Goal: Communication & Community: Answer question/provide support

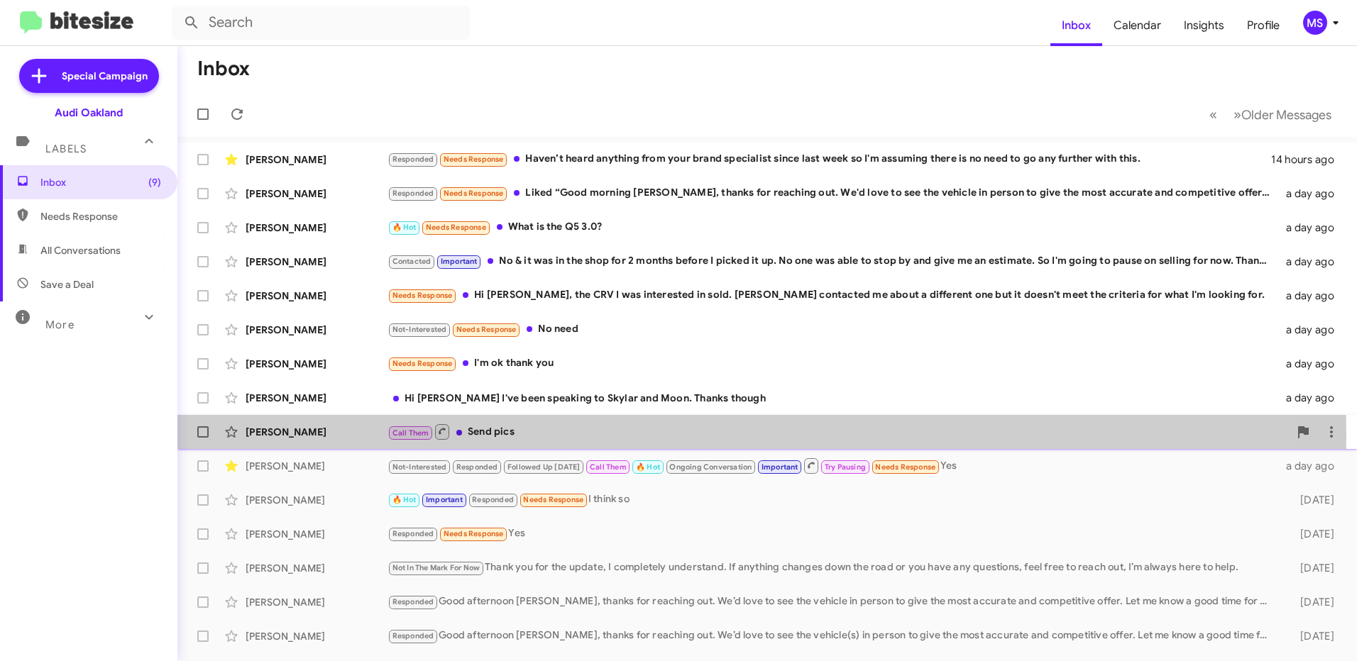
click at [330, 437] on div "[PERSON_NAME]" at bounding box center [317, 432] width 142 height 14
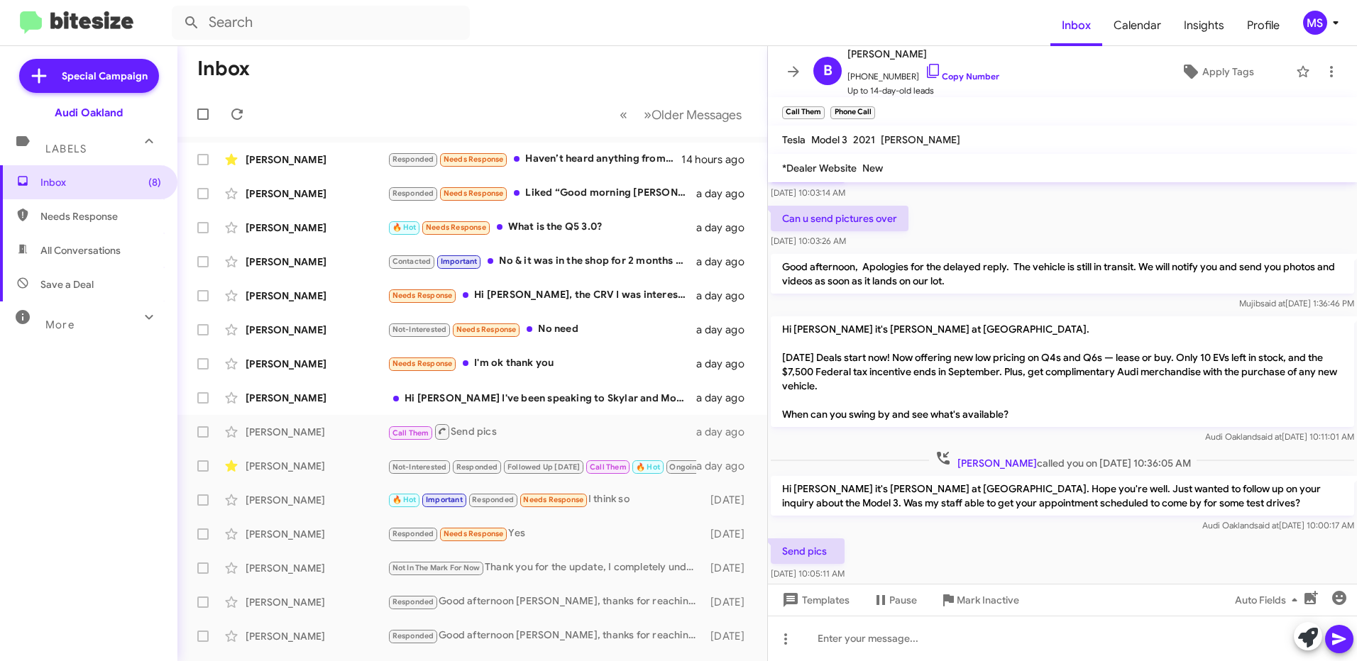
scroll to position [119, 0]
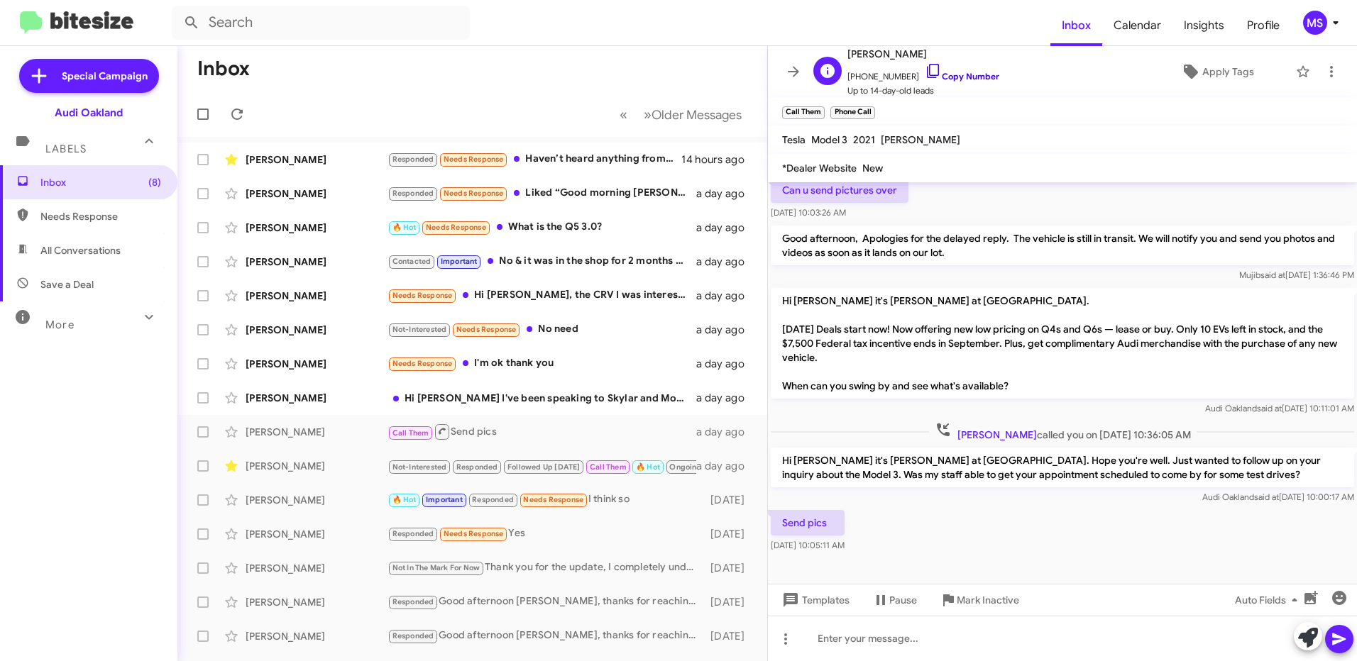
click at [958, 71] on link "Copy Number" at bounding box center [962, 76] width 75 height 11
click at [955, 75] on link "Copy Number" at bounding box center [962, 76] width 75 height 11
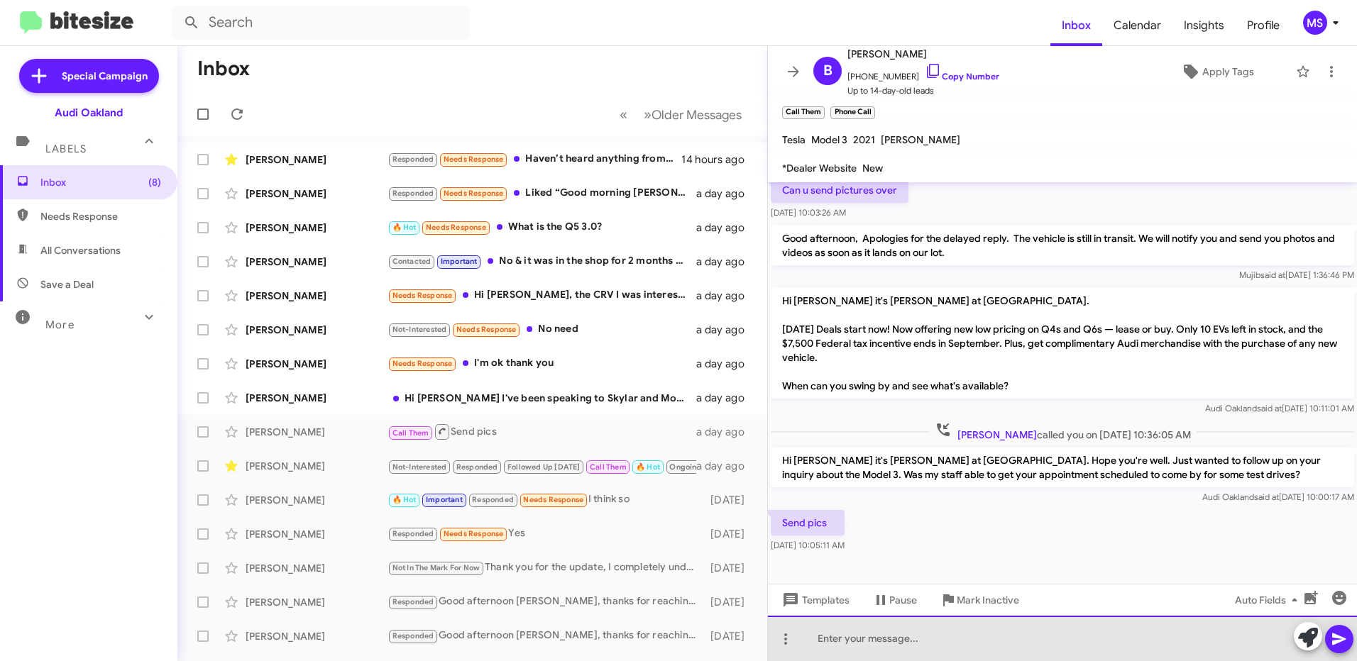
click at [932, 640] on div at bounding box center [1062, 638] width 589 height 45
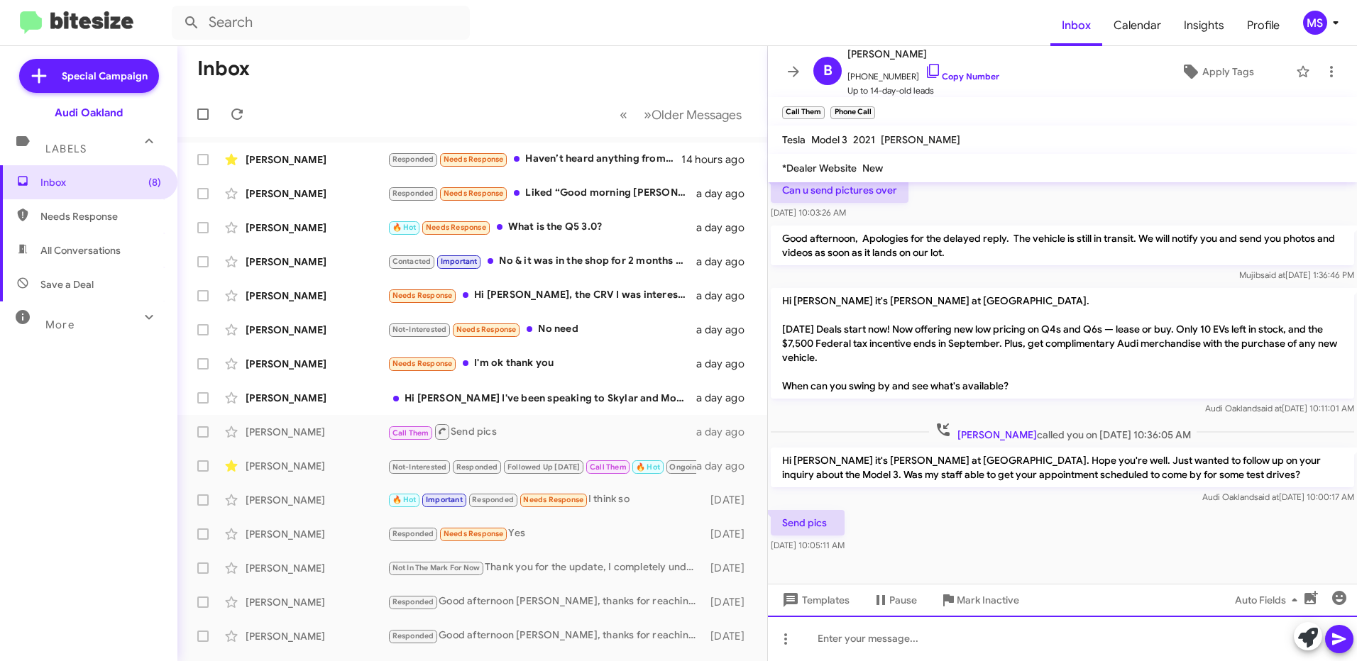
click at [942, 640] on div at bounding box center [1062, 638] width 589 height 45
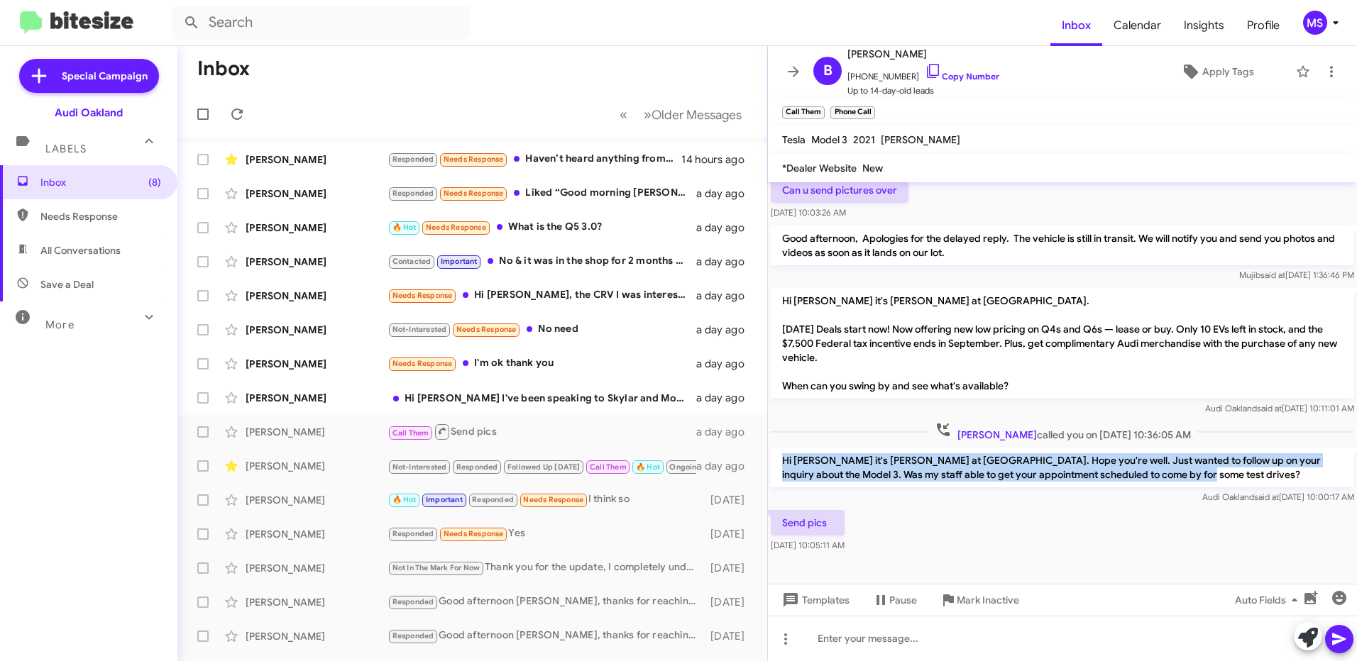
drag, startPoint x: 1184, startPoint y: 478, endPoint x: 778, endPoint y: 454, distance: 406.6
click at [778, 454] on p "Hi [PERSON_NAME] it's [PERSON_NAME] at [GEOGRAPHIC_DATA]. Hope you're well. Jus…" at bounding box center [1062, 468] width 583 height 40
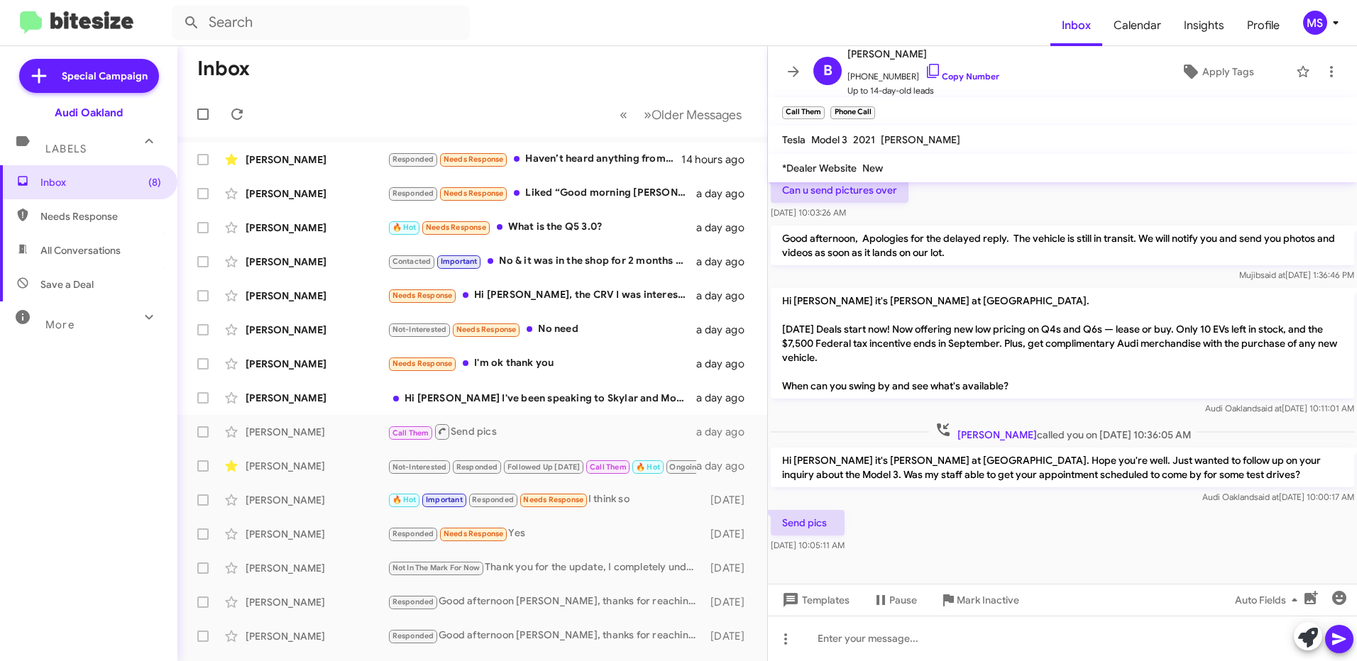
drag, startPoint x: 778, startPoint y: 454, endPoint x: 1034, endPoint y: 555, distance: 275.3
click at [1034, 555] on div "Send pics [DATE] 10:05:11 AM" at bounding box center [1062, 531] width 589 height 48
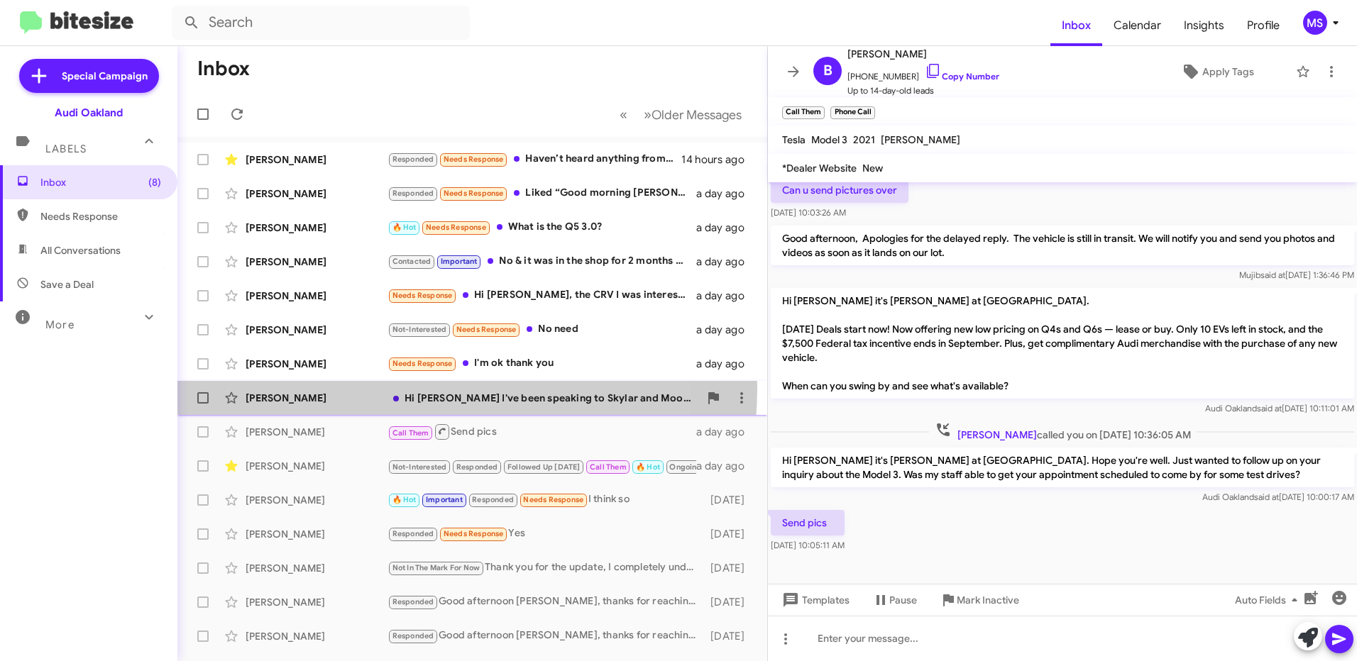
click at [363, 387] on div "[PERSON_NAME] Hi Muji I've been speaking to [PERSON_NAME] and Moon. Thanks thou…" at bounding box center [472, 398] width 567 height 28
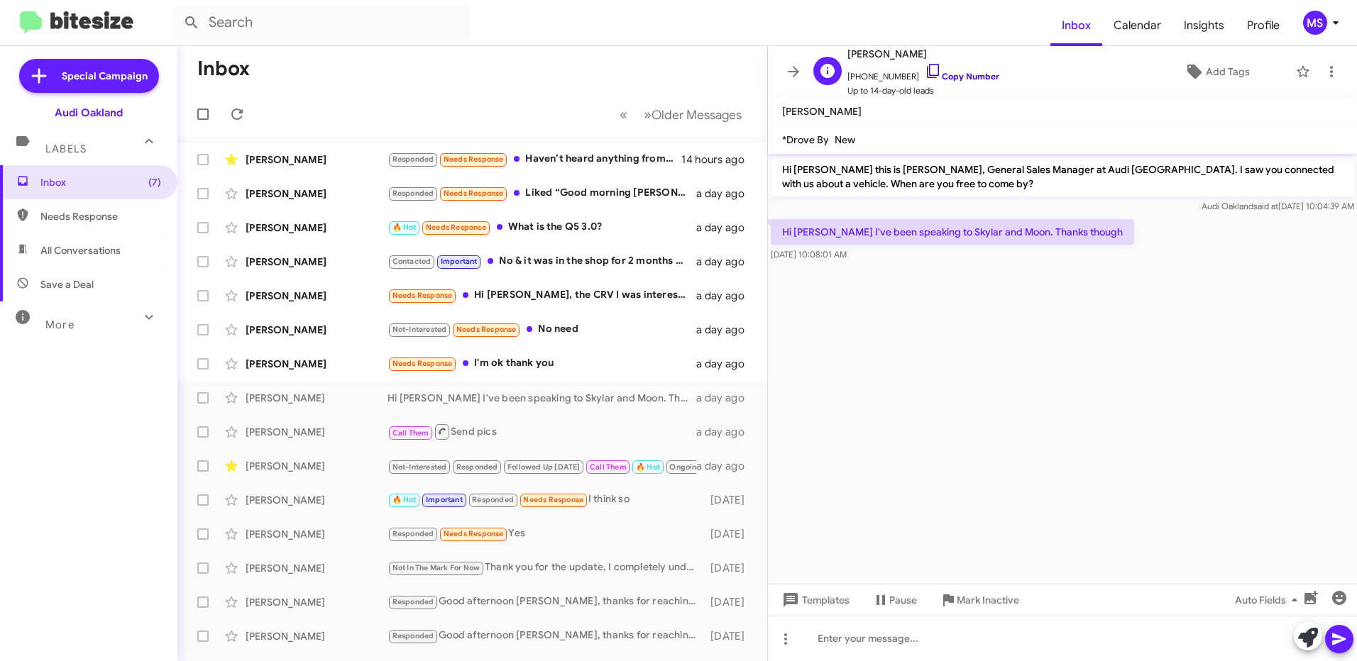
click at [952, 75] on link "Copy Number" at bounding box center [962, 76] width 75 height 11
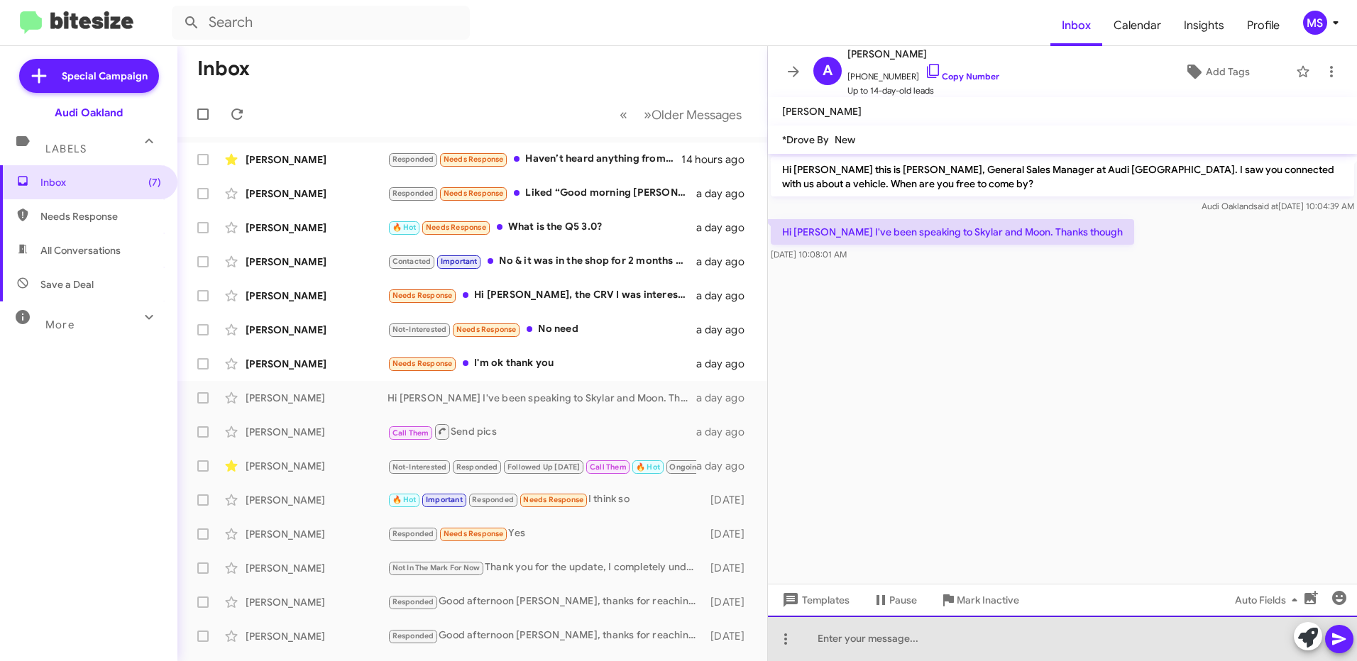
click at [912, 636] on div at bounding box center [1062, 638] width 589 height 45
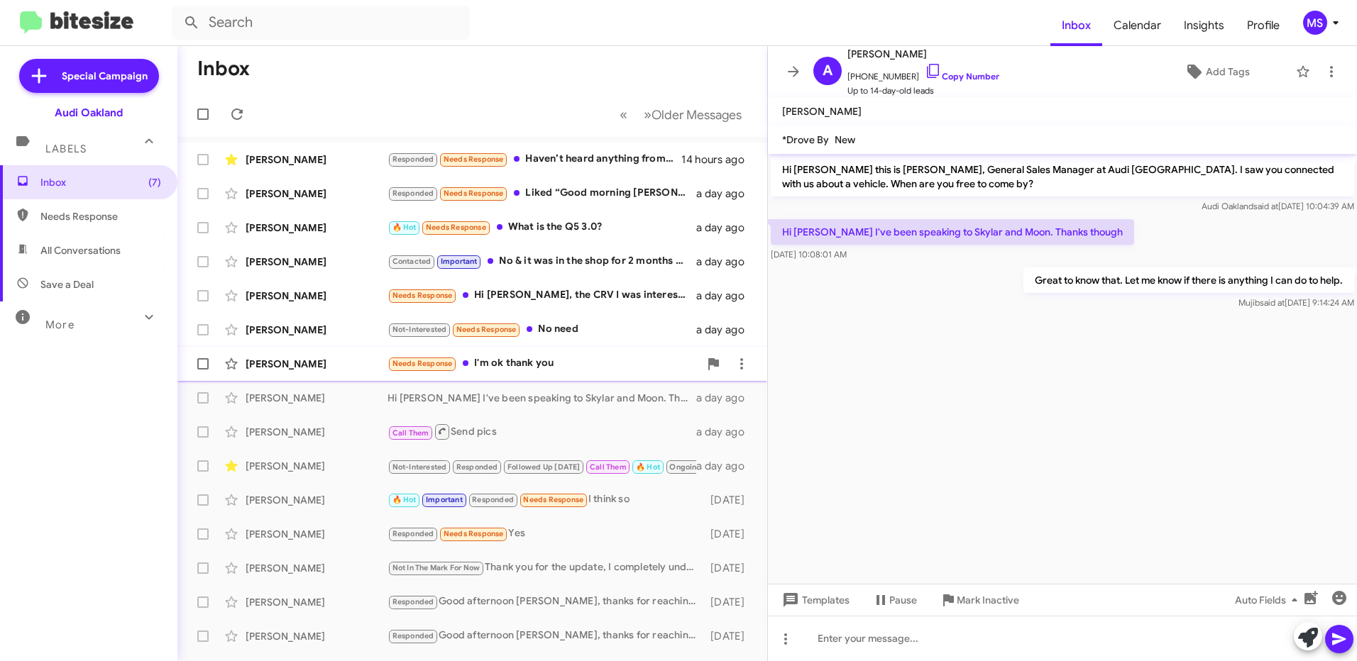
click at [340, 361] on div "[PERSON_NAME]" at bounding box center [317, 364] width 142 height 14
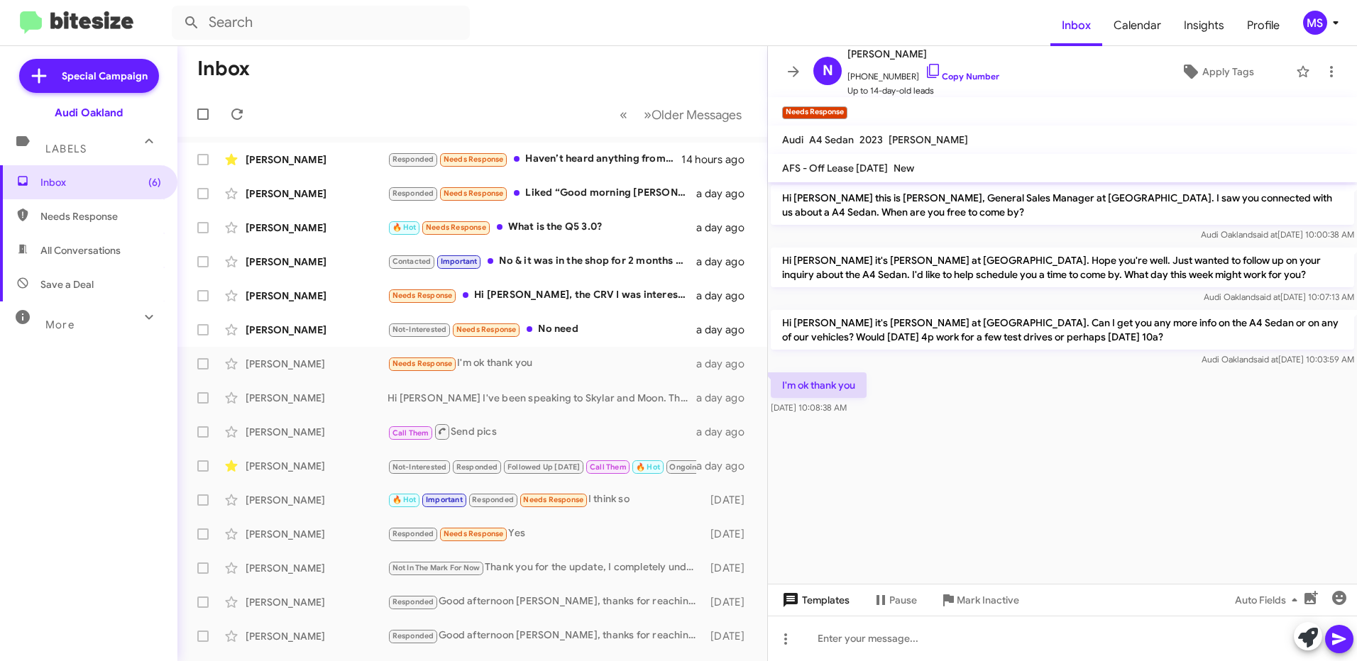
click at [838, 596] on span "Templates" at bounding box center [814, 601] width 70 height 26
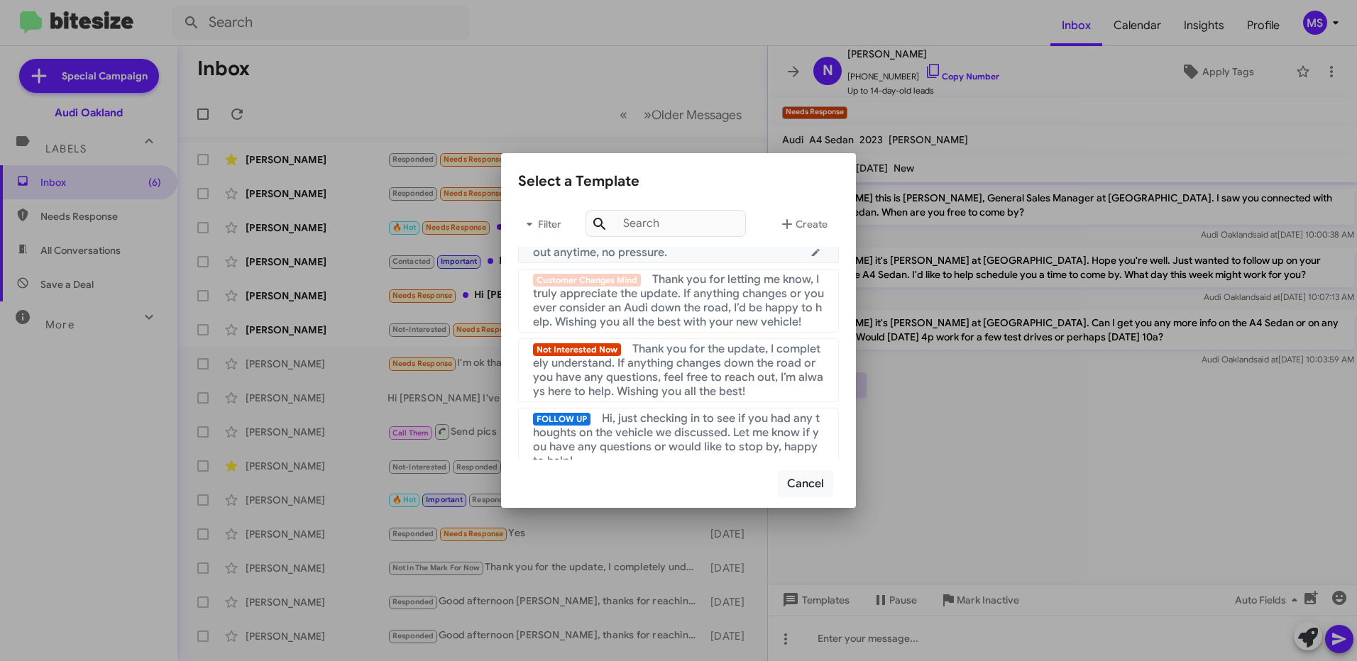
scroll to position [142, 0]
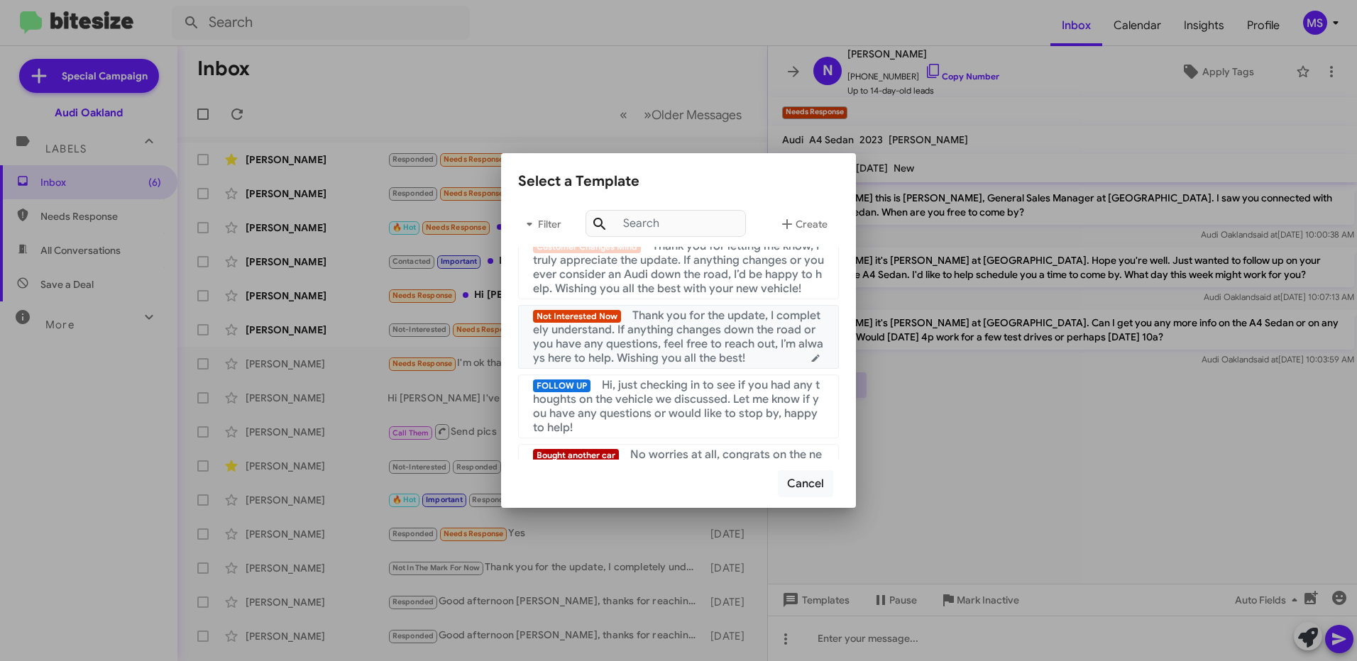
click at [708, 351] on span "Thank you for the update, I completely understand. If anything changes down the…" at bounding box center [678, 337] width 290 height 57
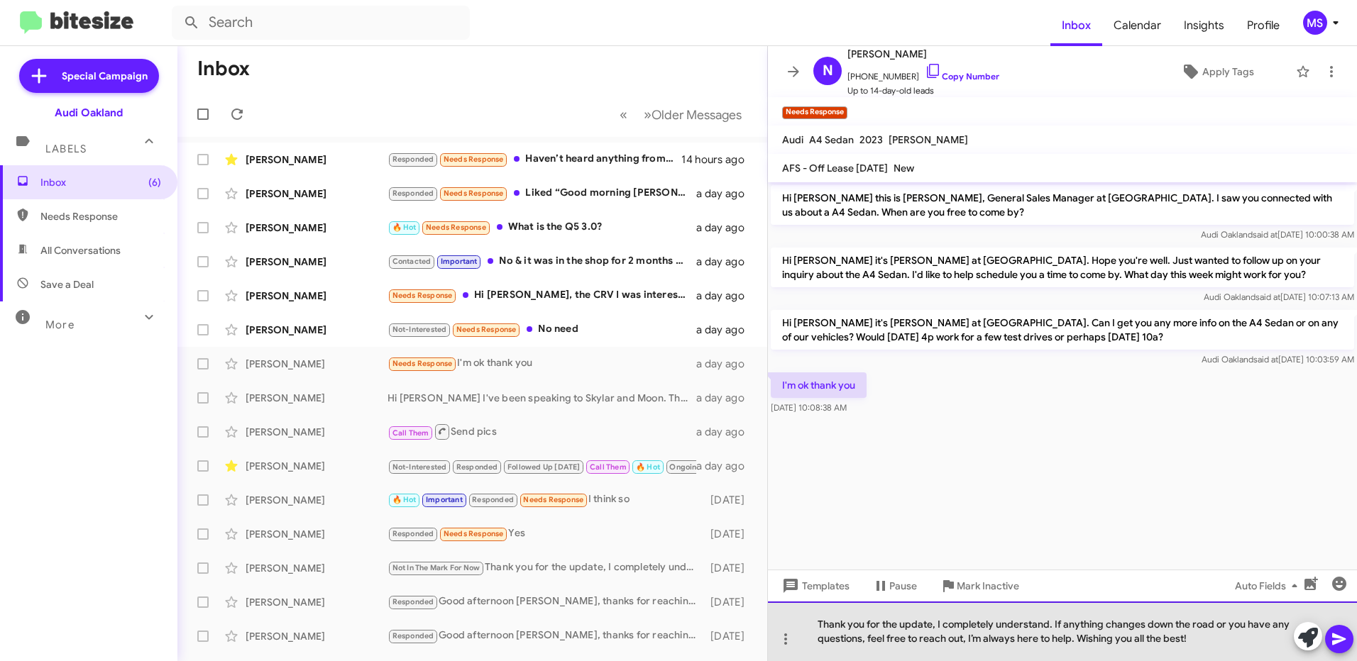
drag, startPoint x: 1077, startPoint y: 638, endPoint x: 1207, endPoint y: 649, distance: 130.3
click at [1207, 649] on div "Thank you for the update, I completely understand. If anything changes down the…" at bounding box center [1062, 632] width 589 height 60
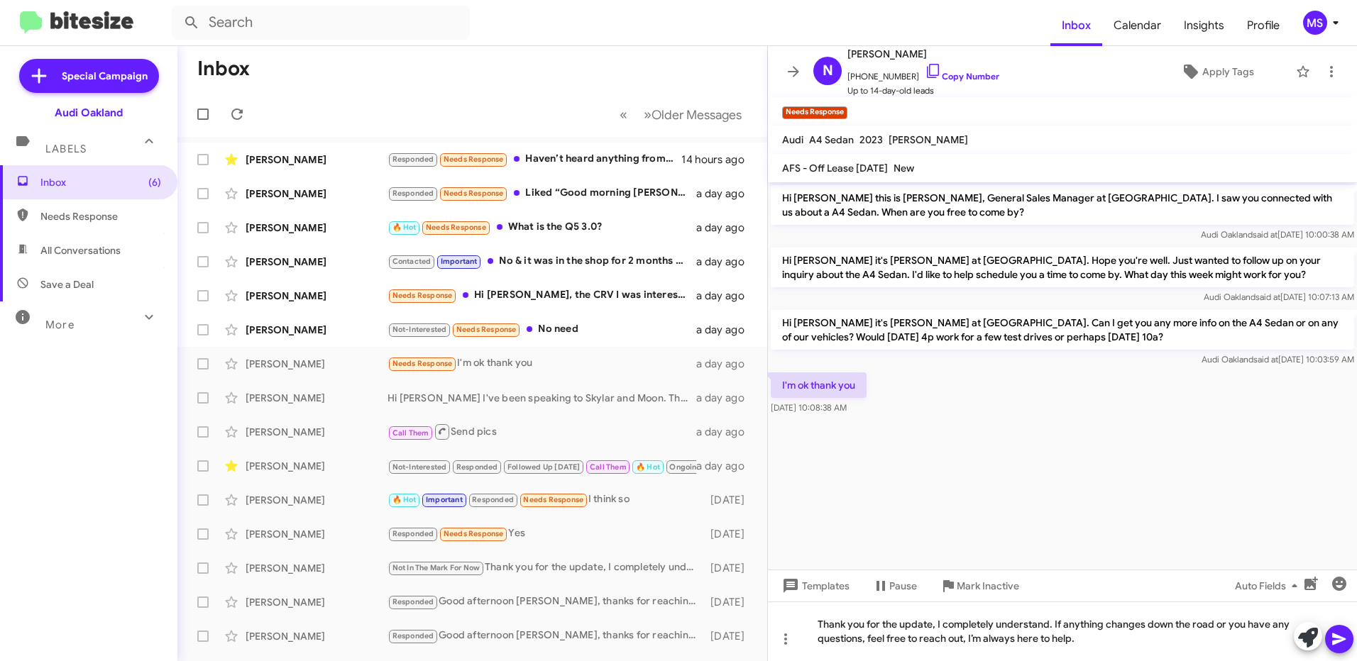
click at [1338, 638] on icon at bounding box center [1338, 640] width 13 height 12
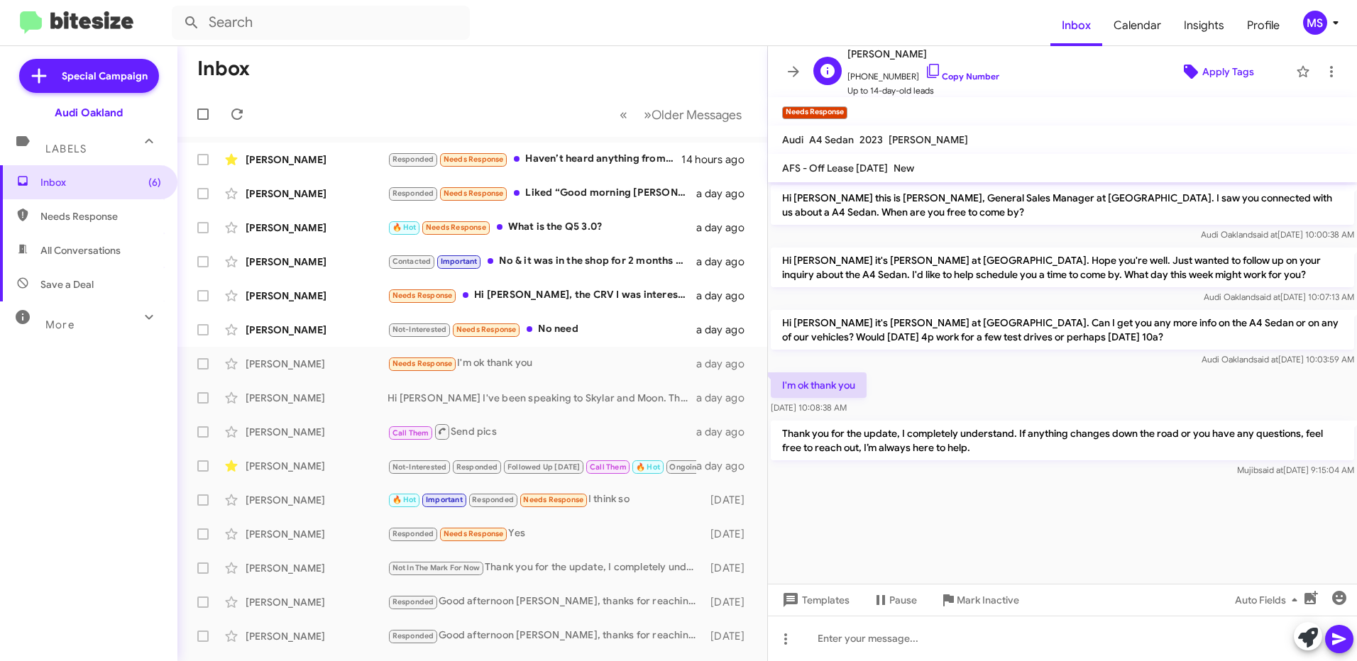
click at [1223, 75] on span "Apply Tags" at bounding box center [1228, 72] width 52 height 26
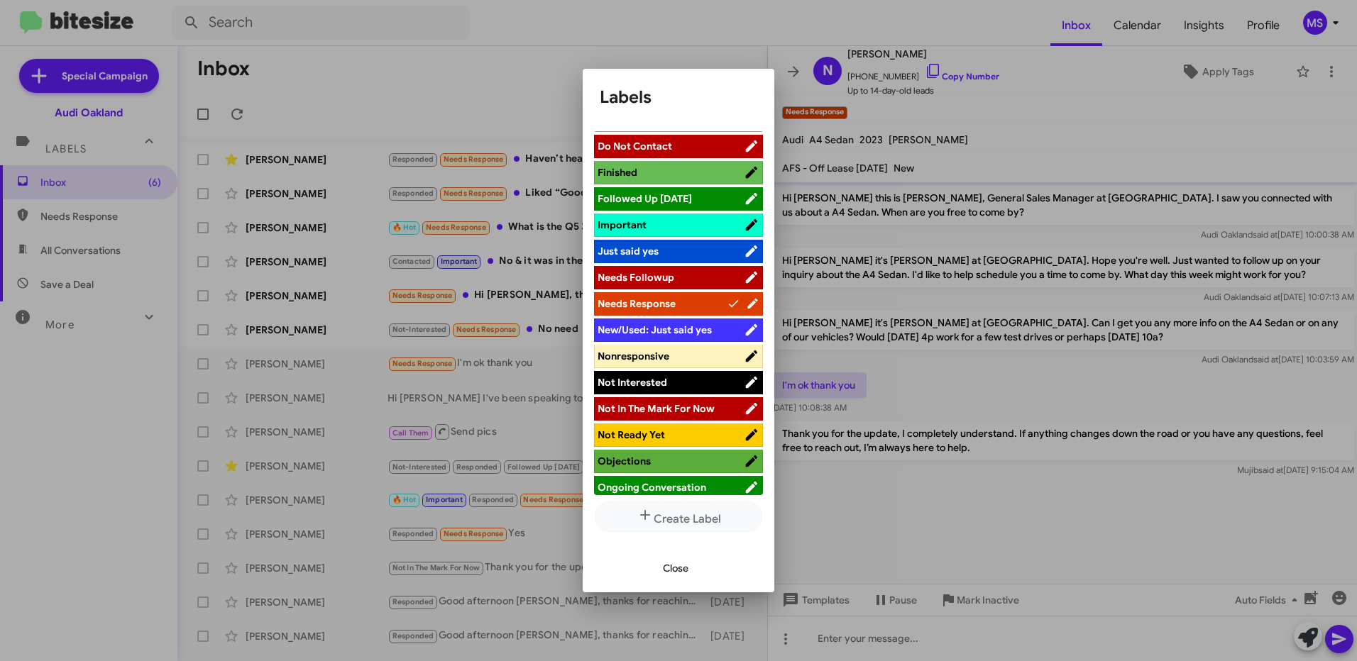
scroll to position [426, 0]
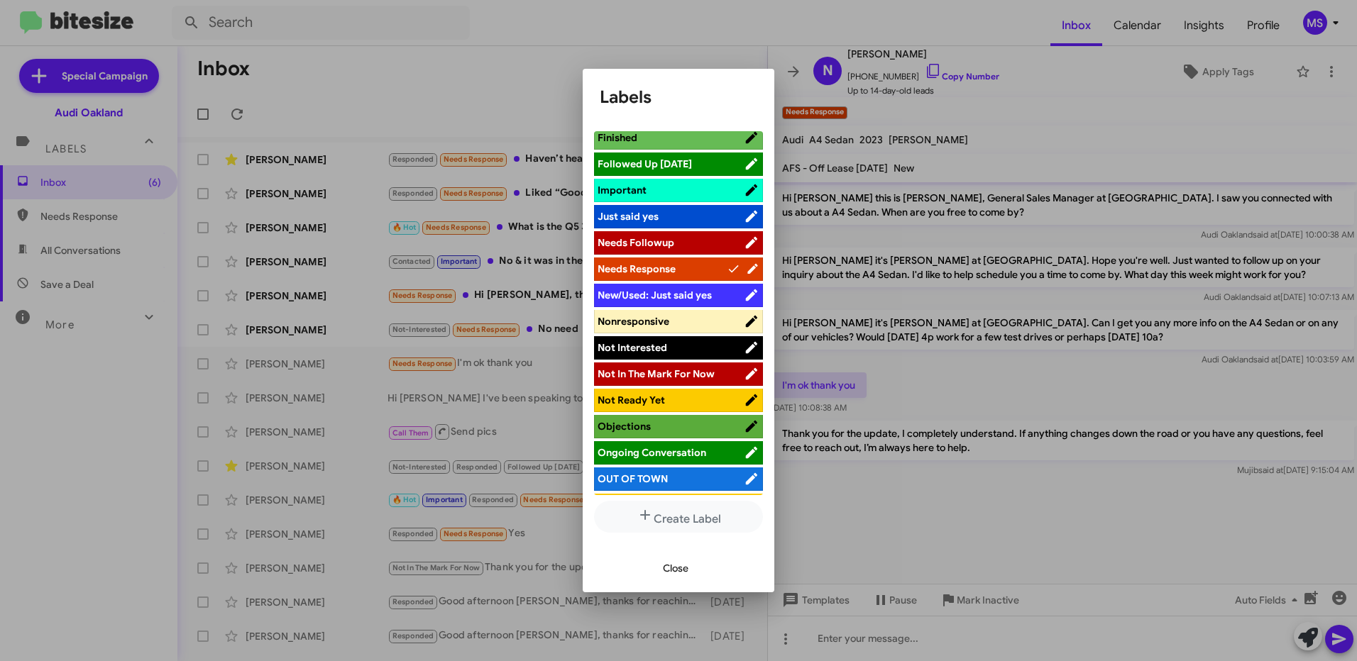
click at [674, 375] on span "Not In The Mark For Now" at bounding box center [656, 374] width 117 height 13
click at [681, 566] on span "Close" at bounding box center [676, 569] width 26 height 26
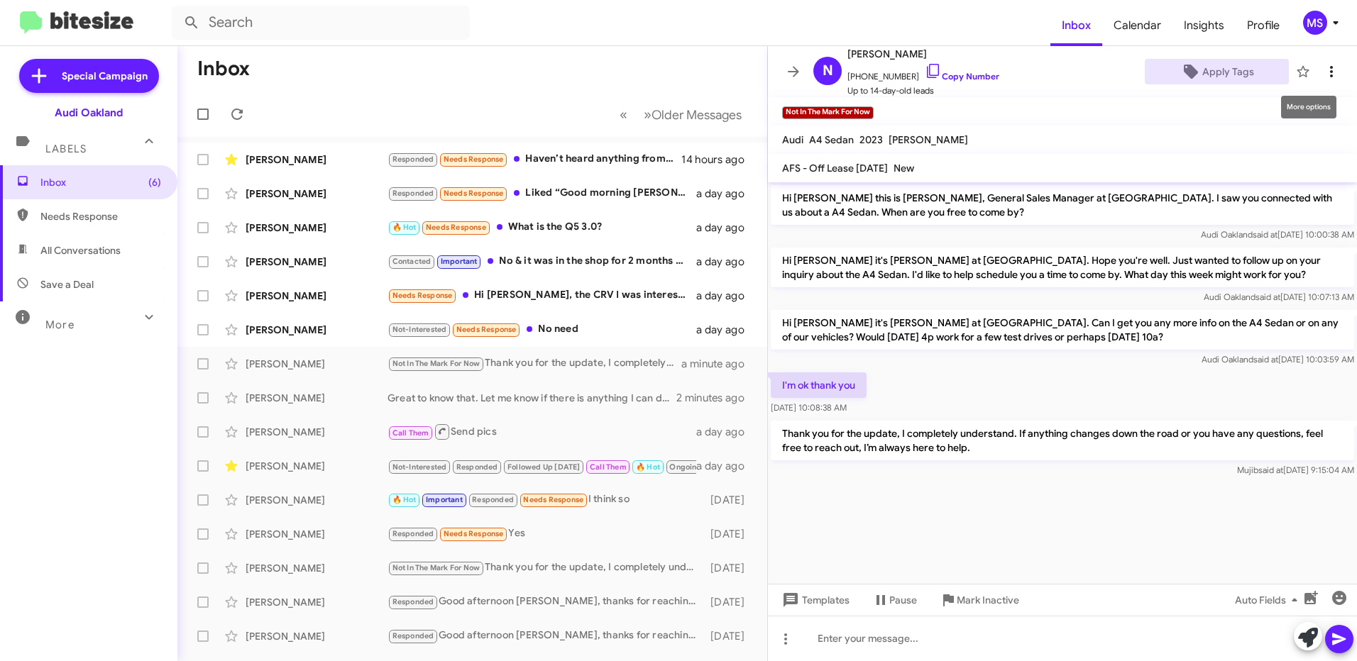
click at [1323, 76] on icon at bounding box center [1331, 71] width 17 height 17
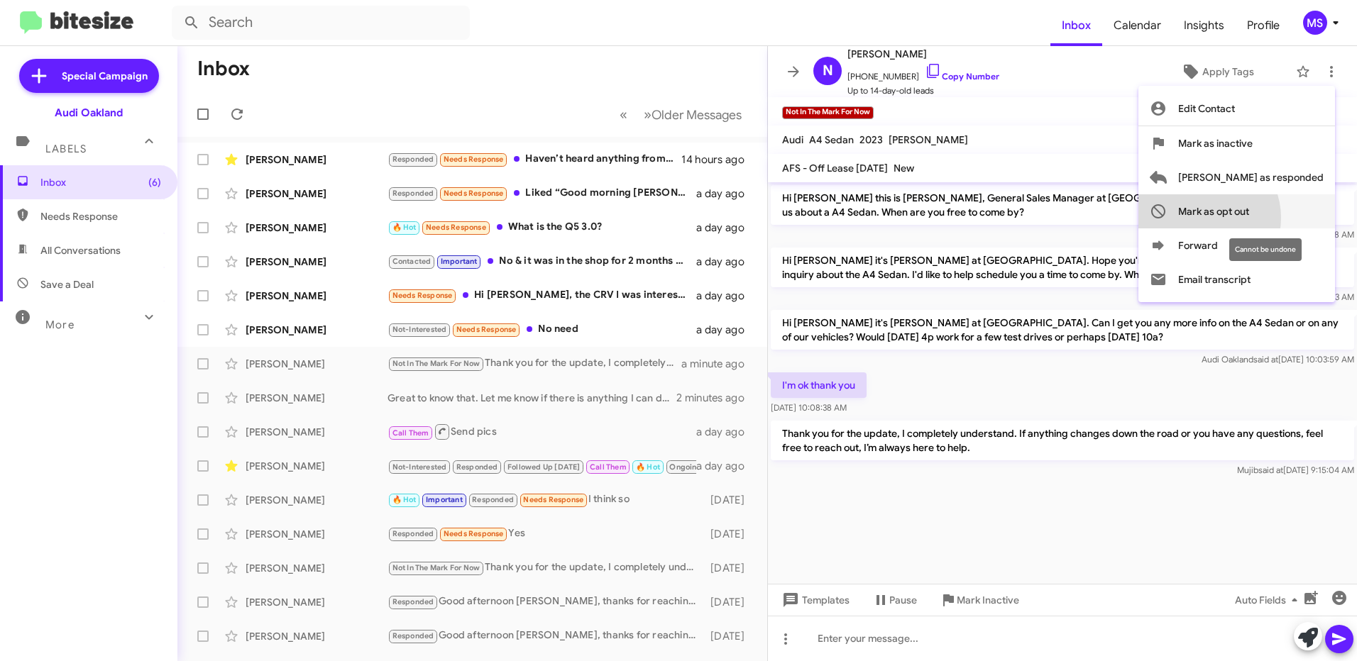
click at [1249, 218] on span "Mark as opt out" at bounding box center [1213, 211] width 71 height 34
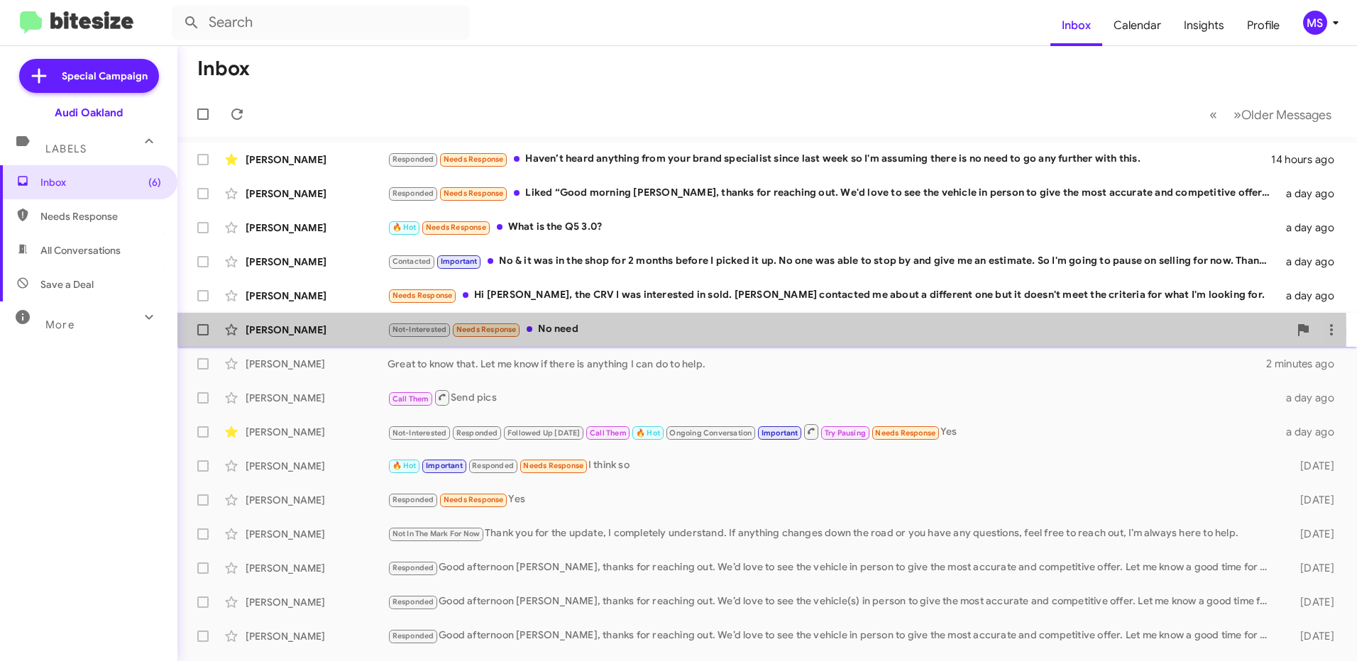
click at [344, 333] on div "[PERSON_NAME]" at bounding box center [317, 330] width 142 height 14
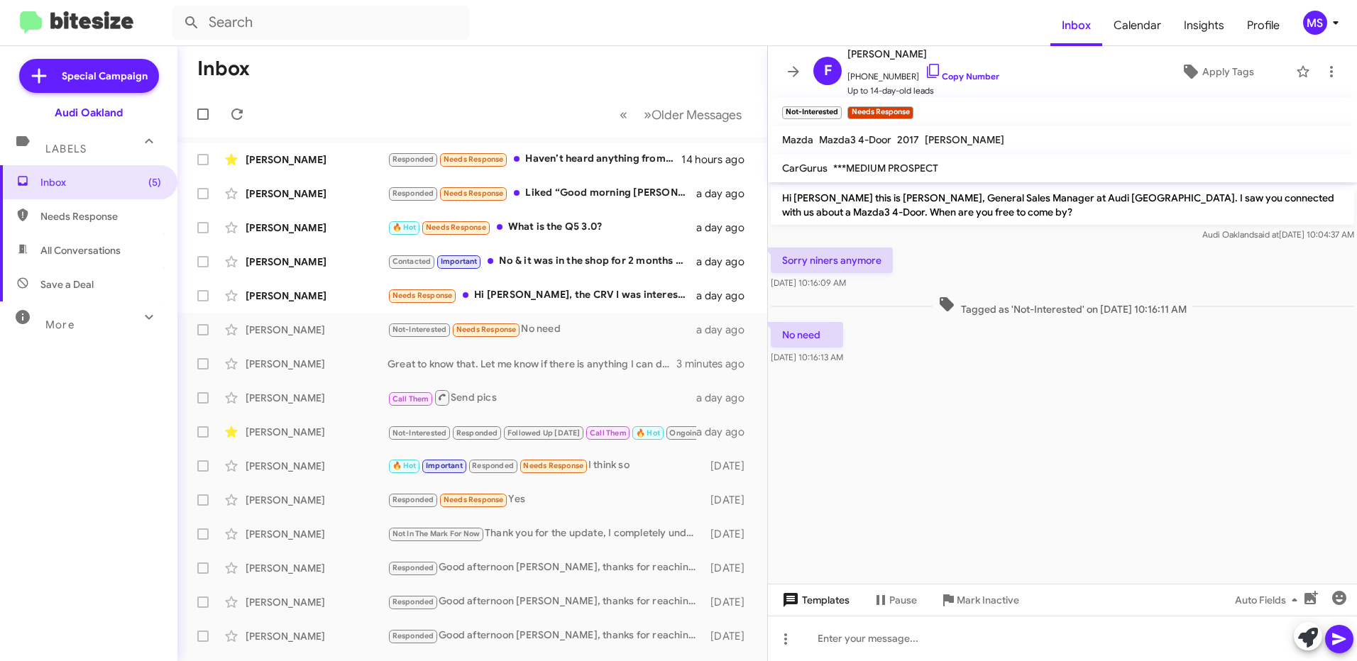
click at [835, 601] on span "Templates" at bounding box center [814, 601] width 70 height 26
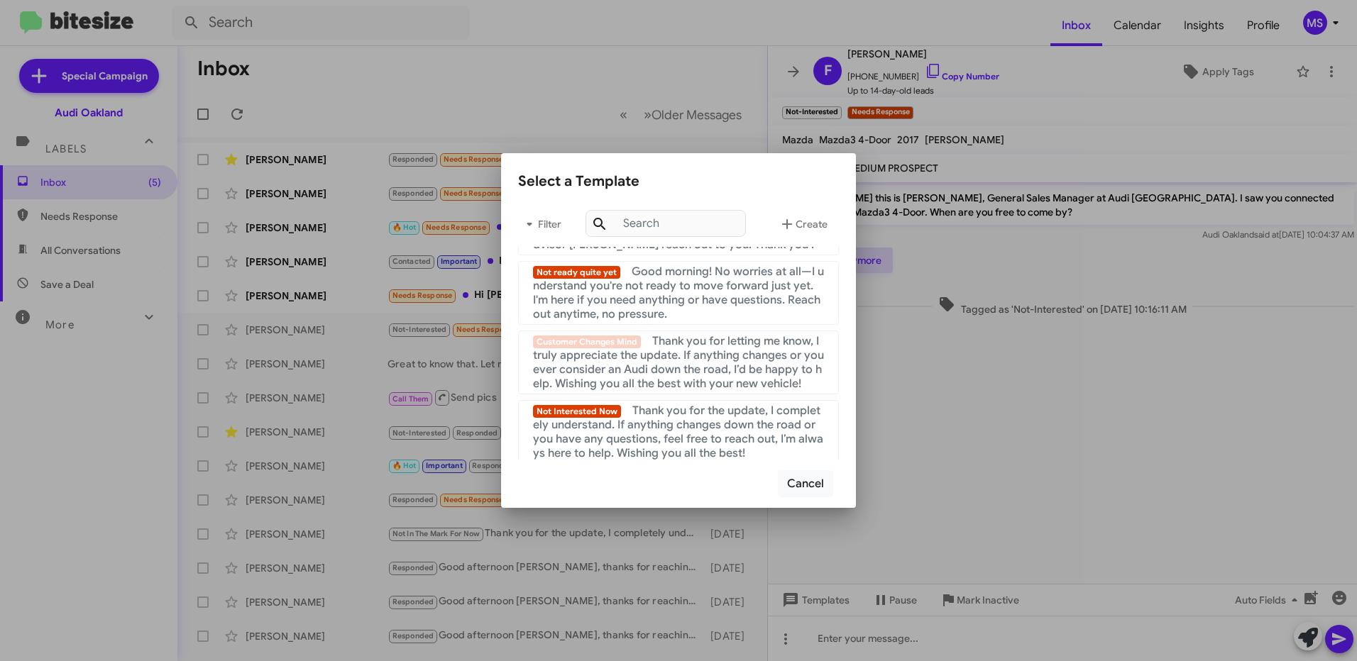
scroll to position [71, 0]
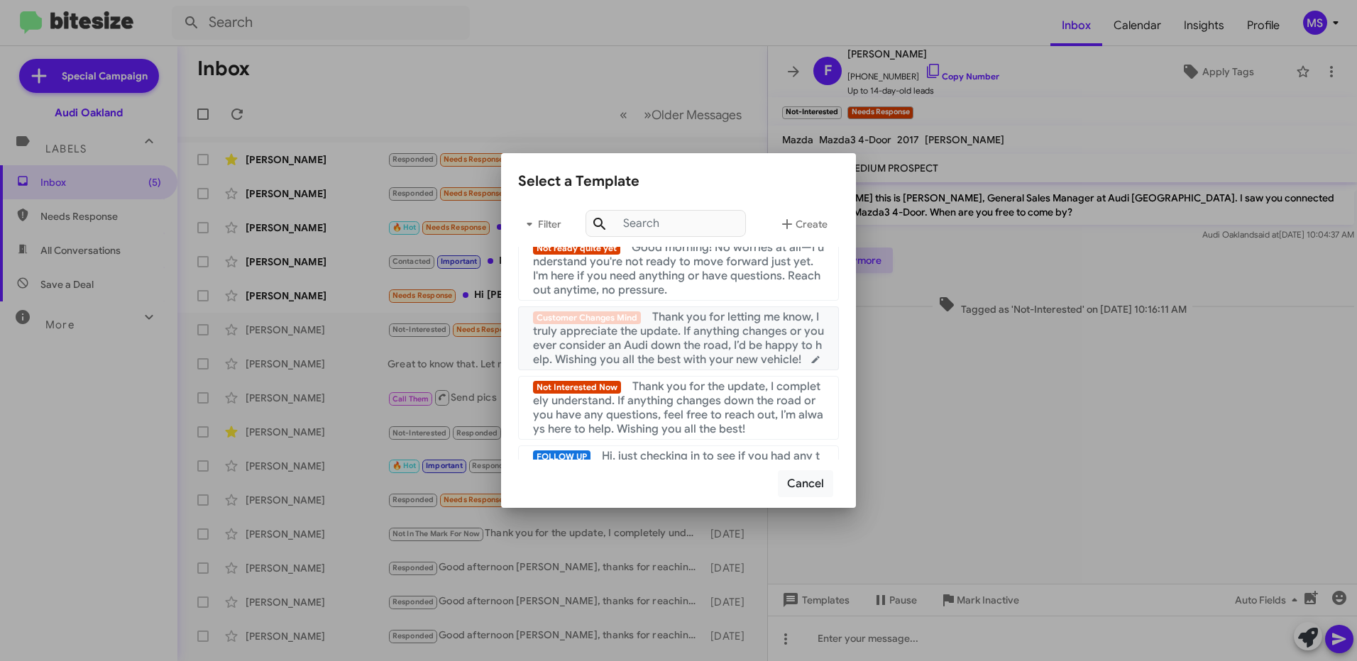
click at [710, 343] on span "Thank you for letting me know, I truly appreciate the update. If anything chang…" at bounding box center [678, 338] width 291 height 57
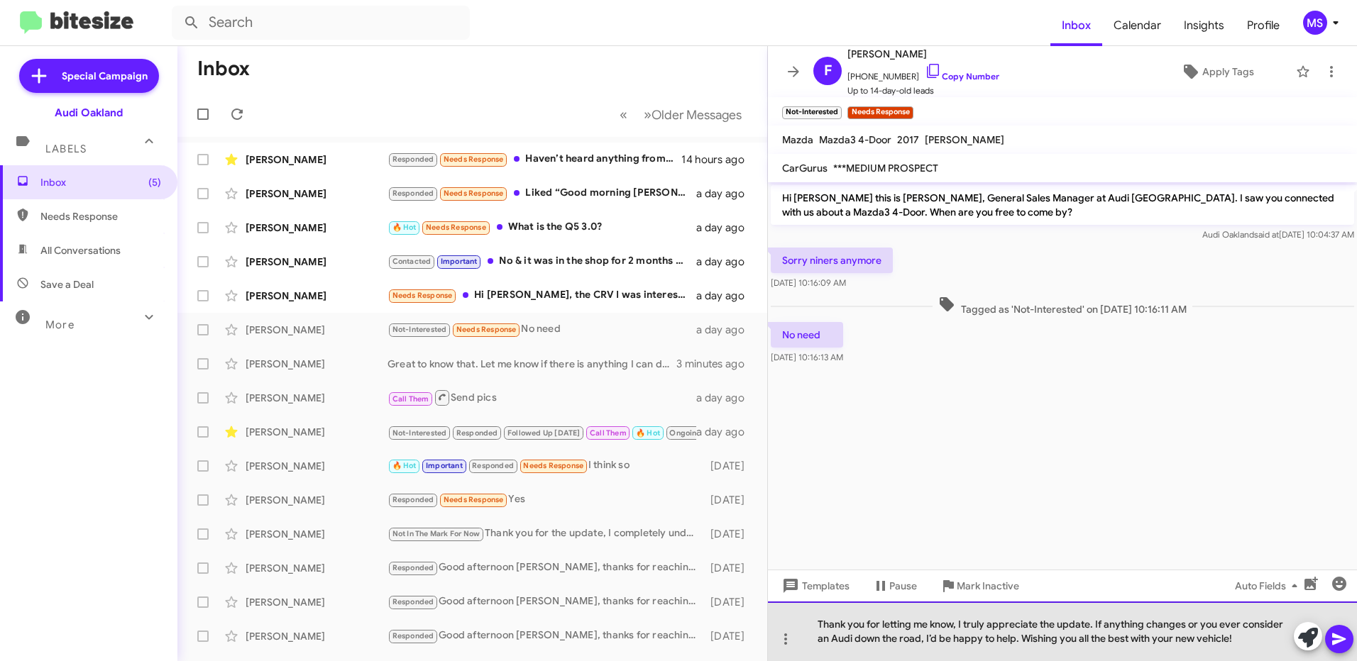
drag, startPoint x: 1022, startPoint y: 638, endPoint x: 1250, endPoint y: 643, distance: 228.6
click at [1250, 643] on div "Thank you for letting me know, I truly appreciate the update. If anything chang…" at bounding box center [1062, 632] width 589 height 60
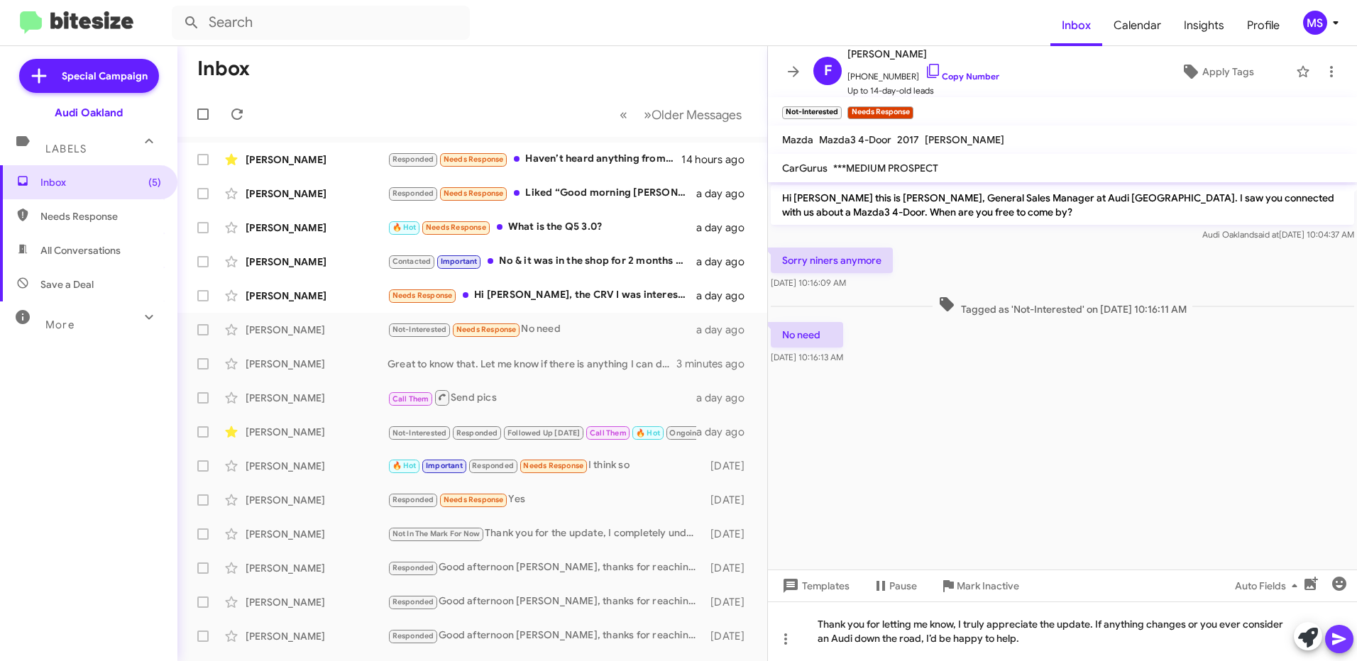
click at [1332, 641] on icon at bounding box center [1339, 639] width 17 height 17
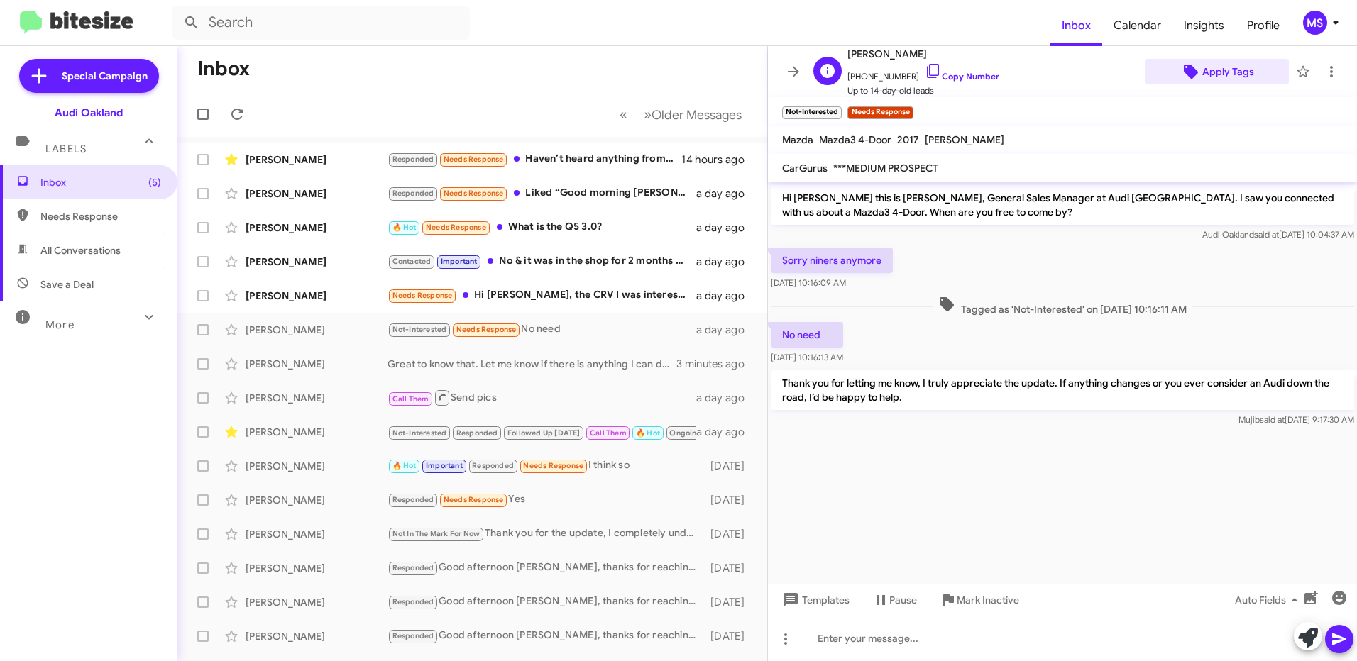
click at [1216, 65] on span "Apply Tags" at bounding box center [1228, 72] width 52 height 26
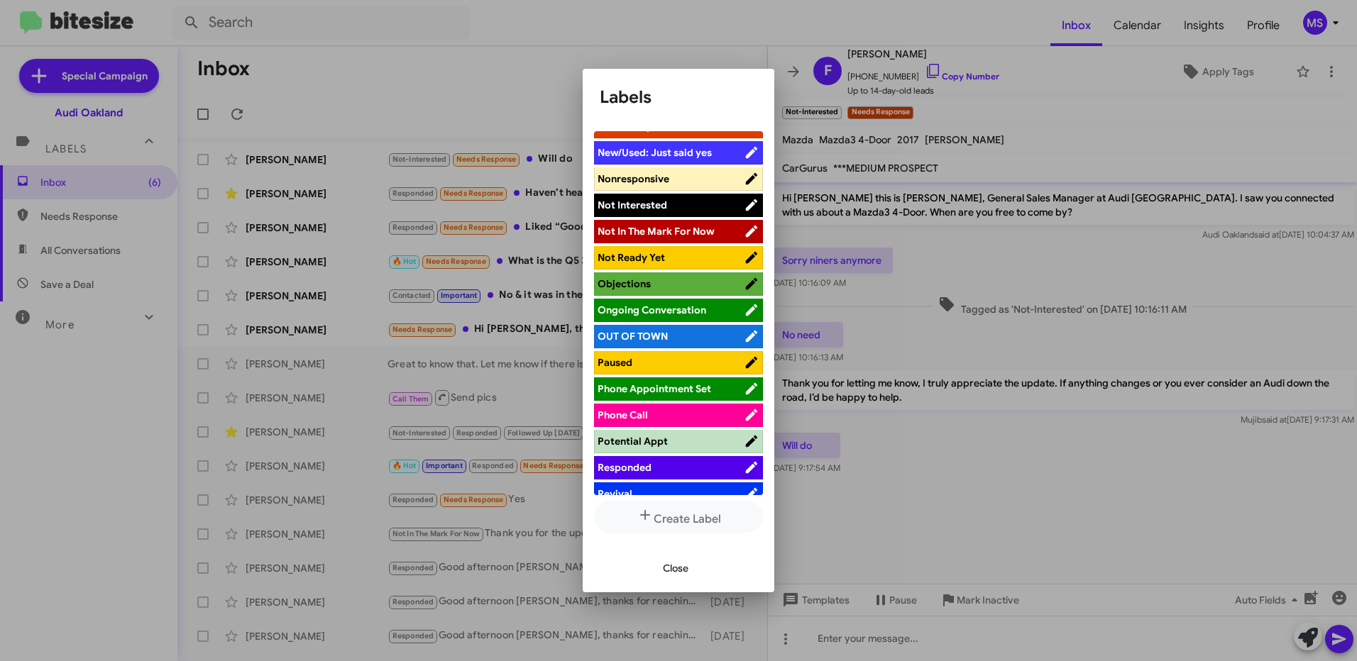
scroll to position [568, 0]
click at [659, 201] on span "Not Interested" at bounding box center [633, 205] width 70 height 13
click at [683, 563] on span "Close" at bounding box center [676, 569] width 26 height 26
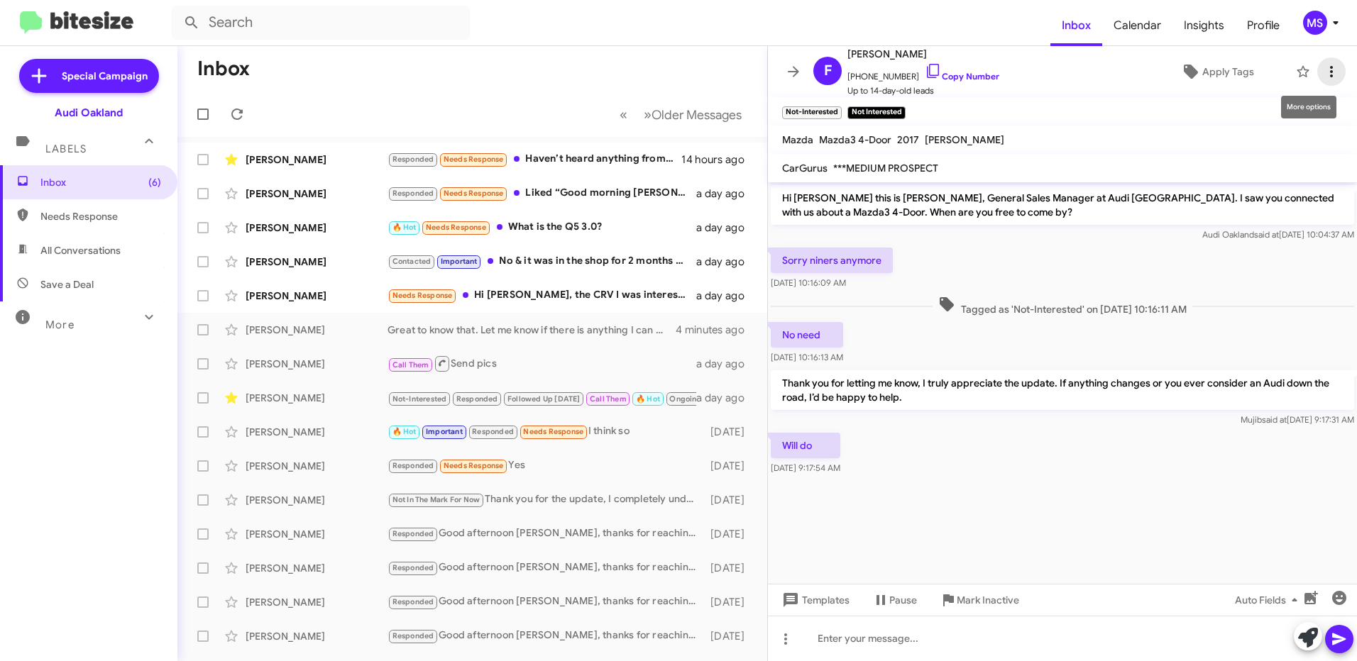
click at [1330, 76] on icon at bounding box center [1331, 71] width 3 height 11
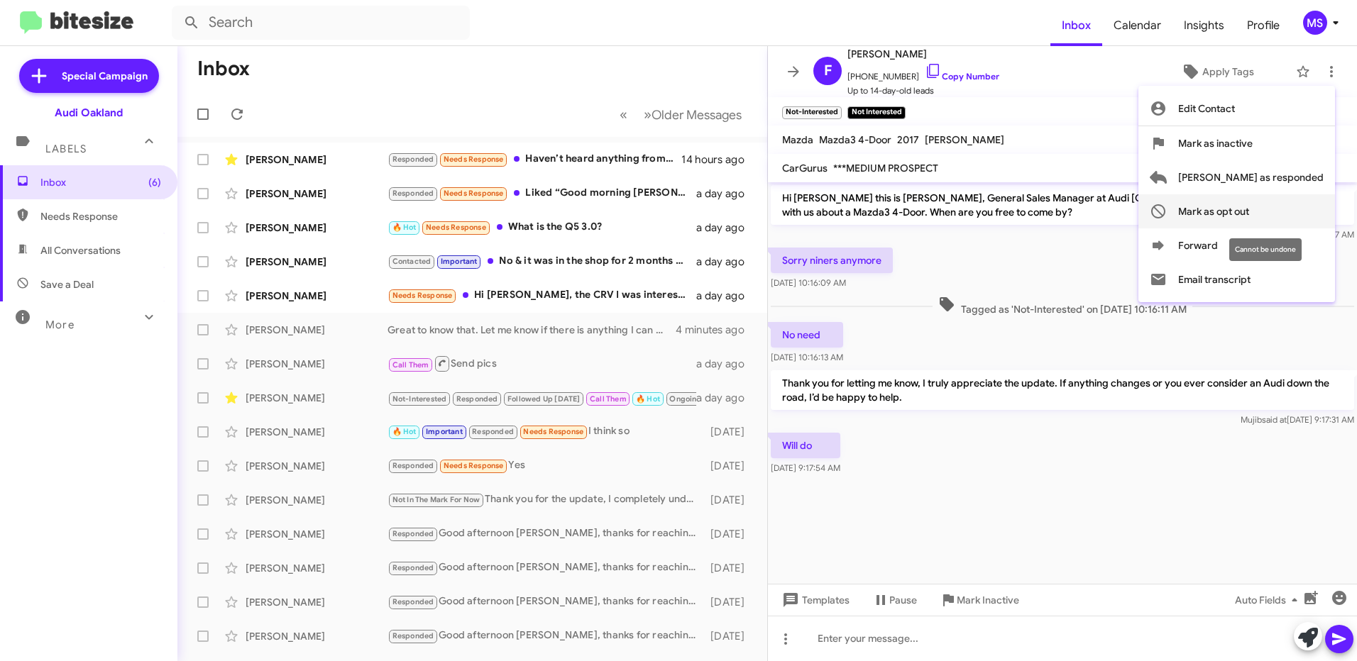
click at [1249, 211] on span "Mark as opt out" at bounding box center [1213, 211] width 71 height 34
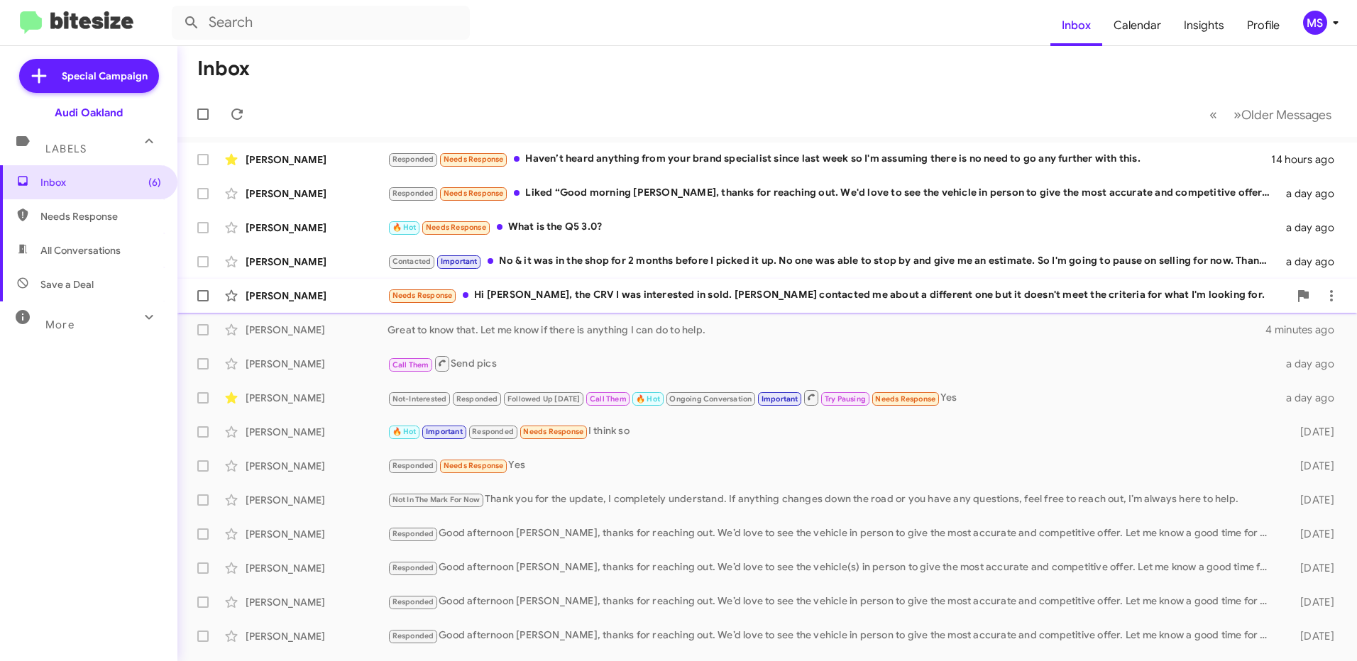
click at [332, 299] on div "[PERSON_NAME]" at bounding box center [317, 296] width 142 height 14
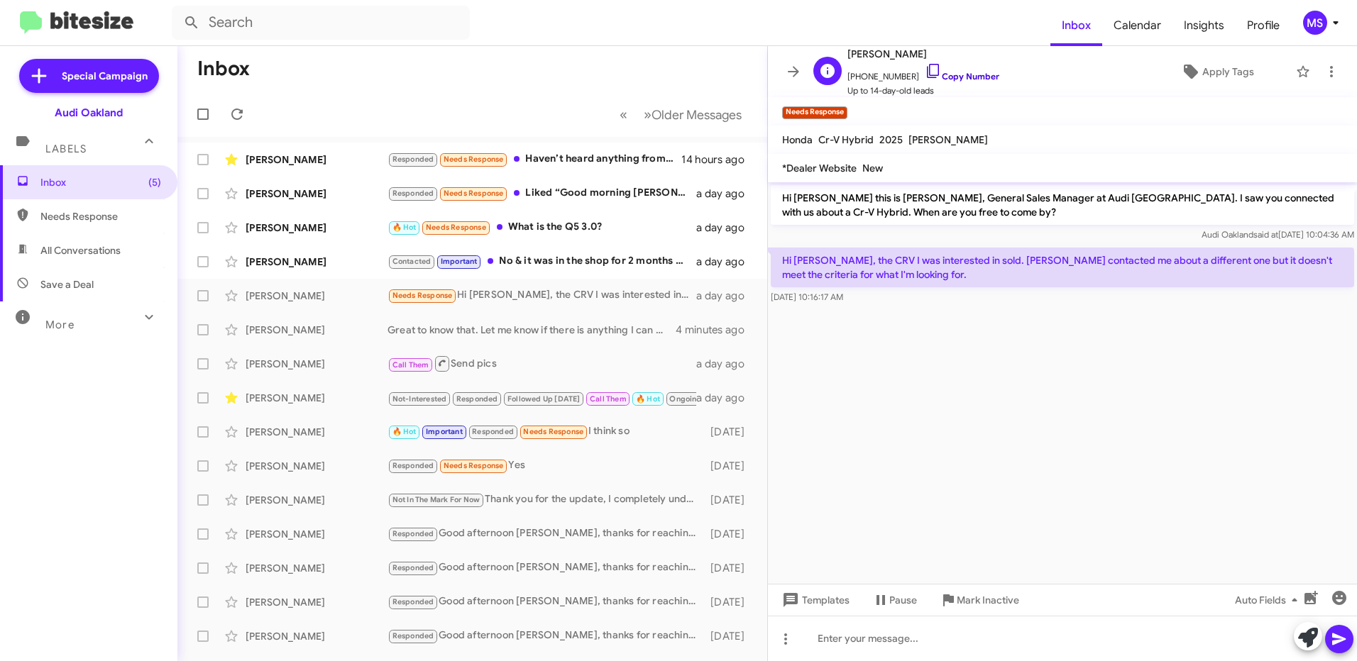
click at [963, 75] on link "Copy Number" at bounding box center [962, 76] width 75 height 11
drag, startPoint x: 934, startPoint y: 211, endPoint x: 783, endPoint y: 195, distance: 152.0
click at [783, 195] on p "Hi [PERSON_NAME] this is [PERSON_NAME], General Sales Manager at Audi [GEOGRAPH…" at bounding box center [1062, 205] width 583 height 40
copy p "Hi [PERSON_NAME] this is [PERSON_NAME], General Sales Manager at Audi [GEOGRAPH…"
drag, startPoint x: 875, startPoint y: 275, endPoint x: 778, endPoint y: 267, distance: 96.9
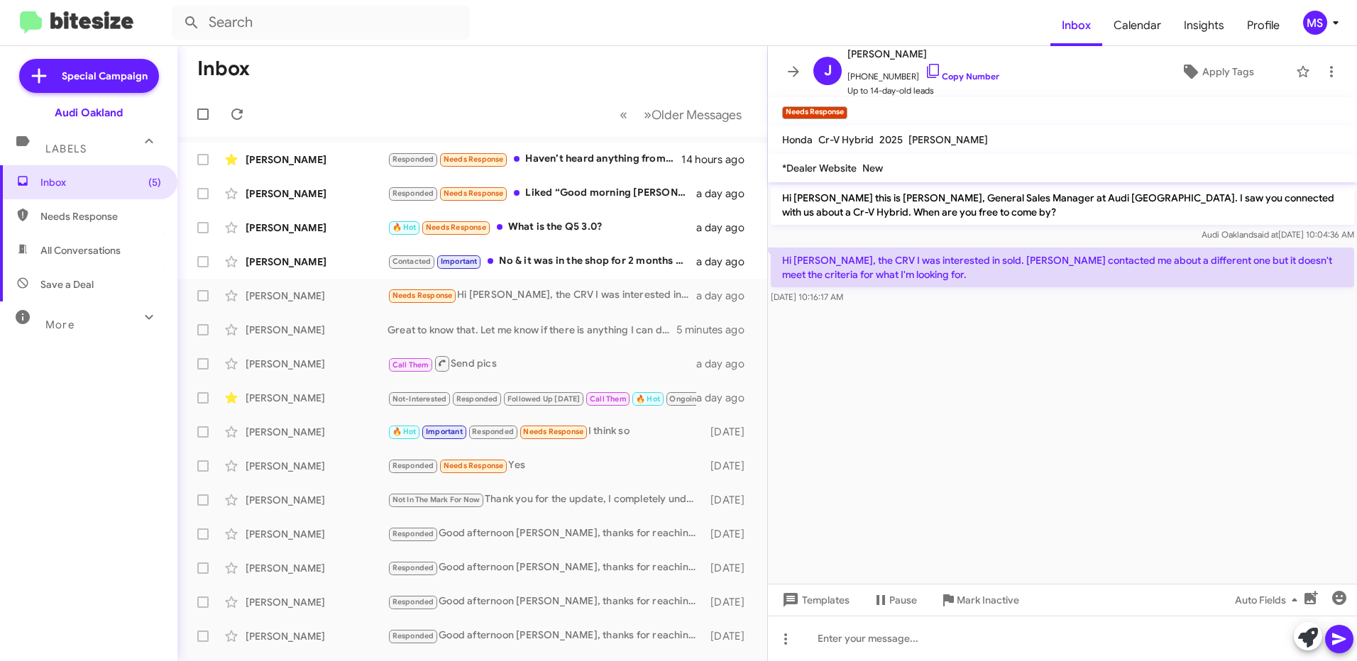
click at [778, 267] on p "Hi [PERSON_NAME], the CRV I was interested in sold. [PERSON_NAME] contacted me …" at bounding box center [1062, 268] width 583 height 40
copy p "Hi [PERSON_NAME], the CRV I was interested in sold. [PERSON_NAME] contacted me …"
click at [1030, 637] on div at bounding box center [1062, 638] width 589 height 45
paste div
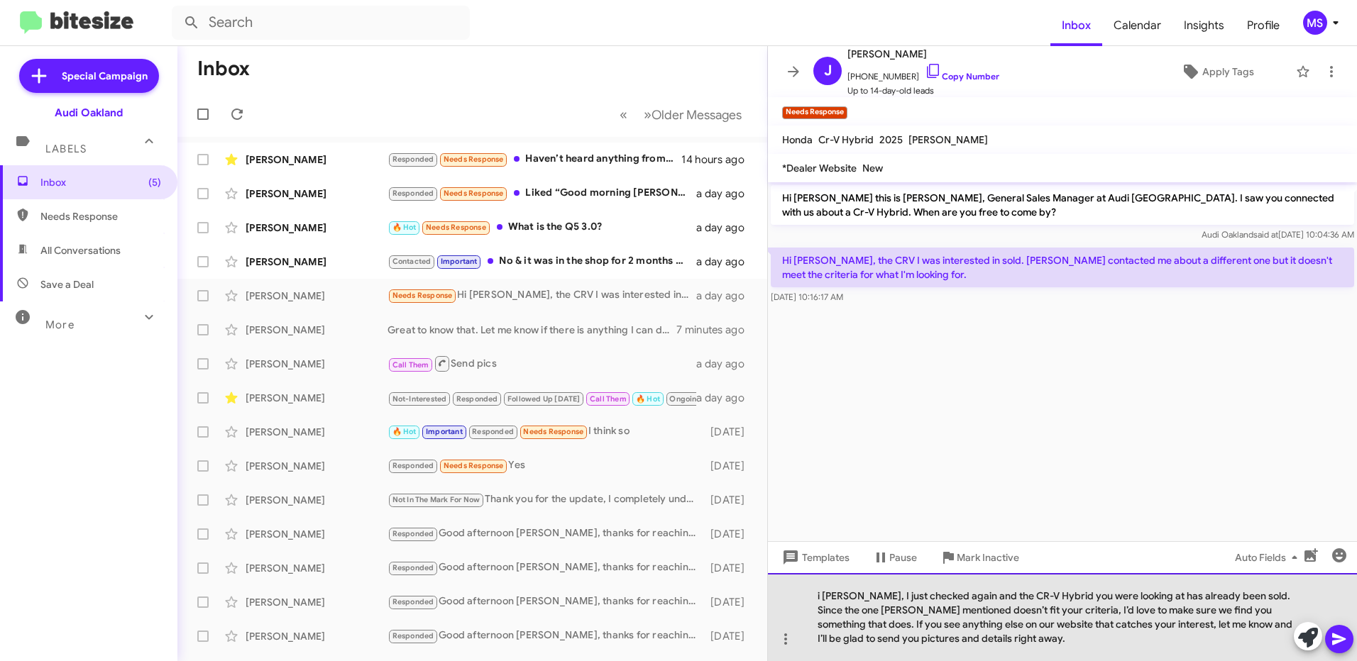
click at [813, 599] on div "i [PERSON_NAME], I just checked again and the CR-V Hybrid you were looking at h…" at bounding box center [1062, 617] width 589 height 88
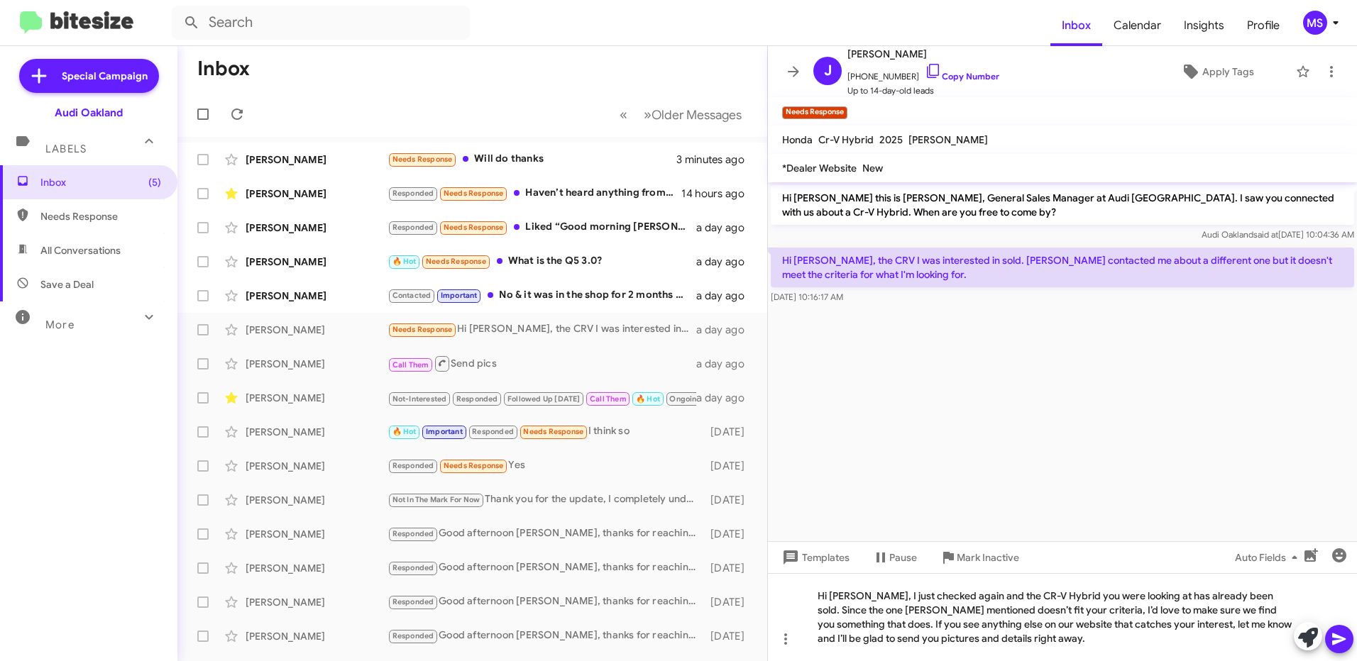
click at [1335, 647] on icon at bounding box center [1339, 639] width 17 height 17
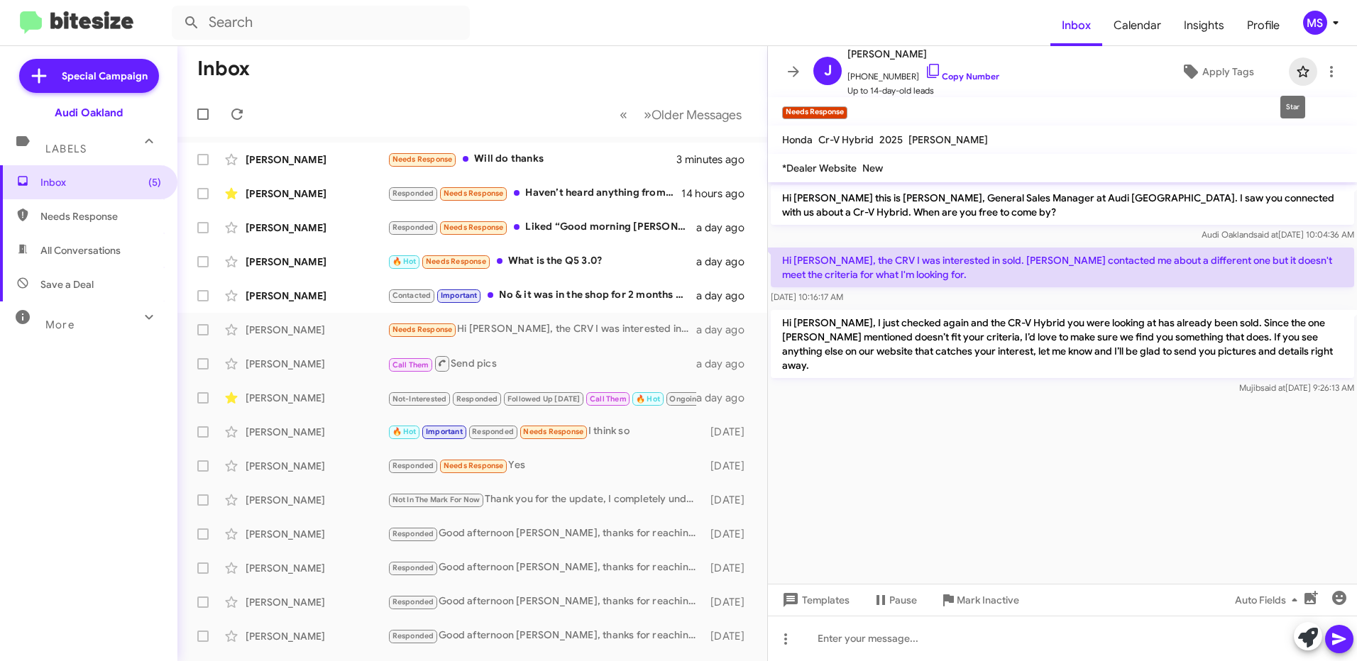
click at [1294, 66] on icon at bounding box center [1302, 71] width 17 height 17
click at [1232, 73] on span "Apply Tags" at bounding box center [1228, 72] width 52 height 26
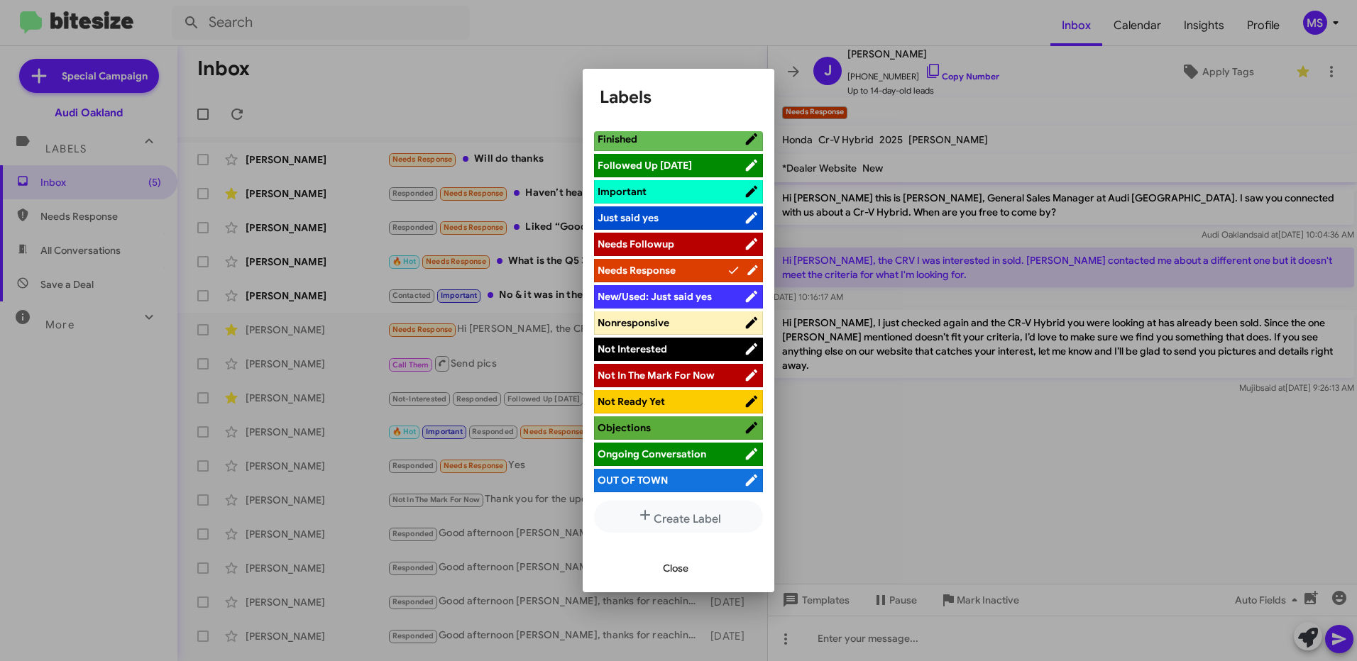
scroll to position [426, 0]
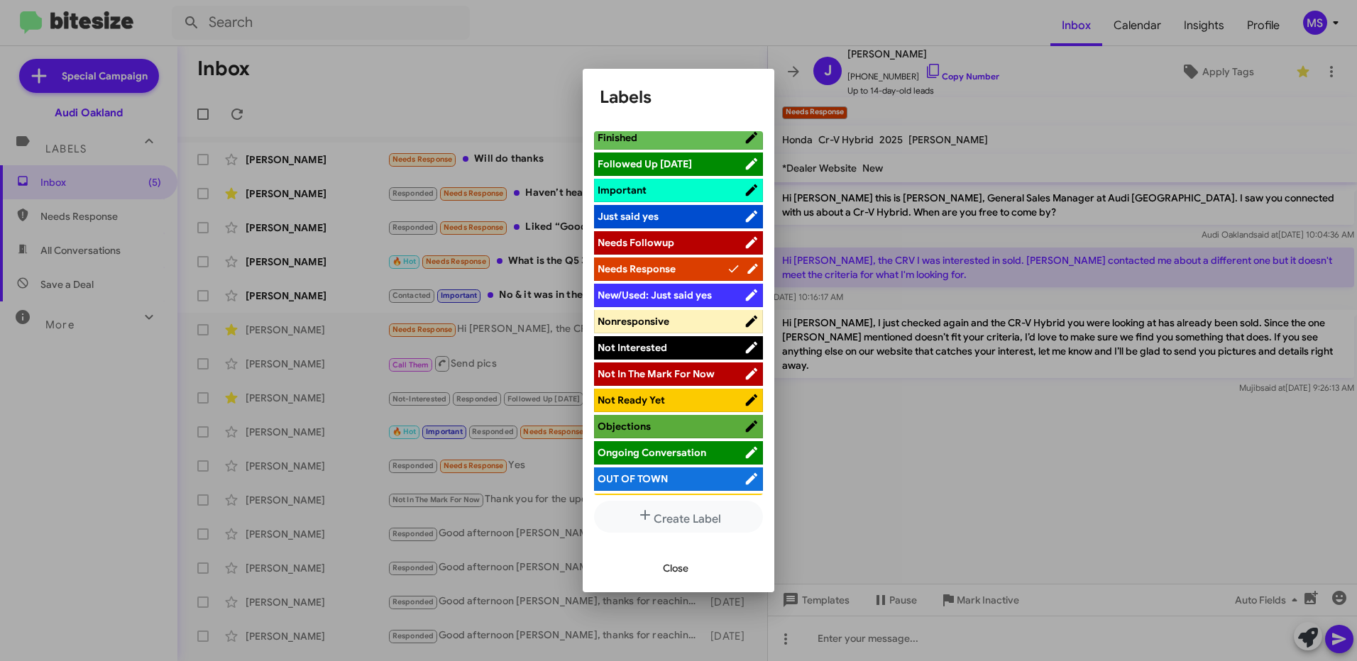
click at [676, 454] on span "Ongoing Conversation" at bounding box center [652, 452] width 109 height 13
click at [679, 567] on span "Close" at bounding box center [676, 569] width 26 height 26
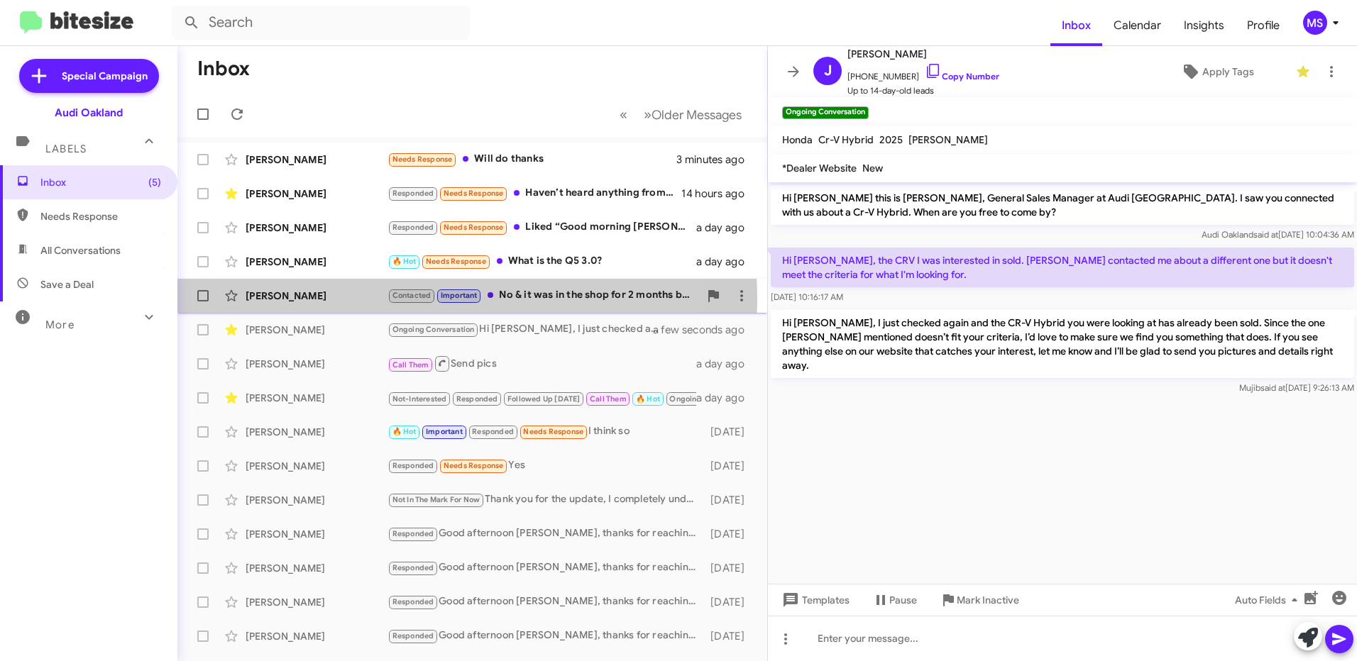
click at [368, 299] on div "[PERSON_NAME]" at bounding box center [317, 296] width 142 height 14
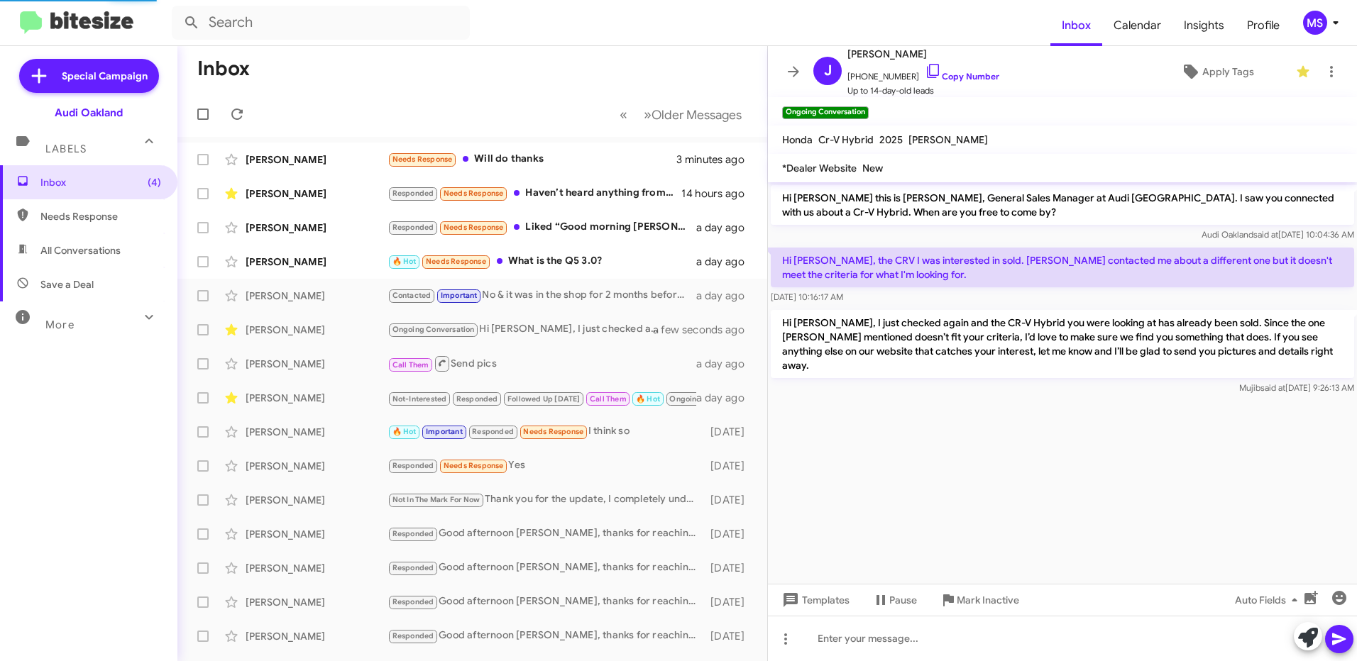
scroll to position [415, 0]
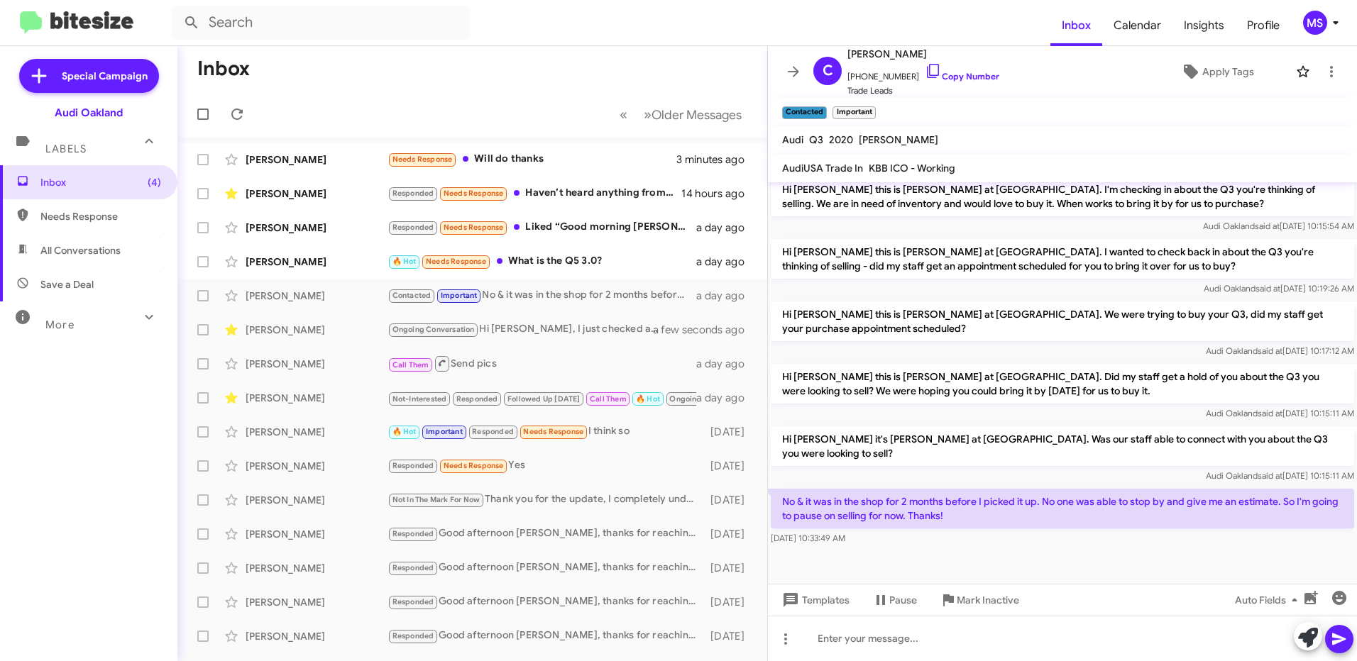
drag, startPoint x: 987, startPoint y: 507, endPoint x: 776, endPoint y: 491, distance: 212.0
click at [776, 491] on p "No & it was in the shop for 2 months before I picked it up. No one was able to …" at bounding box center [1062, 509] width 583 height 40
click at [1072, 549] on div at bounding box center [1062, 574] width 589 height 50
drag, startPoint x: 984, startPoint y: 501, endPoint x: 782, endPoint y: 440, distance: 210.6
click at [782, 440] on div "Hi [PERSON_NAME] this is [PERSON_NAME], General Sales Manager at Audi [GEOGRAPH…" at bounding box center [1062, 157] width 589 height 781
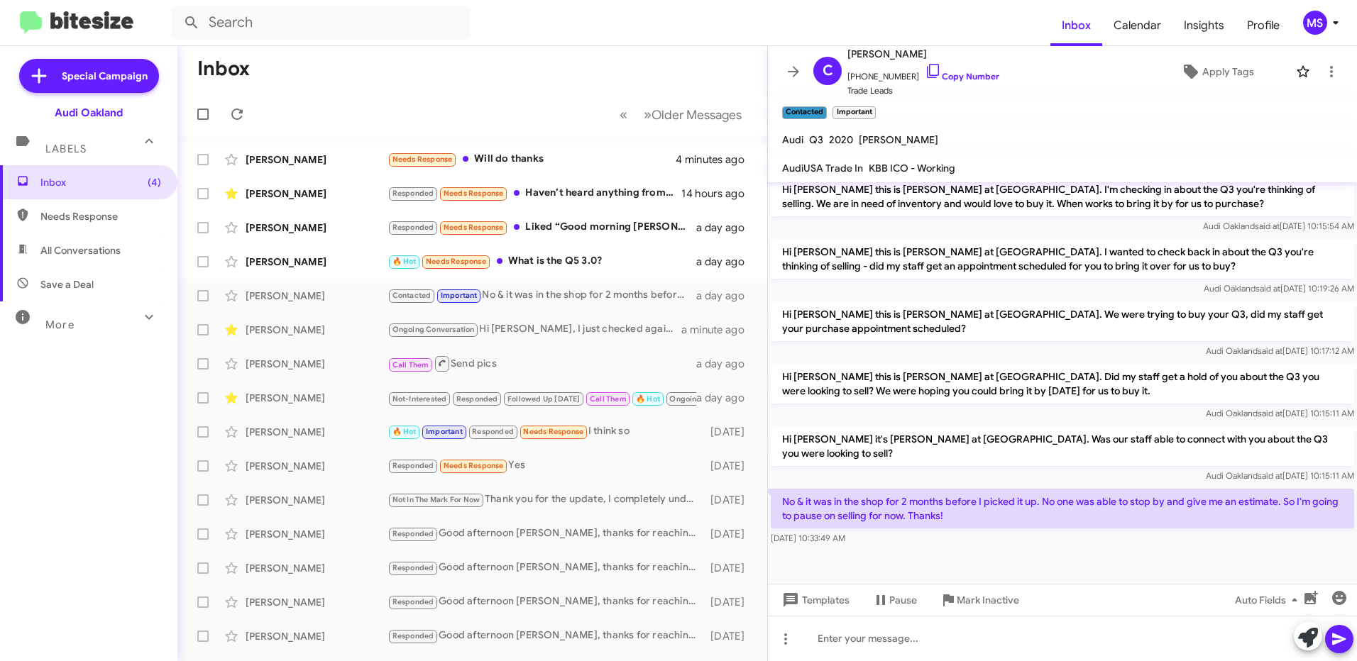
copy div "Hi [PERSON_NAME] it's [PERSON_NAME] at [GEOGRAPHIC_DATA]. Was our staff able to…"
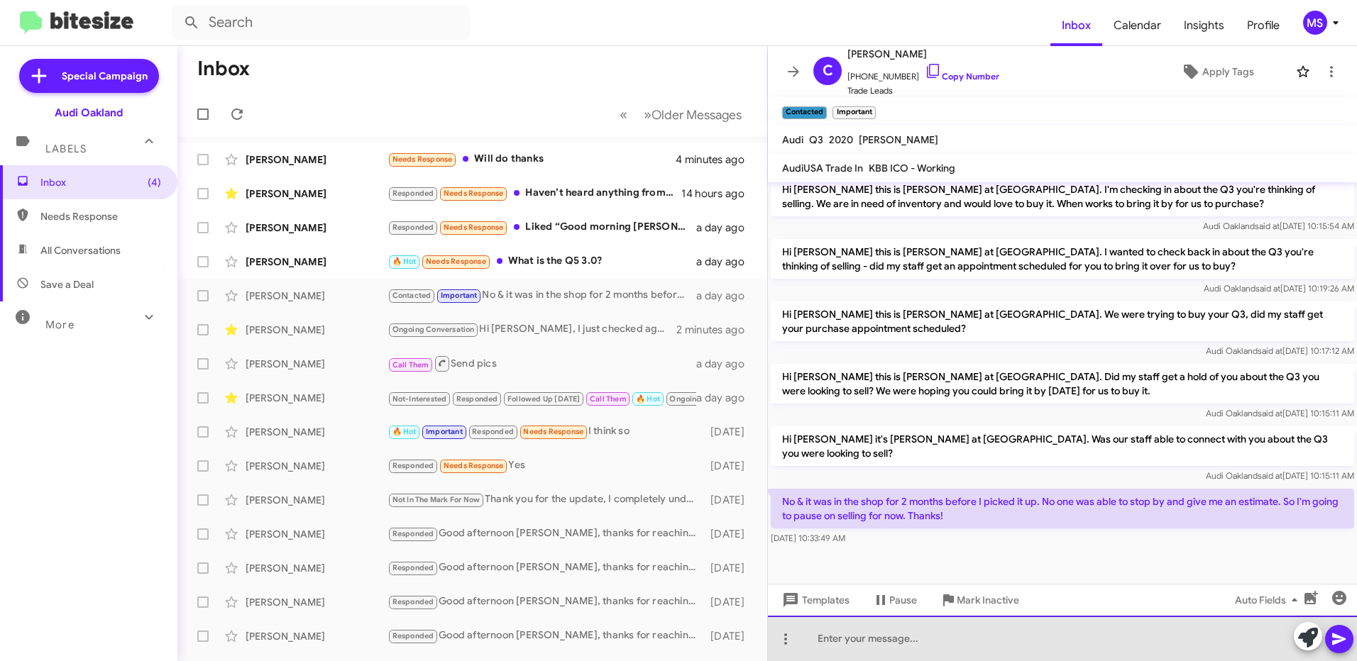
click at [965, 644] on div at bounding box center [1062, 638] width 589 height 45
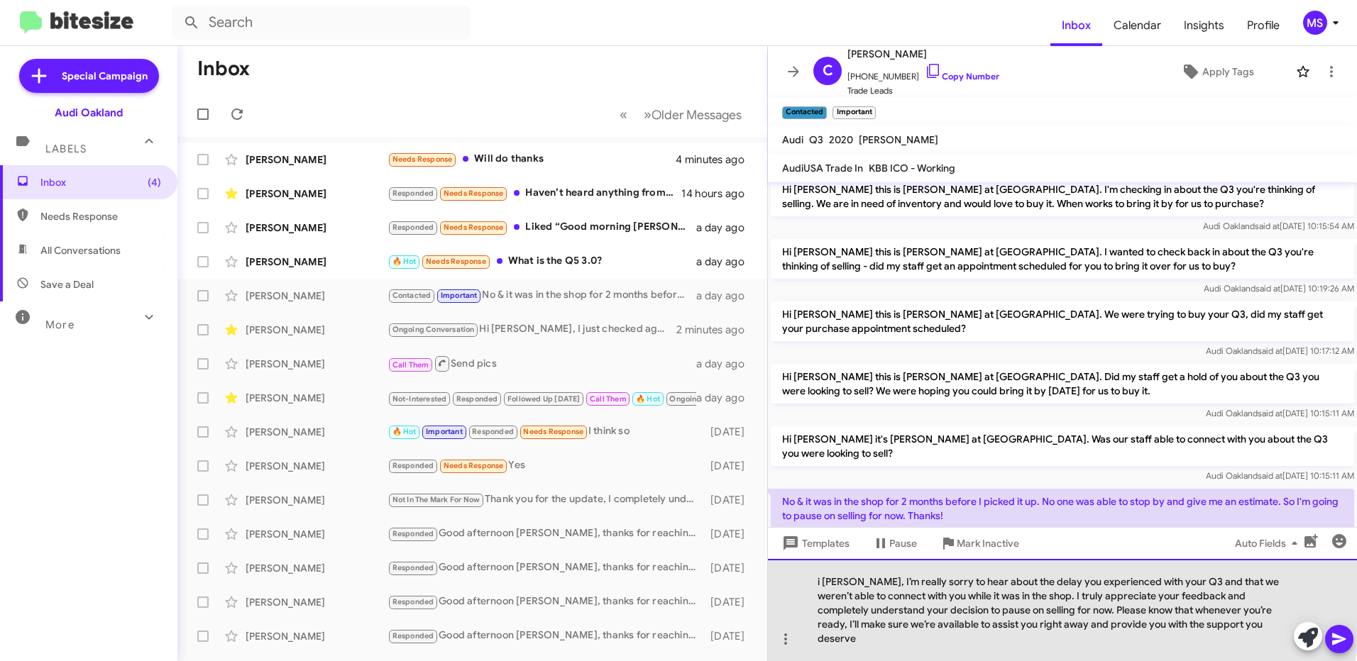
click at [815, 596] on div "i [PERSON_NAME], I’m really sorry to hear about the delay you experienced with …" at bounding box center [1062, 610] width 589 height 102
click at [860, 639] on div "Good morning [PERSON_NAME], I’m really sorry to hear about the delay you experi…" at bounding box center [1062, 610] width 589 height 102
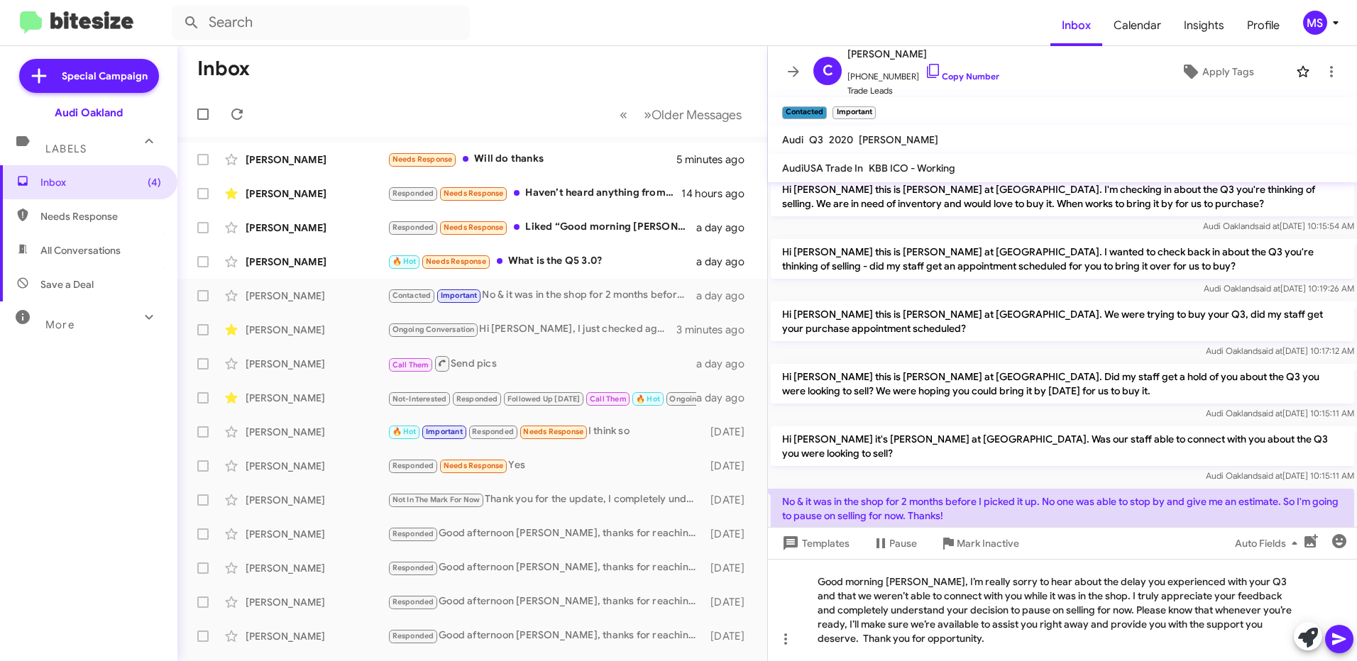
click at [1337, 632] on icon at bounding box center [1339, 639] width 17 height 17
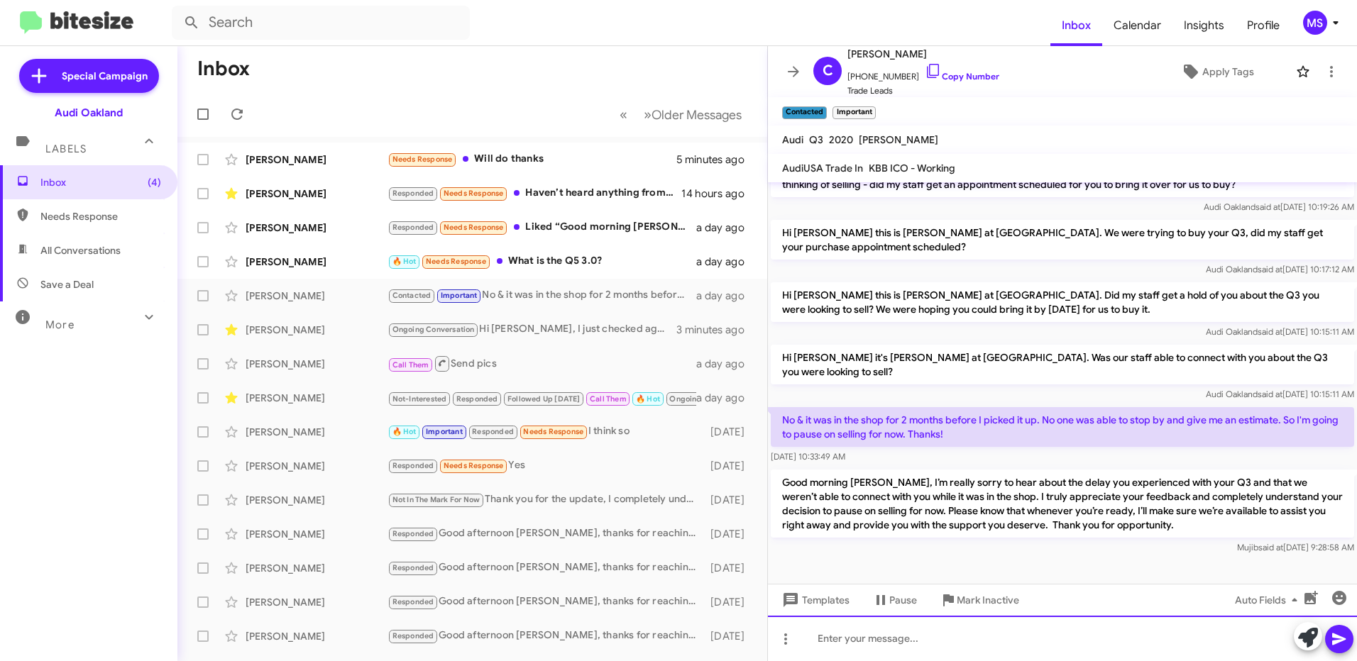
scroll to position [510, 0]
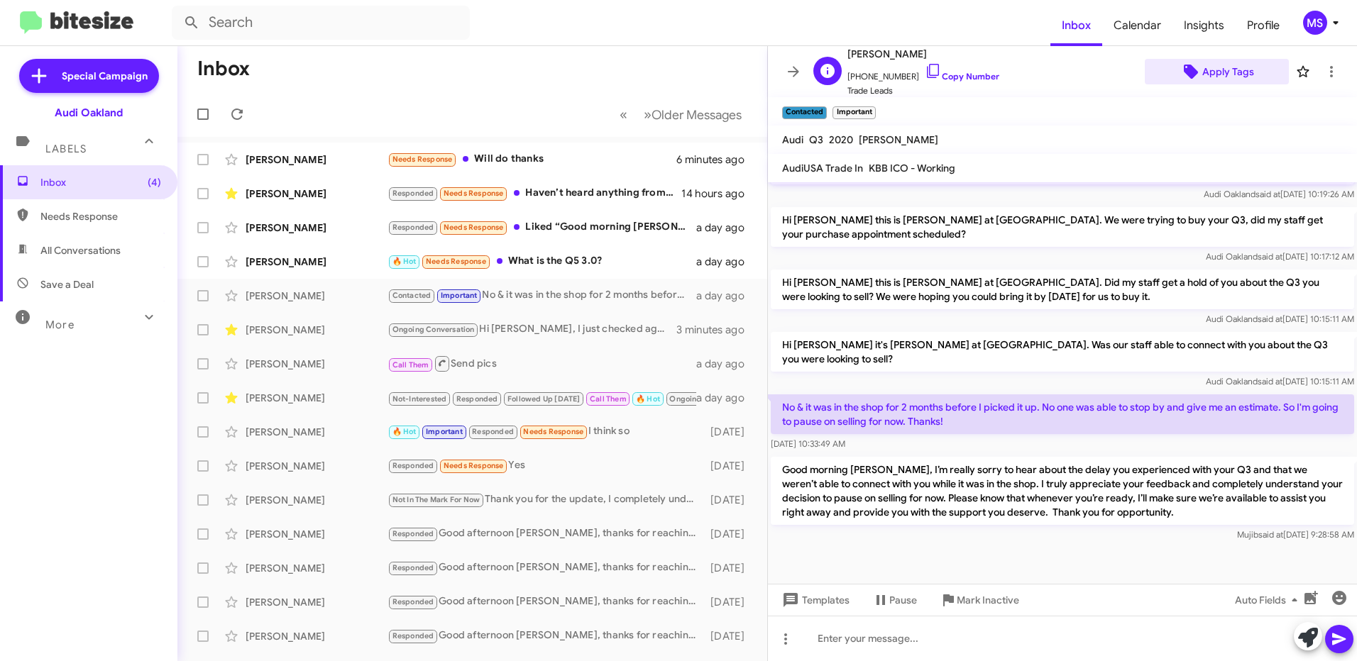
click at [1233, 75] on span "Apply Tags" at bounding box center [1228, 72] width 52 height 26
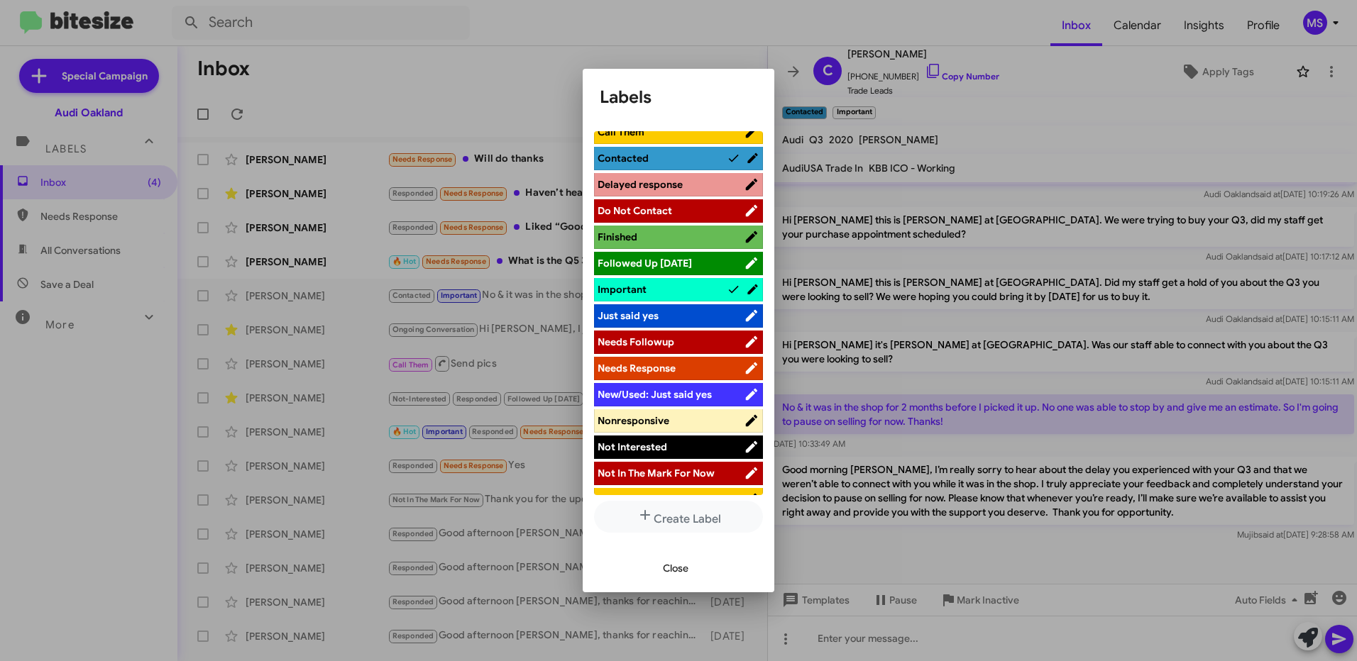
scroll to position [355, 0]
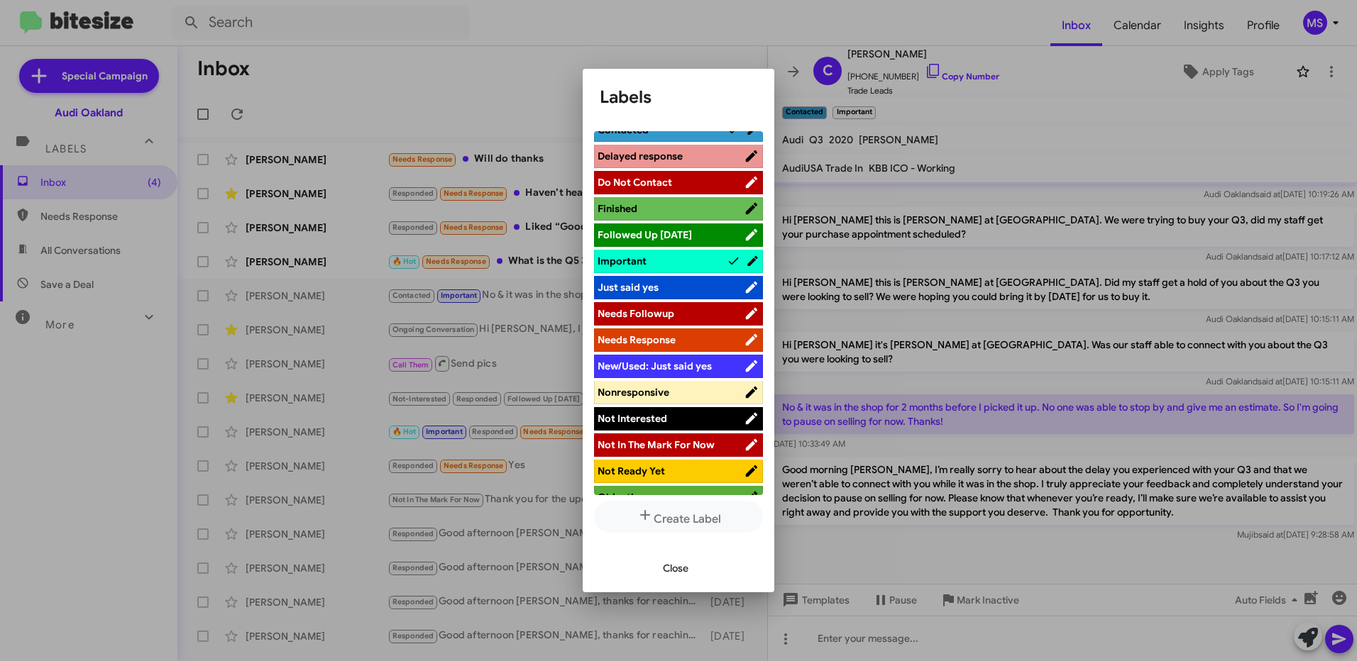
click at [681, 415] on span "Not Interested" at bounding box center [671, 419] width 146 height 14
click at [678, 567] on span "Close" at bounding box center [676, 569] width 26 height 26
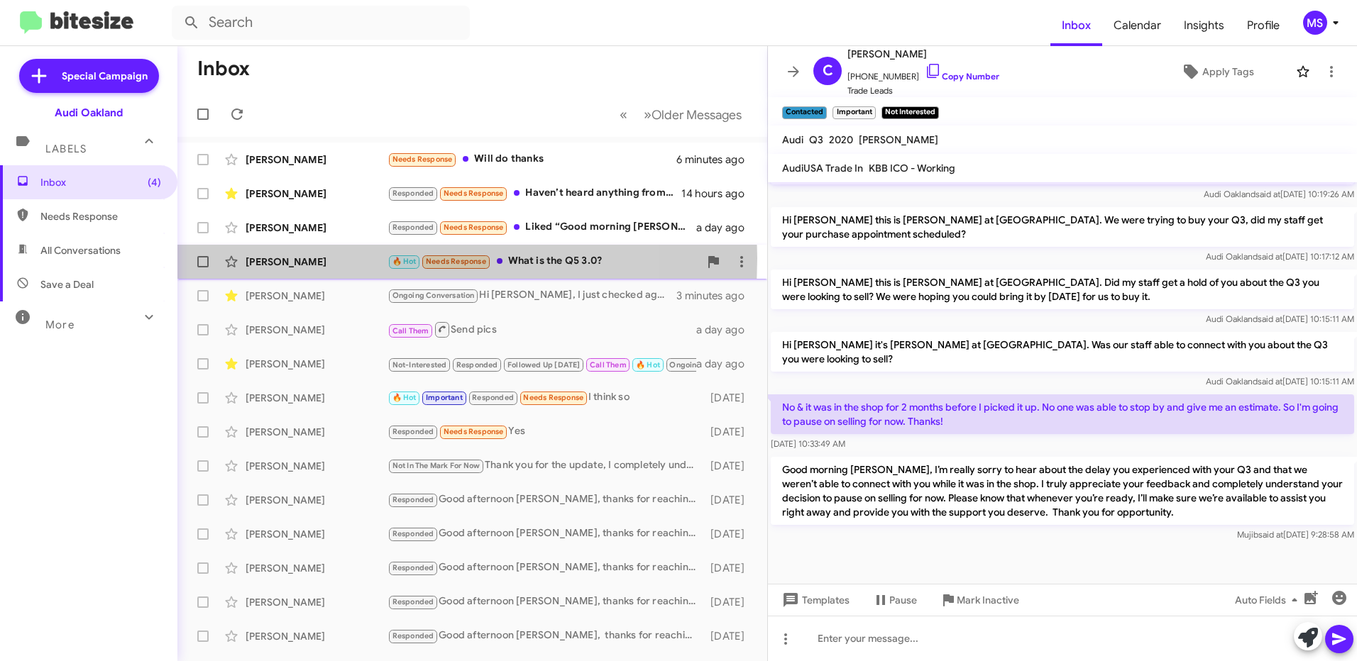
click at [347, 258] on div "[PERSON_NAME]" at bounding box center [317, 262] width 142 height 14
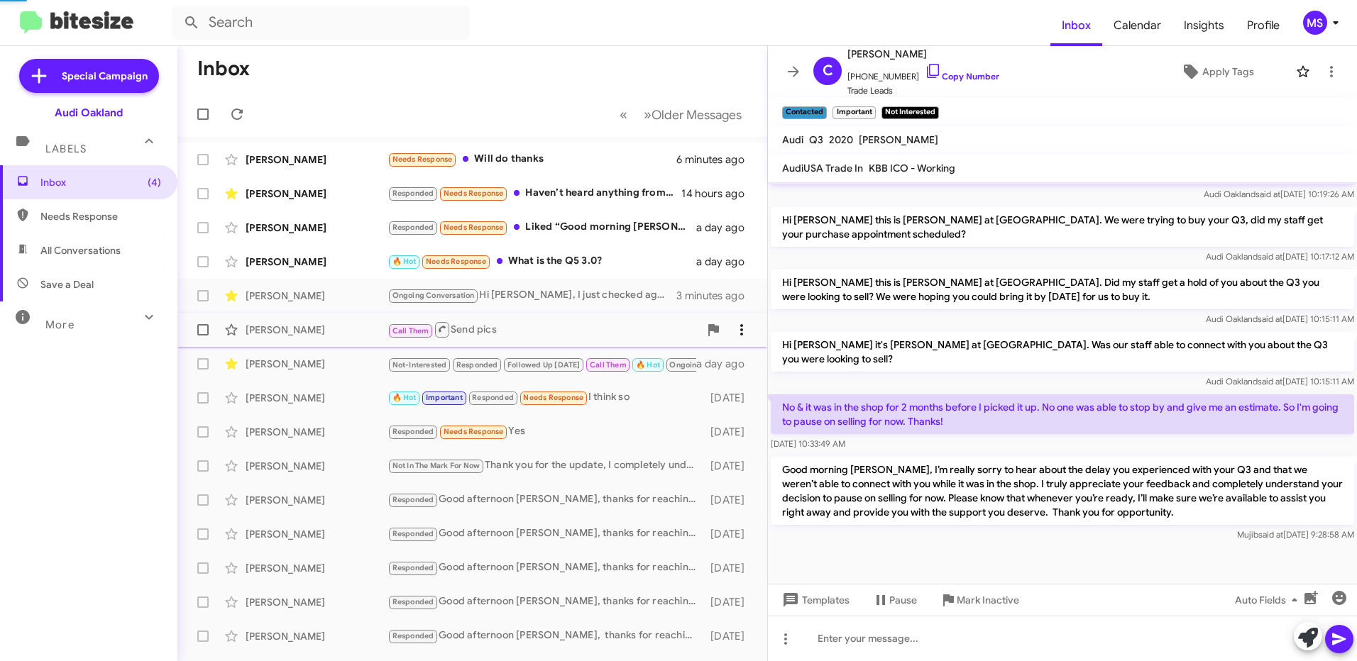
scroll to position [644, 0]
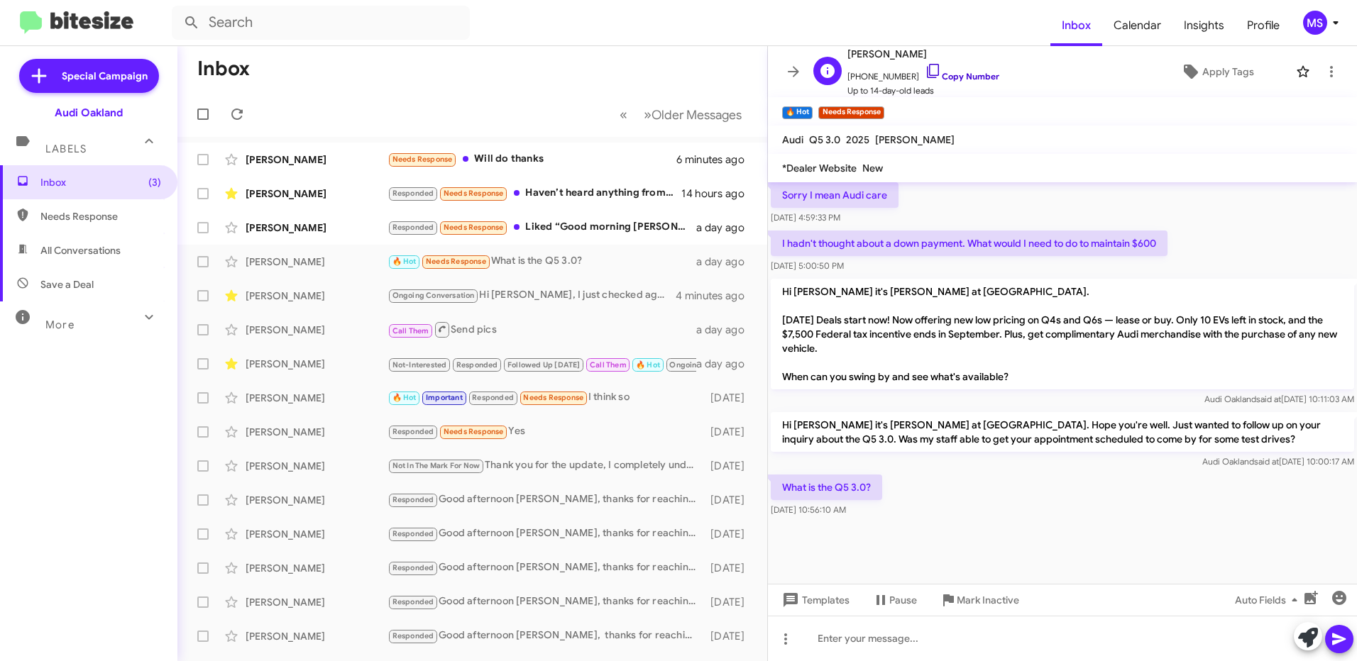
click at [960, 75] on link "Copy Number" at bounding box center [962, 76] width 75 height 11
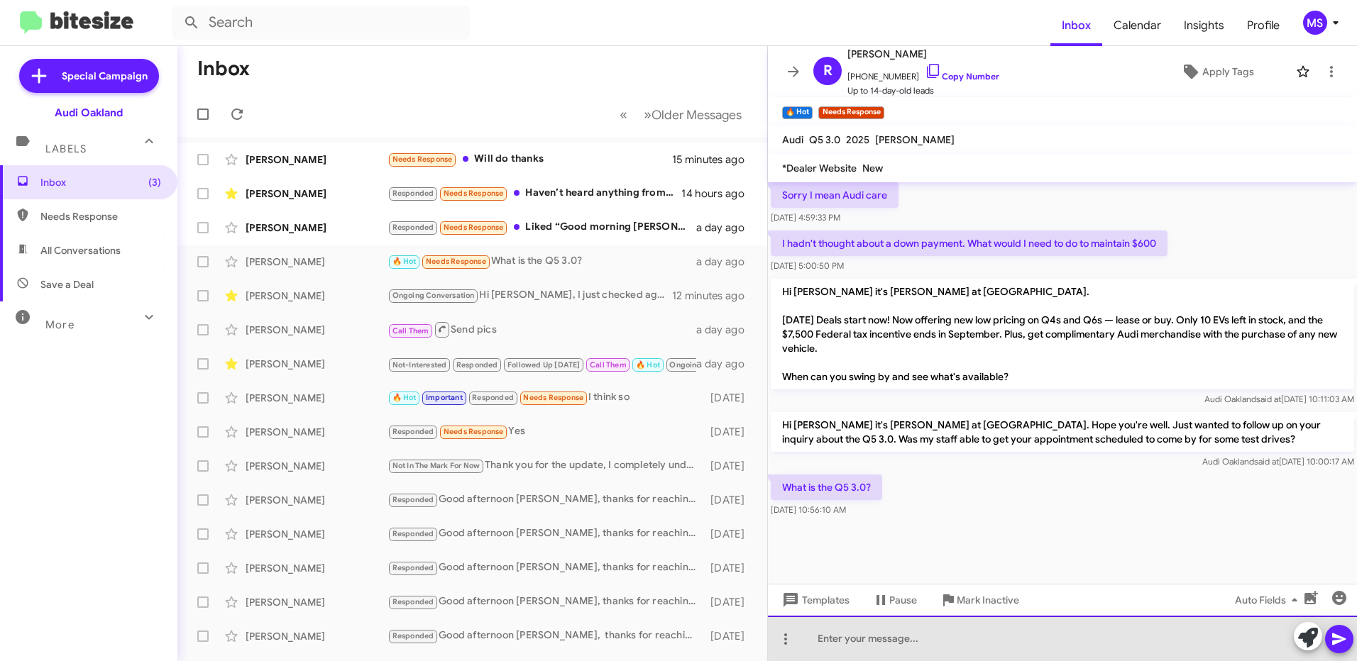
click at [883, 642] on div at bounding box center [1062, 638] width 589 height 45
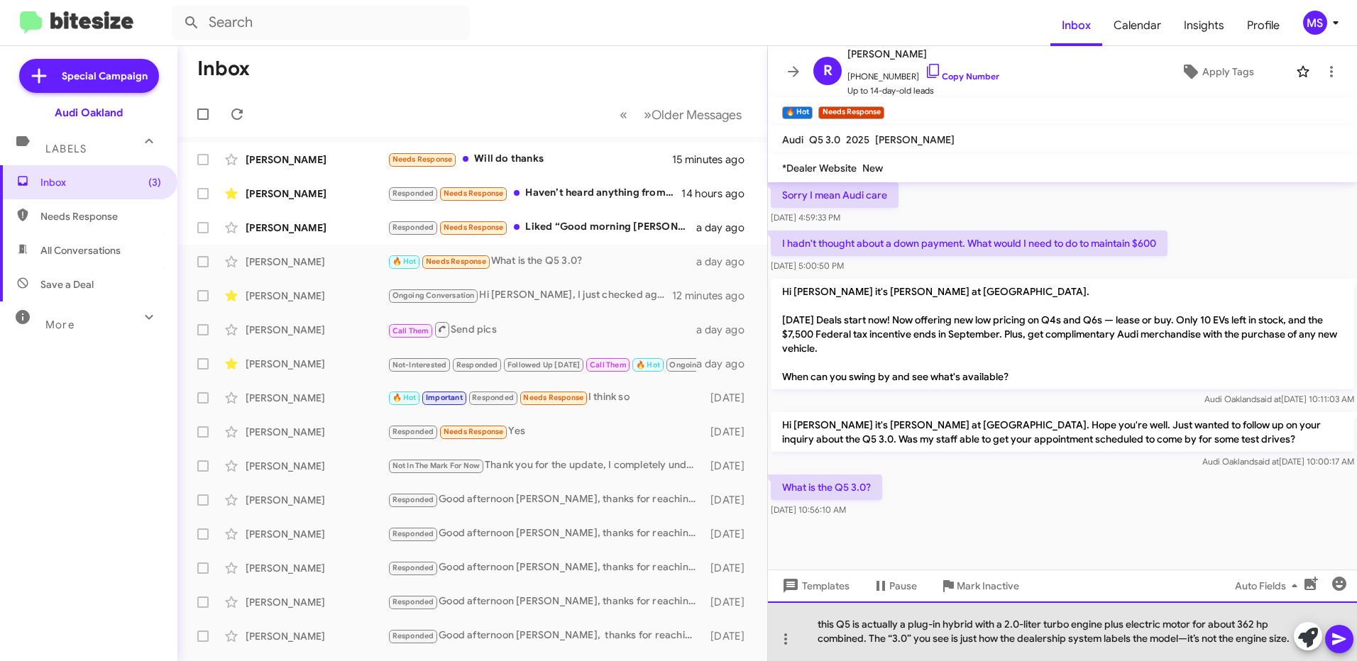
click at [822, 609] on div "this Q5 is actually a plug-in hybrid with a 2.0-liter turbo engine plus electri…" at bounding box center [1062, 632] width 589 height 60
drag, startPoint x: 866, startPoint y: 627, endPoint x: 1196, endPoint y: 614, distance: 329.5
click at [1196, 614] on div "This Q5 is actually a plug-in hybrid with a 2.0-liter turbo engine plus electri…" at bounding box center [1062, 632] width 589 height 60
click at [1044, 637] on div "This Q5 is actually a plug-in hybrid with a 2.0-liter turbo engine plus electri…" at bounding box center [1062, 632] width 589 height 60
click at [1193, 637] on div "This Q5 is actually a plug-in hybrid with a 2.0-liter turbo engine plus electri…" at bounding box center [1062, 632] width 589 height 60
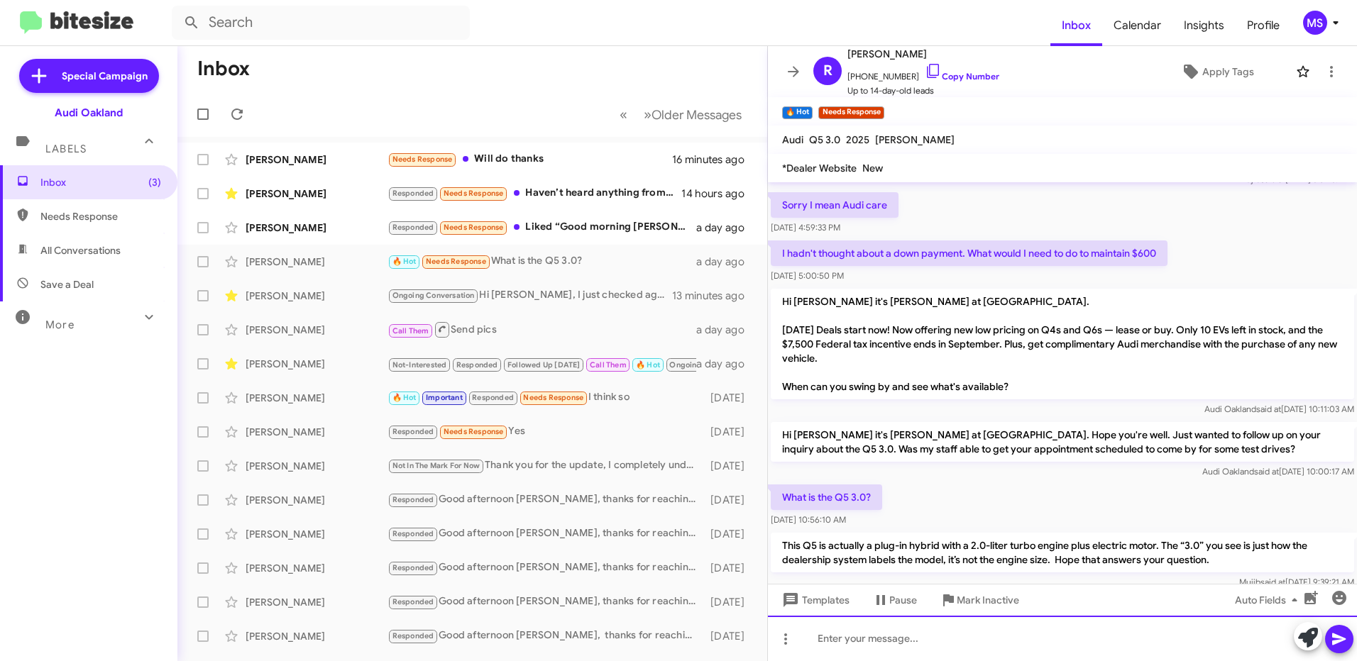
scroll to position [710, 0]
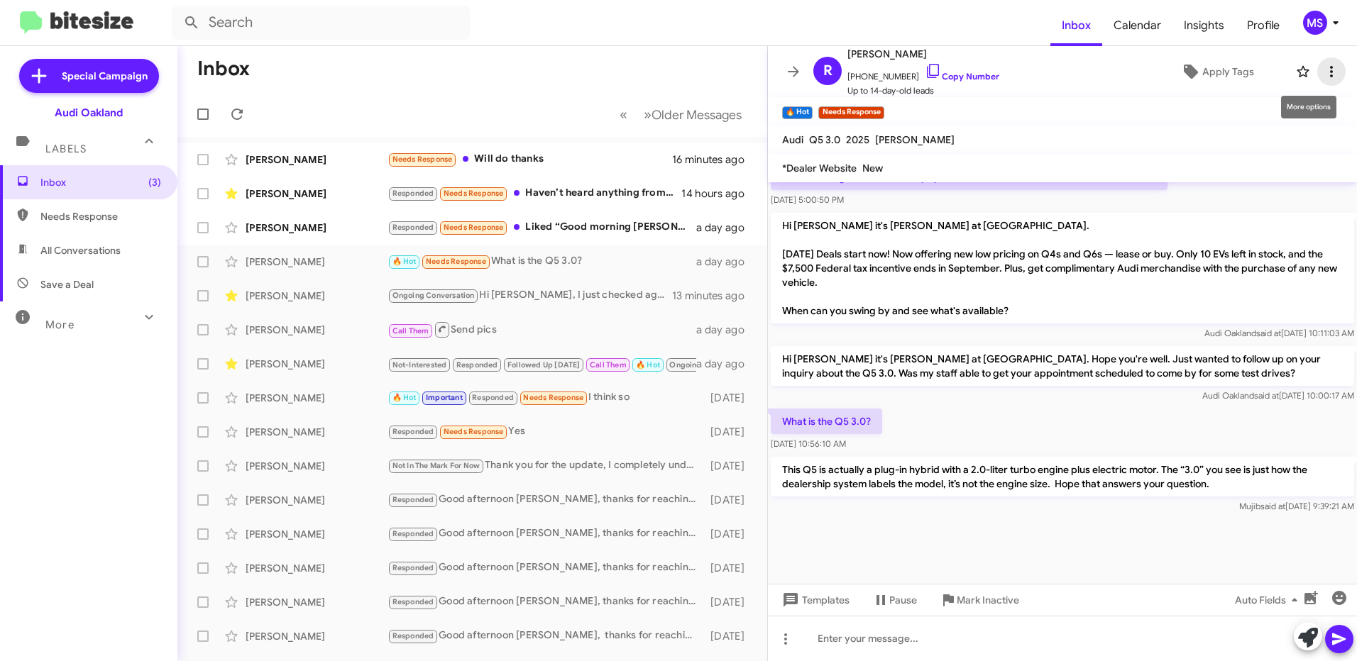
click at [1321, 80] on button at bounding box center [1331, 71] width 28 height 28
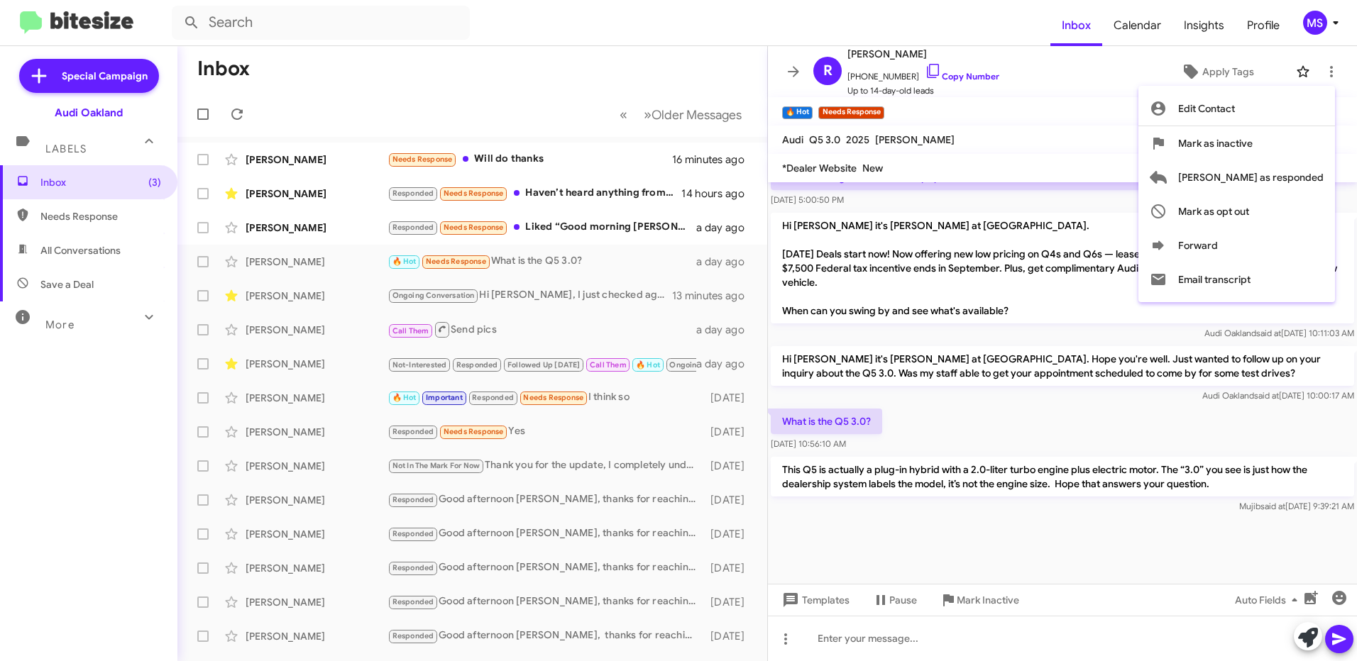
click at [1084, 103] on div at bounding box center [678, 330] width 1357 height 661
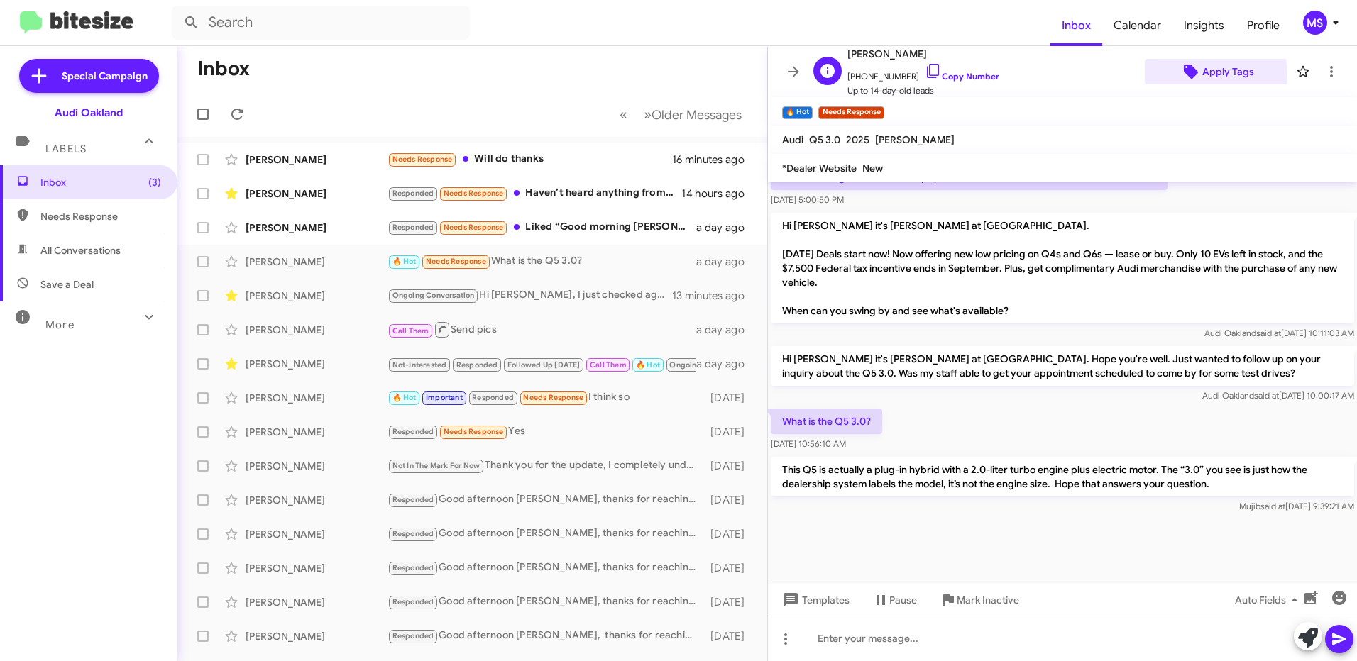
click at [1206, 74] on span "Apply Tags" at bounding box center [1228, 72] width 52 height 26
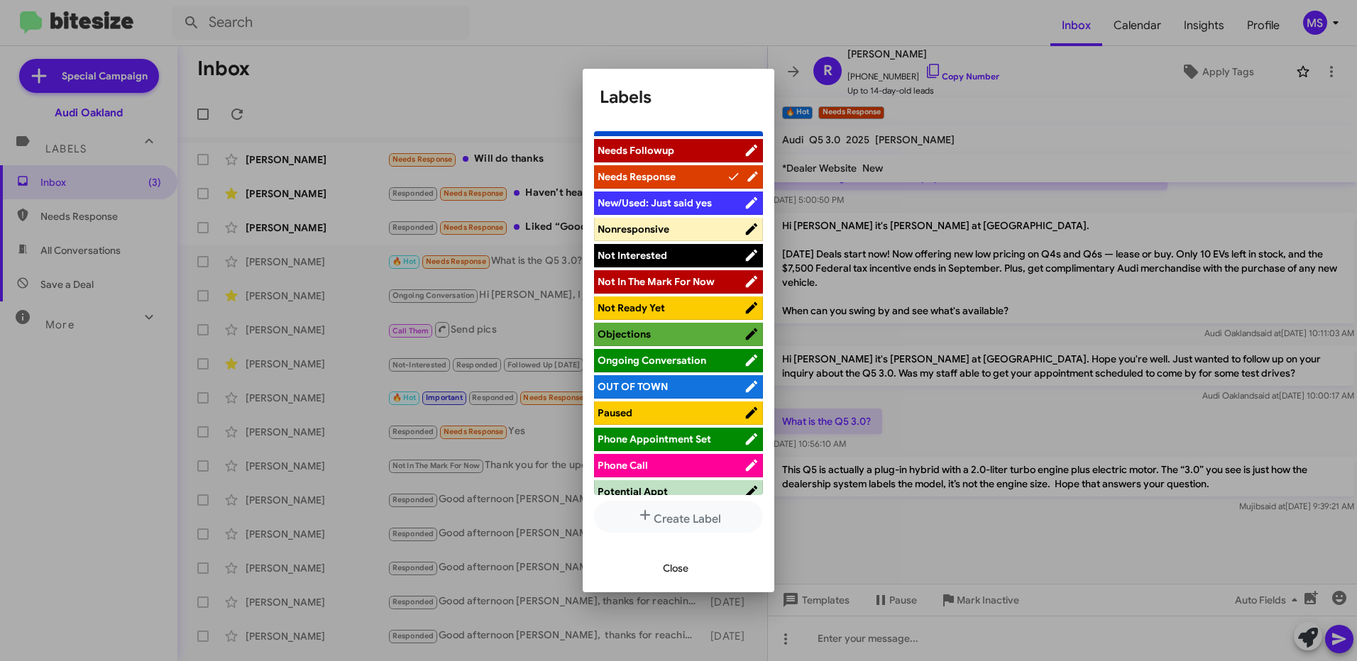
scroll to position [710, 0]
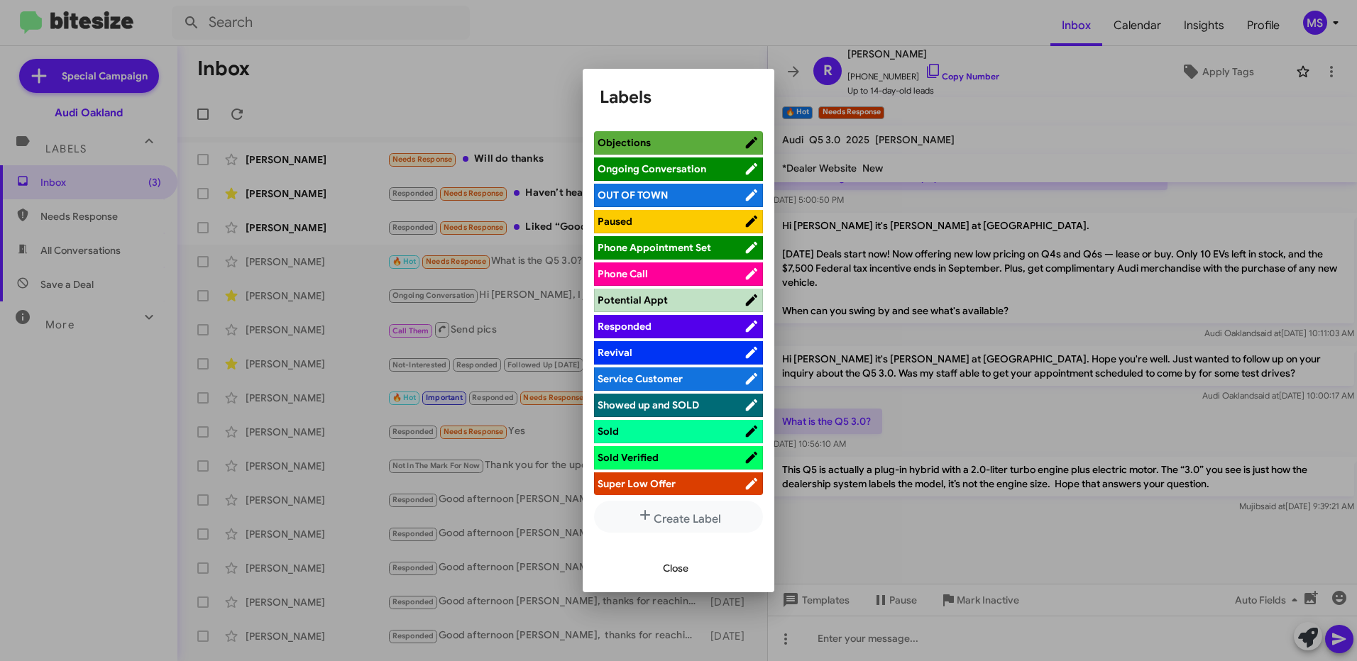
click at [677, 329] on span "Responded" at bounding box center [671, 326] width 146 height 14
click at [683, 566] on span "Close" at bounding box center [676, 569] width 26 height 26
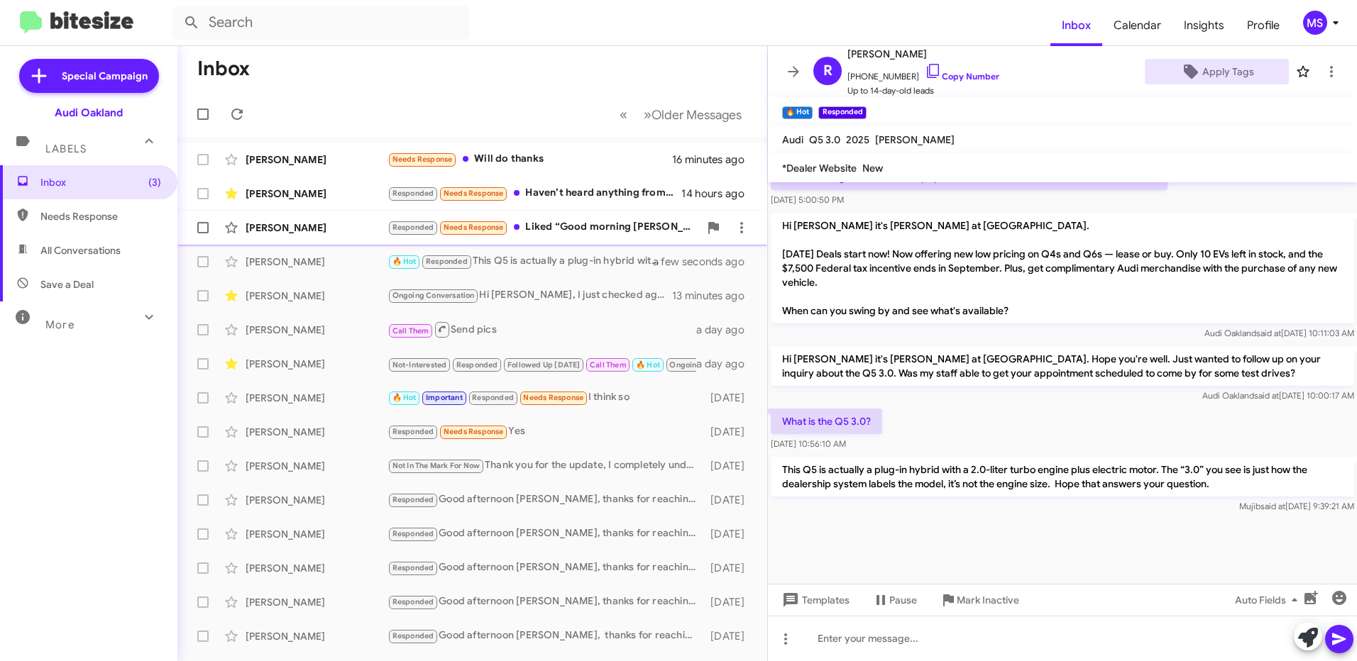
click at [345, 224] on div "[PERSON_NAME]" at bounding box center [317, 228] width 142 height 14
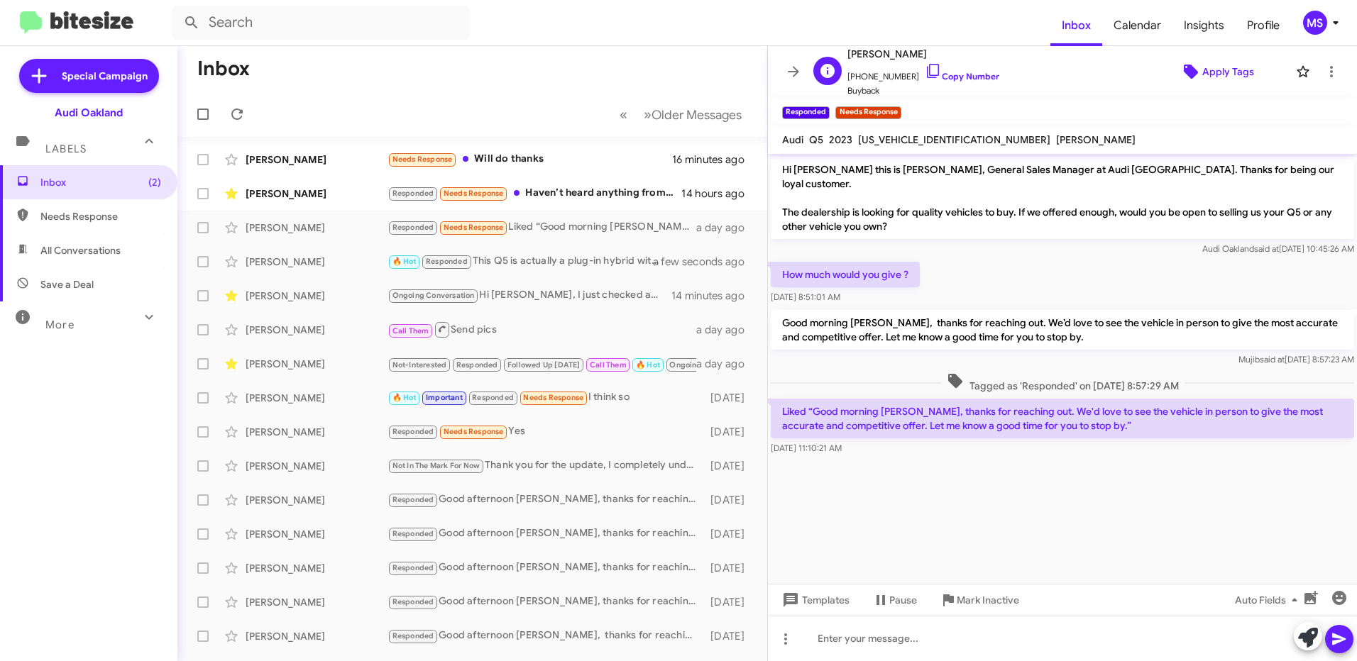
click at [1210, 74] on span "Apply Tags" at bounding box center [1228, 72] width 52 height 26
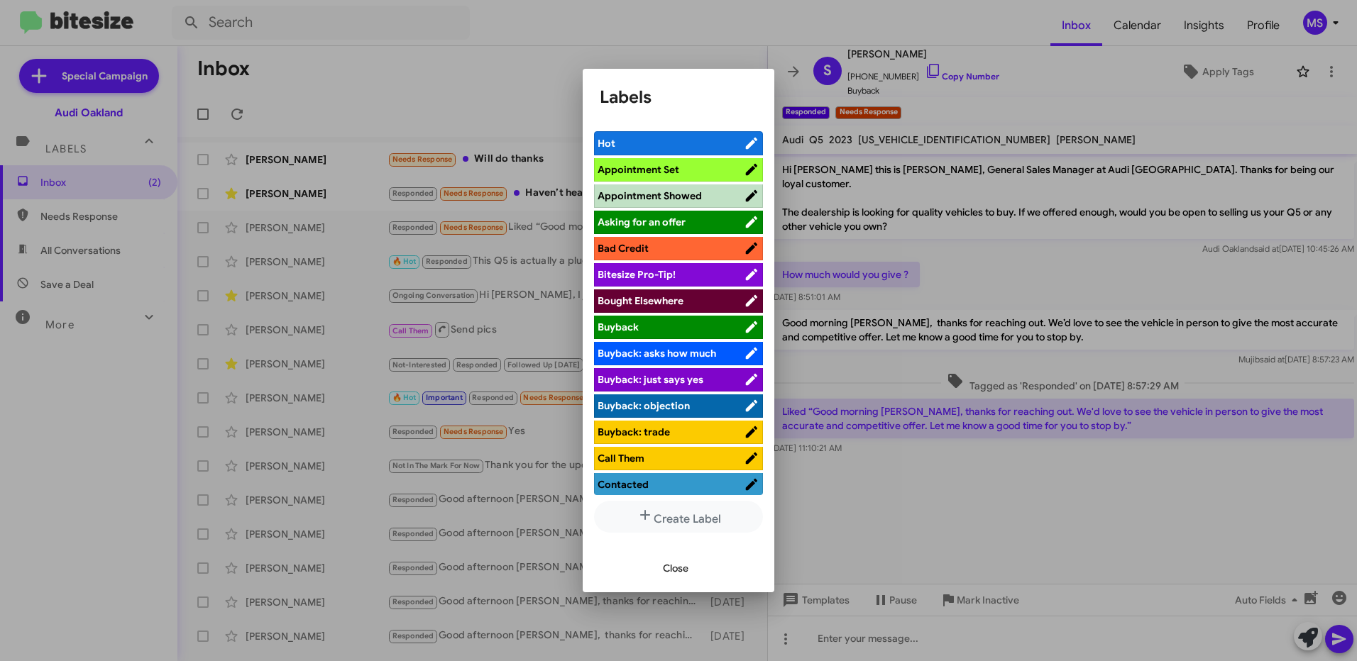
click at [940, 639] on div at bounding box center [678, 330] width 1357 height 661
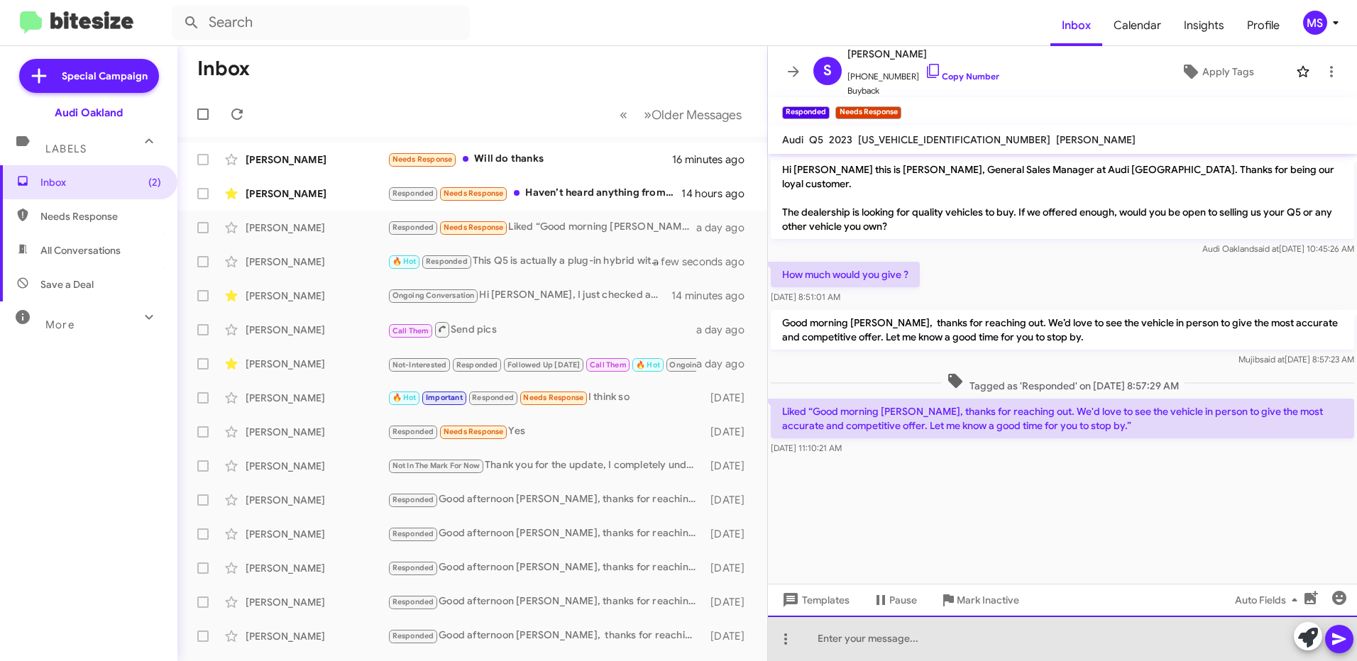
click at [939, 638] on div at bounding box center [1062, 638] width 589 height 45
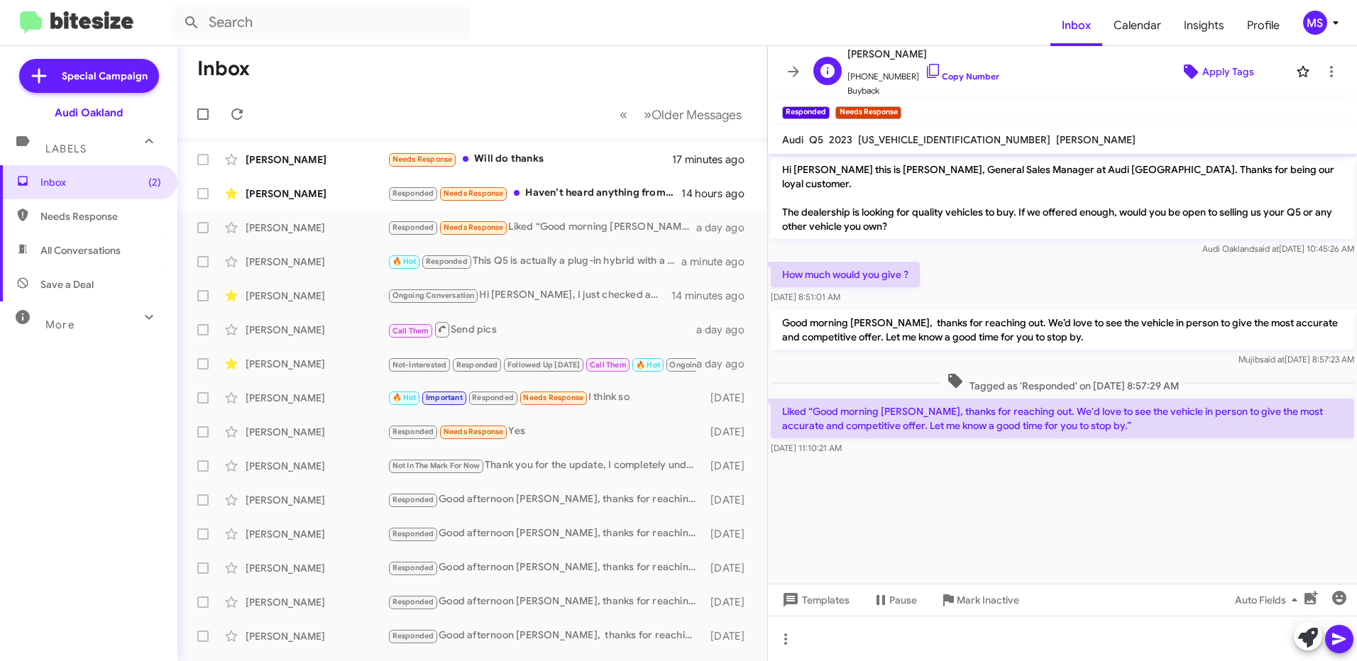
click at [1204, 65] on span "Apply Tags" at bounding box center [1228, 72] width 52 height 26
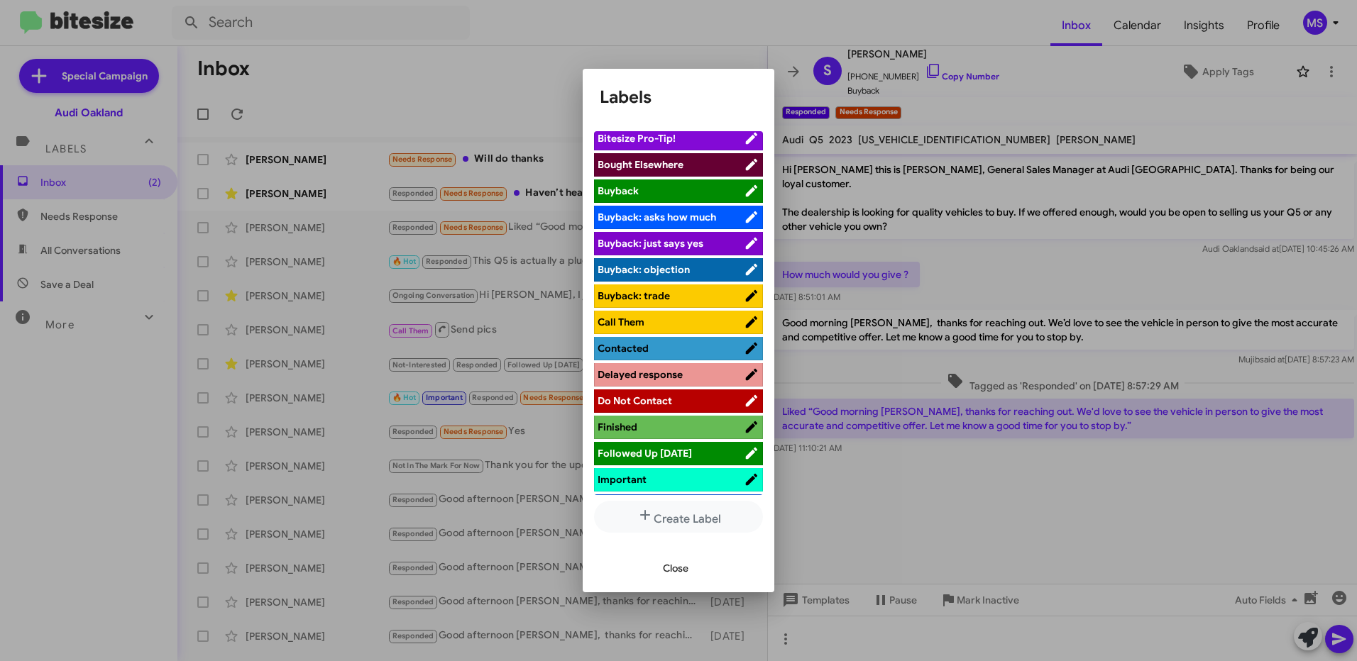
scroll to position [142, 0]
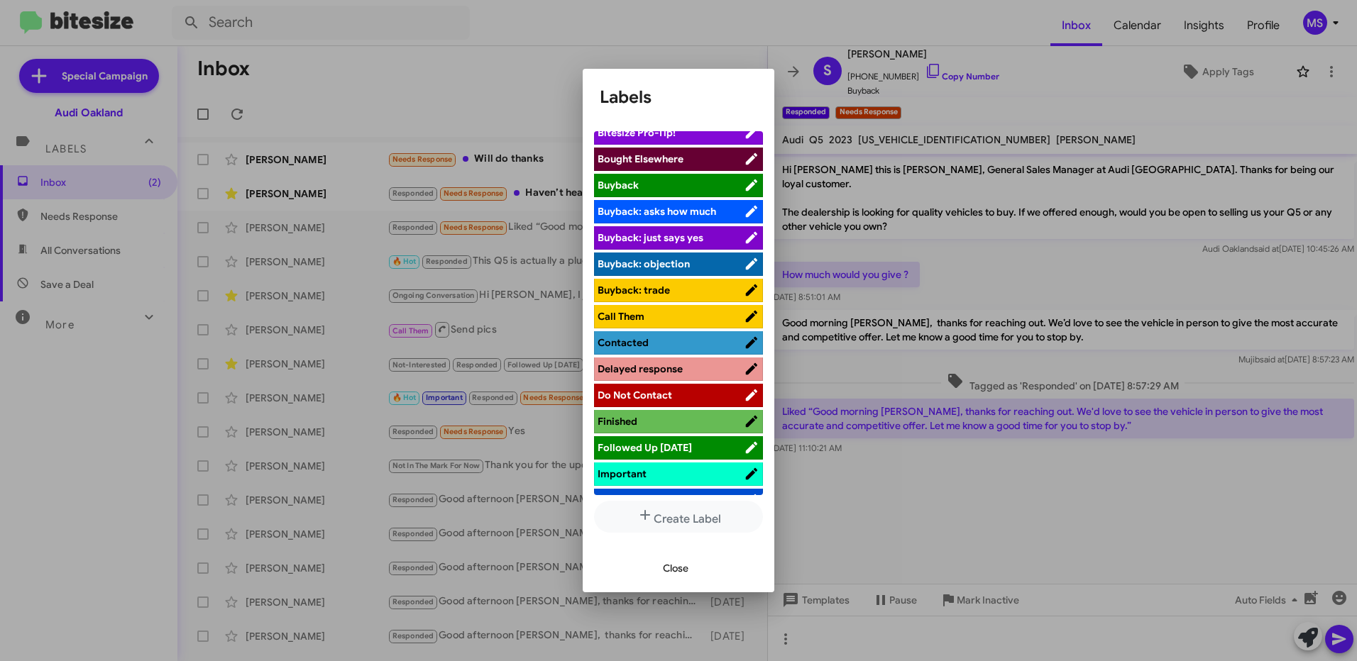
click at [690, 338] on span "Contacted" at bounding box center [671, 343] width 146 height 14
click at [671, 570] on span "Close" at bounding box center [676, 569] width 26 height 26
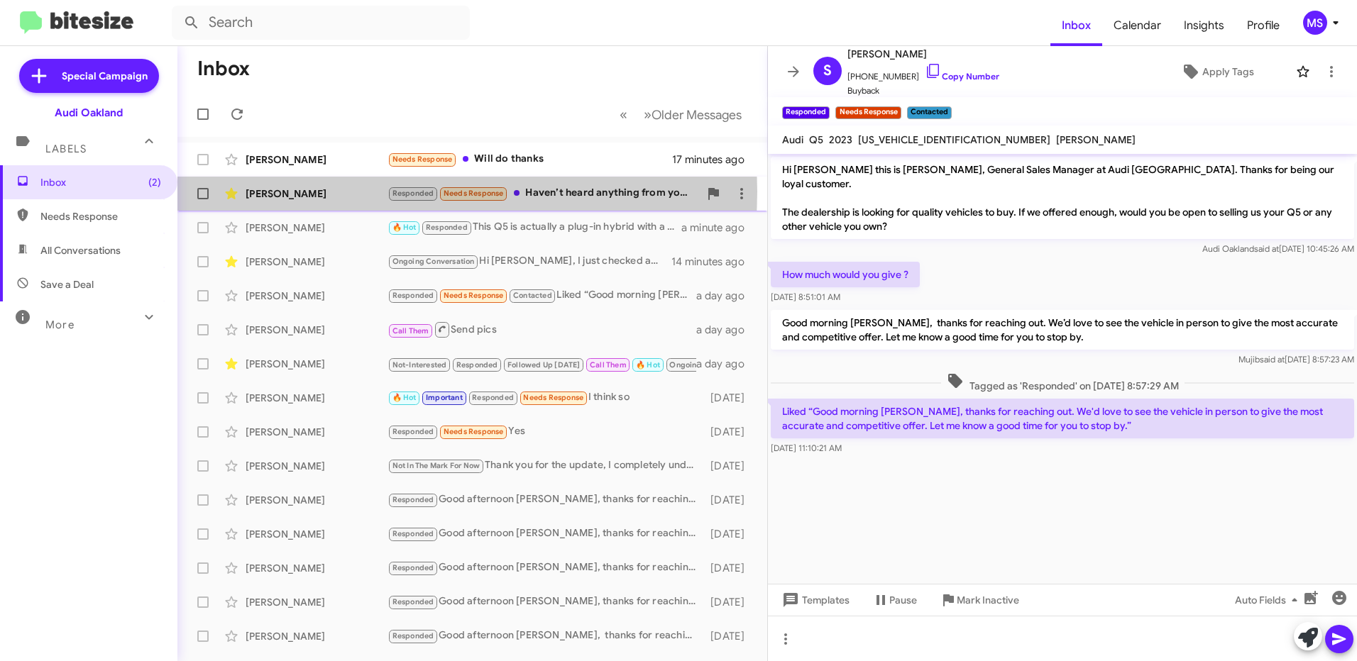
click at [343, 192] on div "[PERSON_NAME]" at bounding box center [317, 194] width 142 height 14
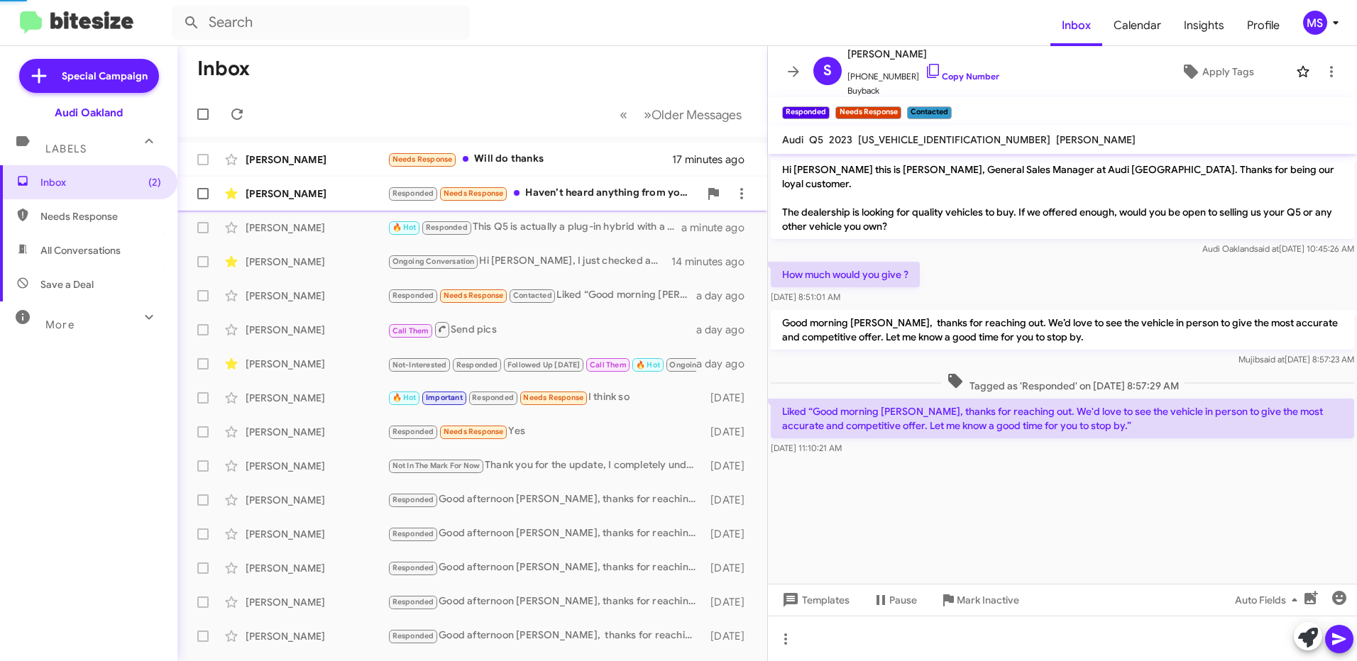
scroll to position [194, 0]
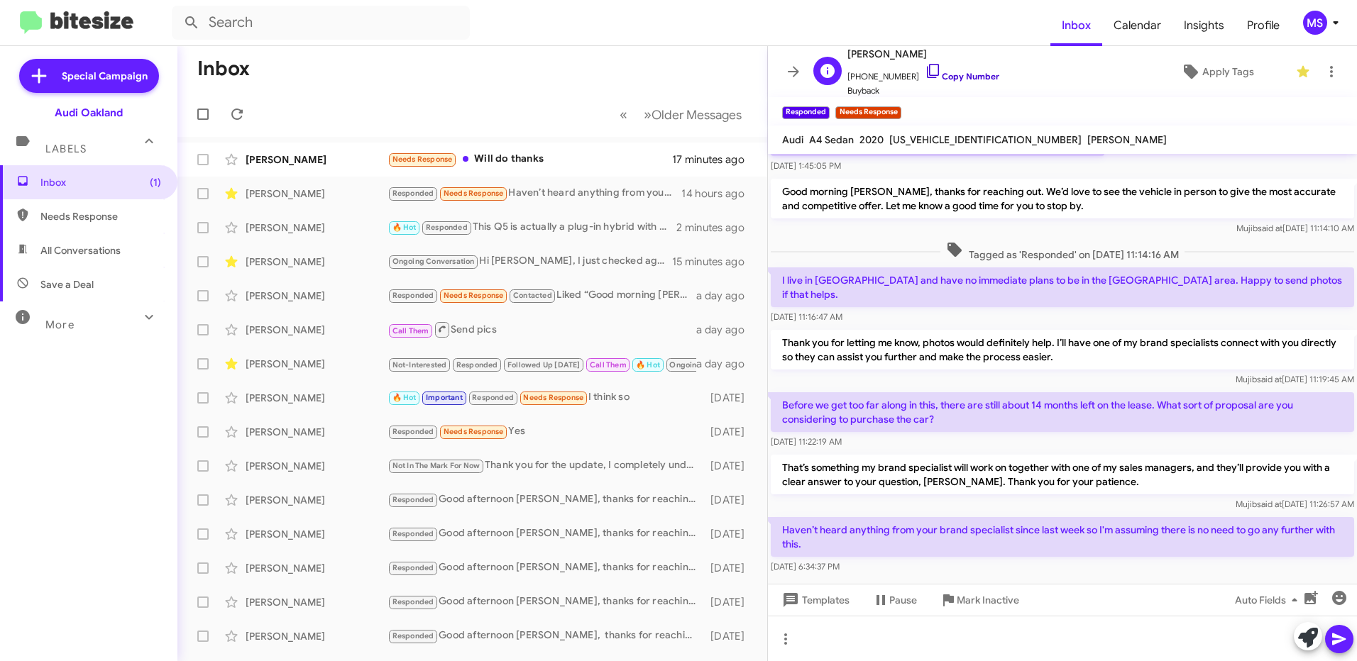
click at [969, 76] on link "Copy Number" at bounding box center [962, 76] width 75 height 11
click at [784, 644] on icon at bounding box center [785, 639] width 17 height 17
click at [823, 600] on button "note" at bounding box center [815, 602] width 88 height 34
click at [863, 631] on div at bounding box center [1062, 638] width 589 height 45
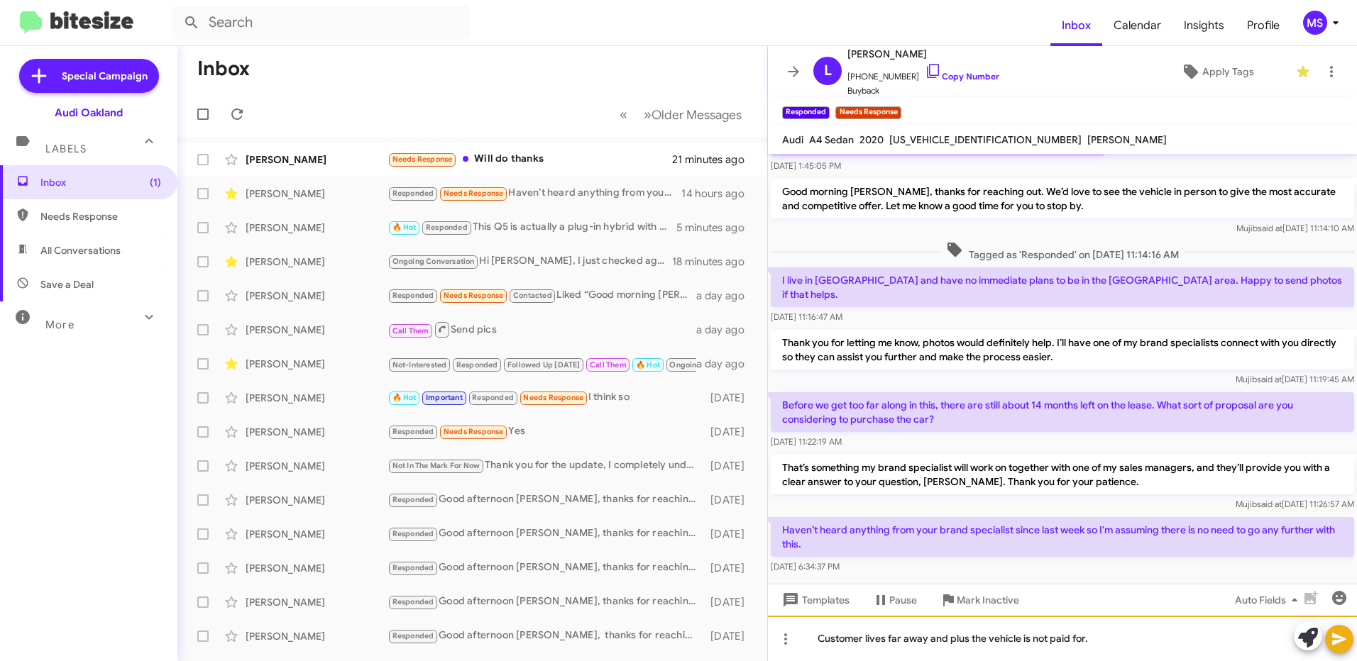
click at [1138, 646] on div "Customer lives far away and plus the vehicle is not paid for." at bounding box center [1062, 638] width 589 height 45
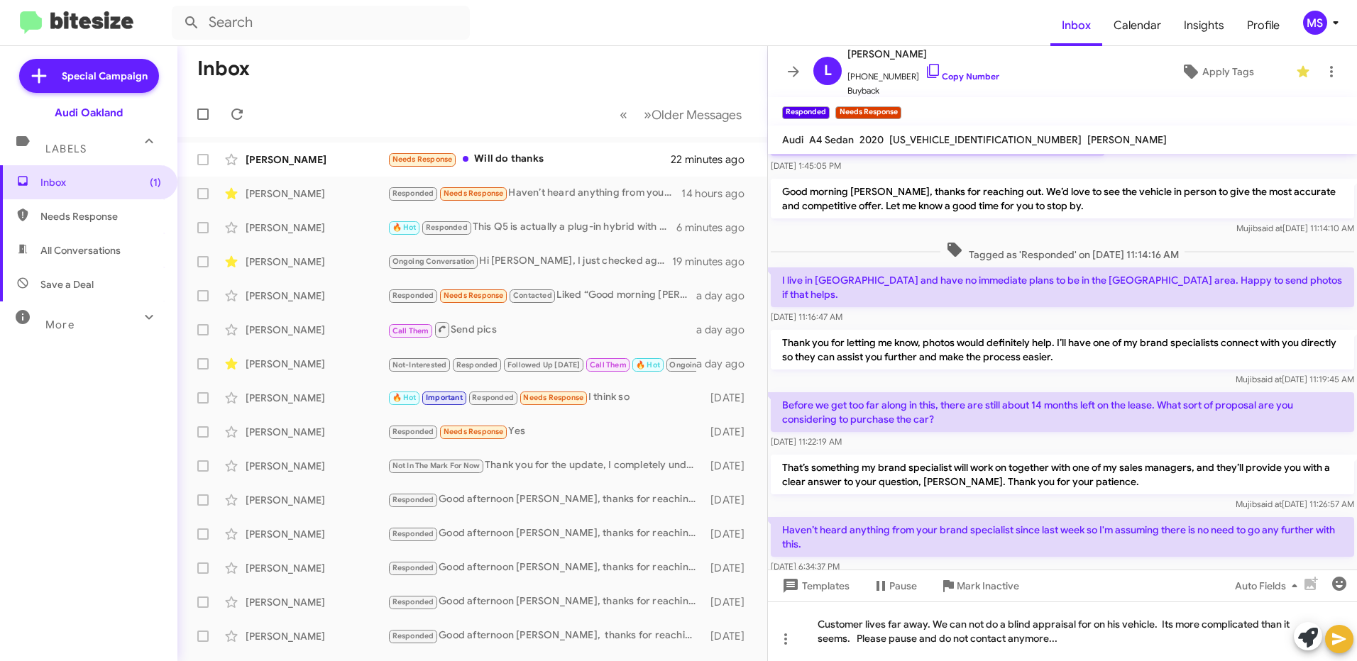
click at [1345, 639] on icon at bounding box center [1338, 640] width 13 height 12
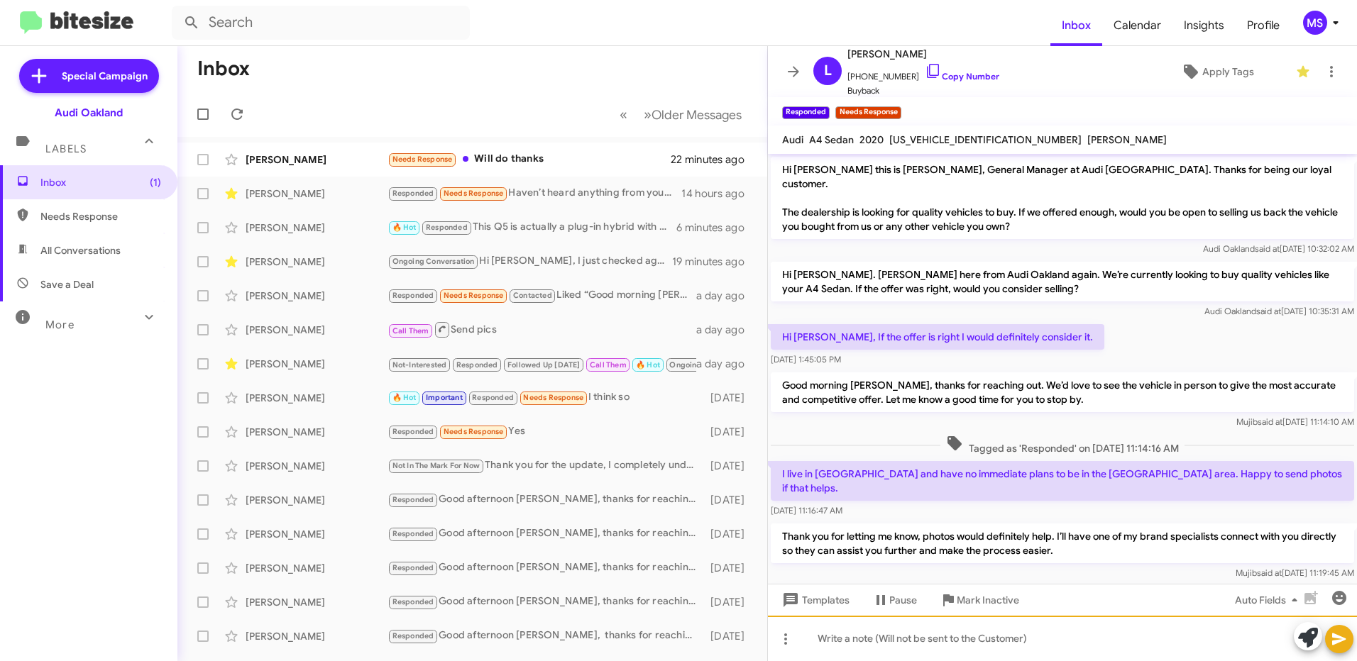
scroll to position [271, 0]
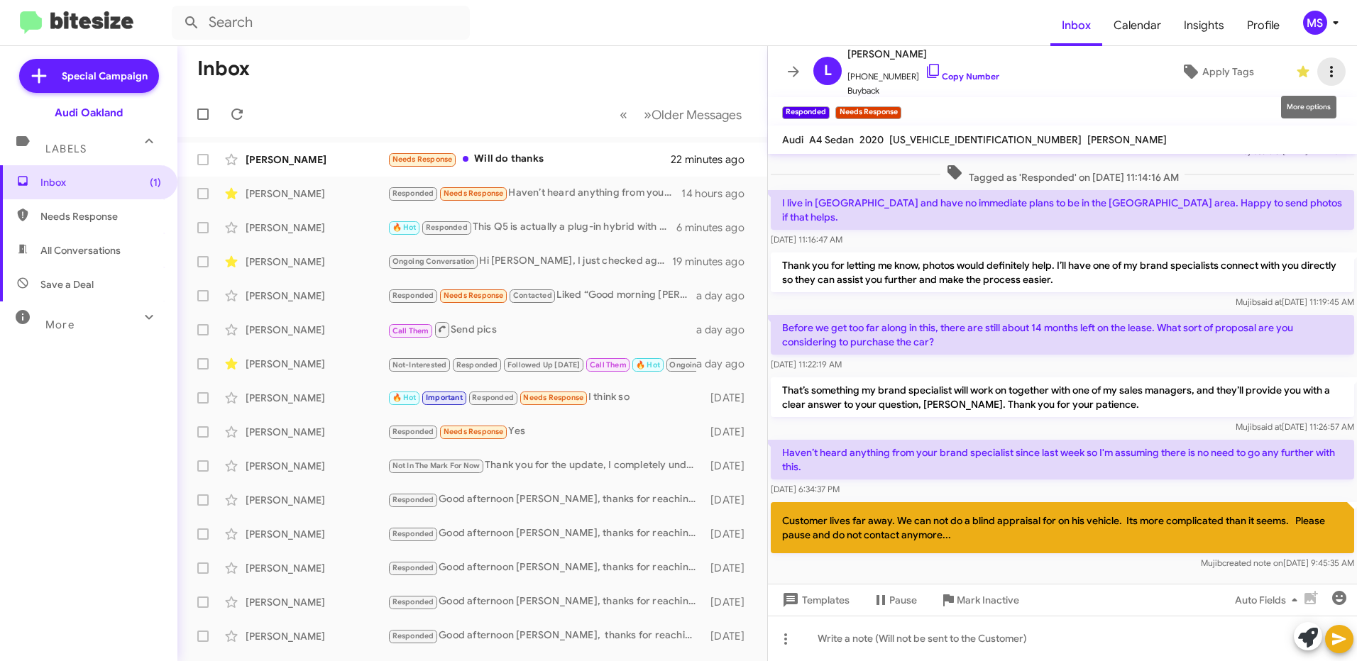
click at [1323, 74] on icon at bounding box center [1331, 71] width 17 height 17
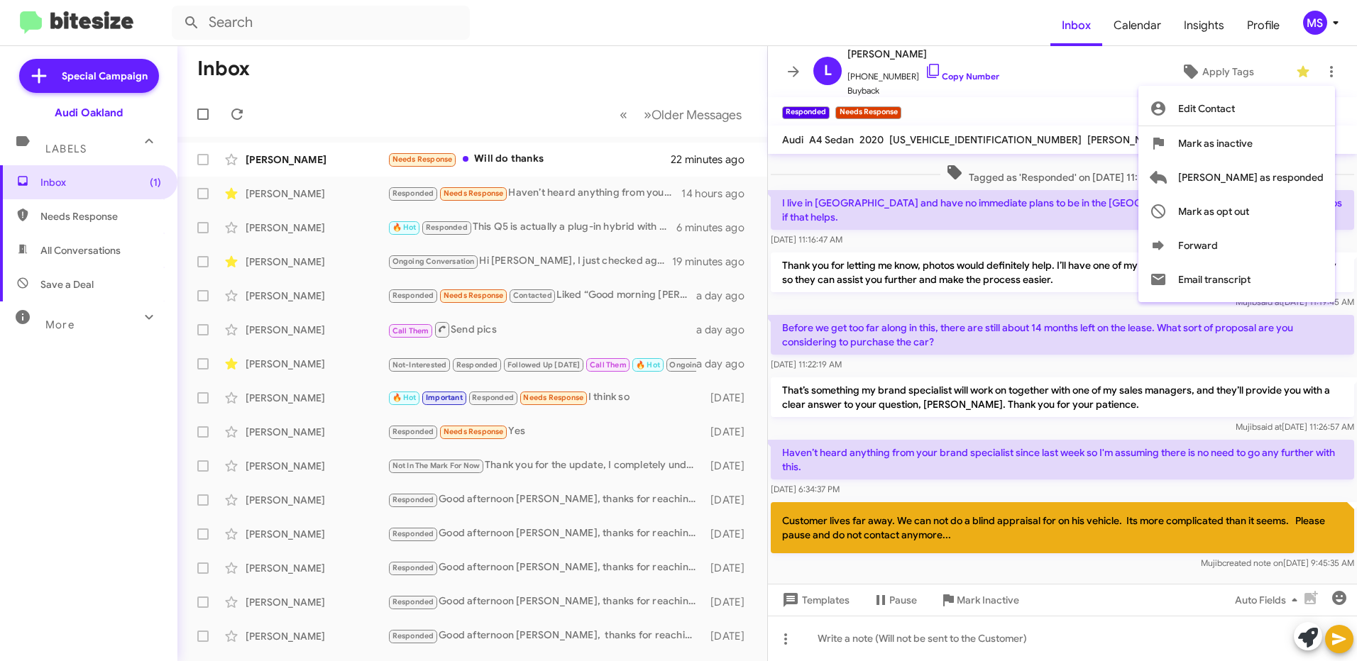
click at [1197, 70] on div at bounding box center [678, 330] width 1357 height 661
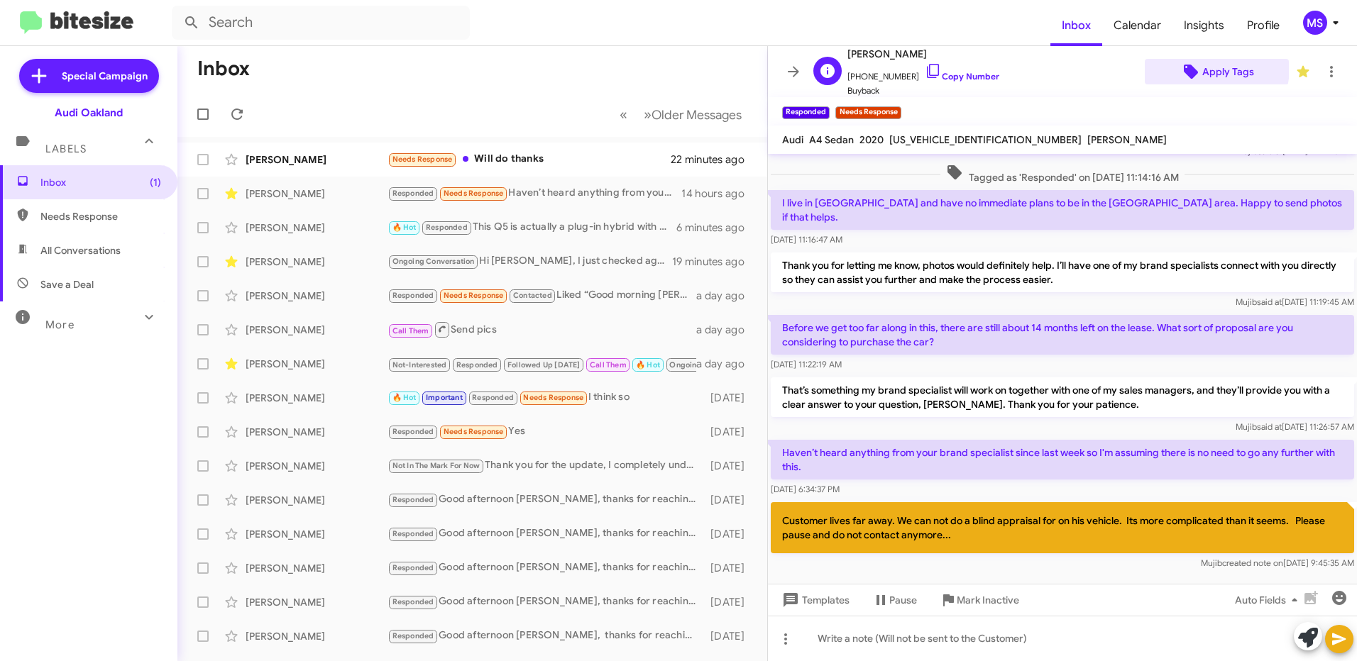
click at [1209, 69] on span "Apply Tags" at bounding box center [1228, 72] width 52 height 26
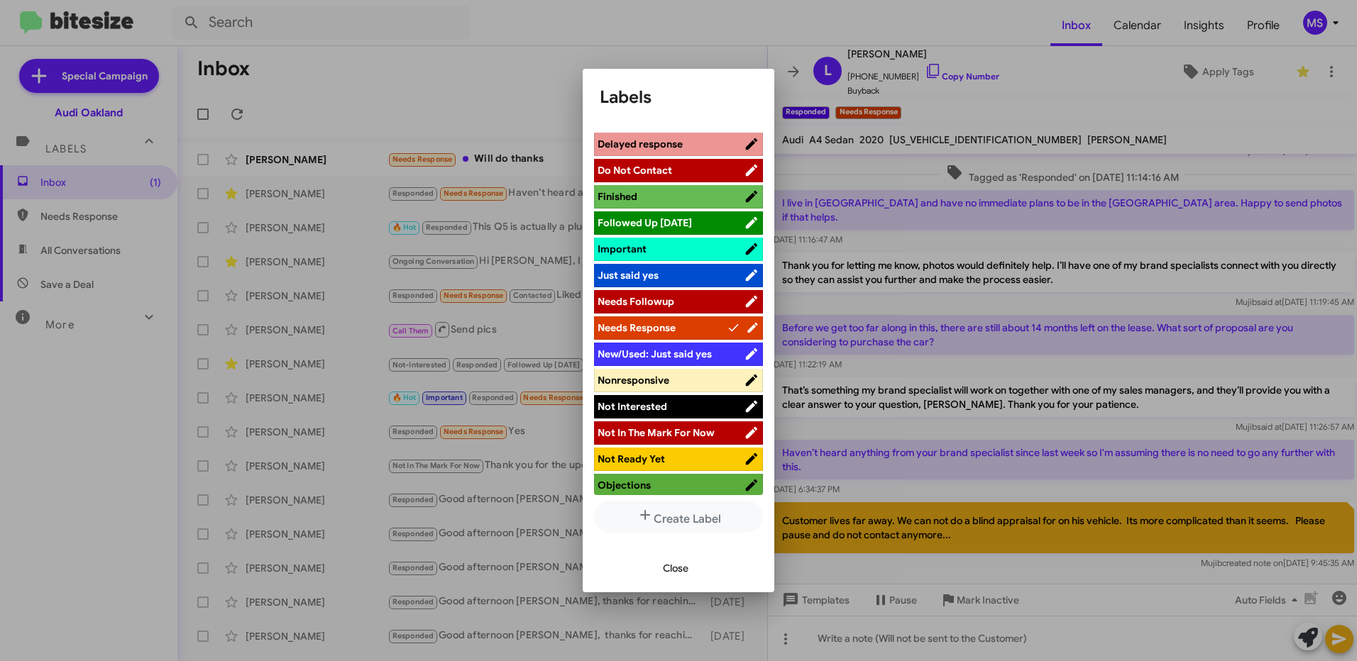
scroll to position [568, 0]
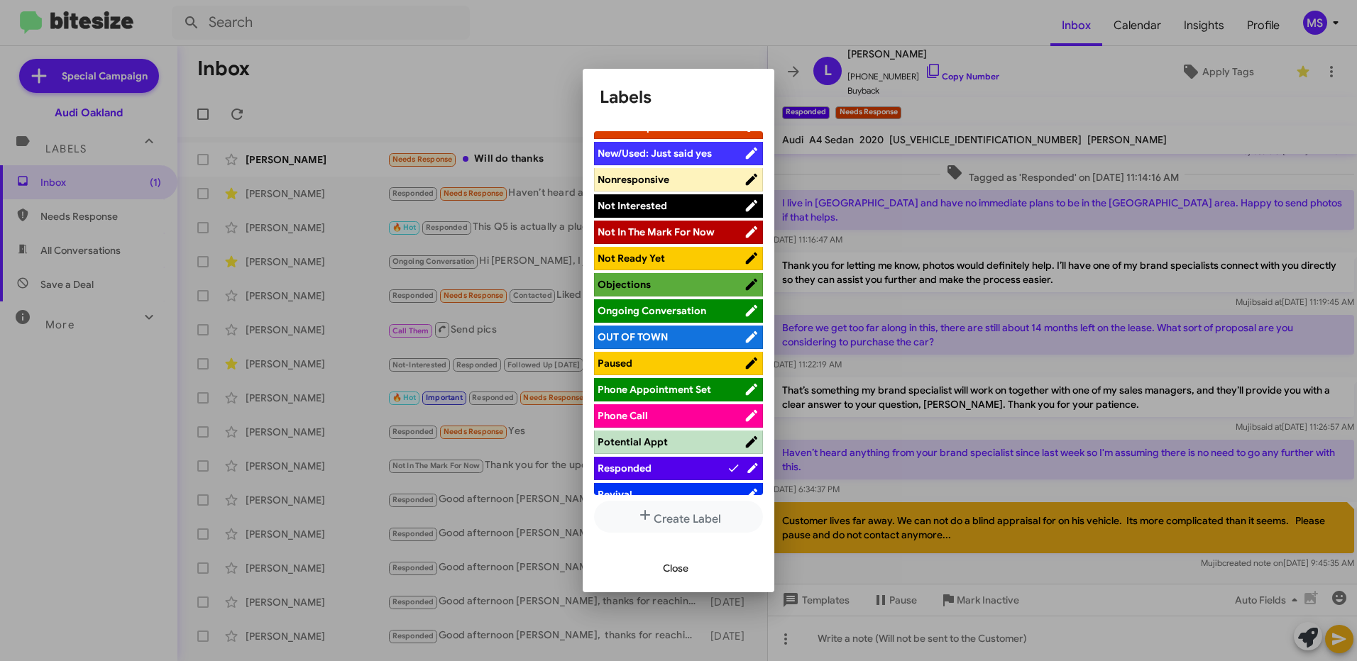
click at [666, 358] on span "Paused" at bounding box center [671, 363] width 146 height 14
click at [675, 568] on span "Close" at bounding box center [676, 569] width 26 height 26
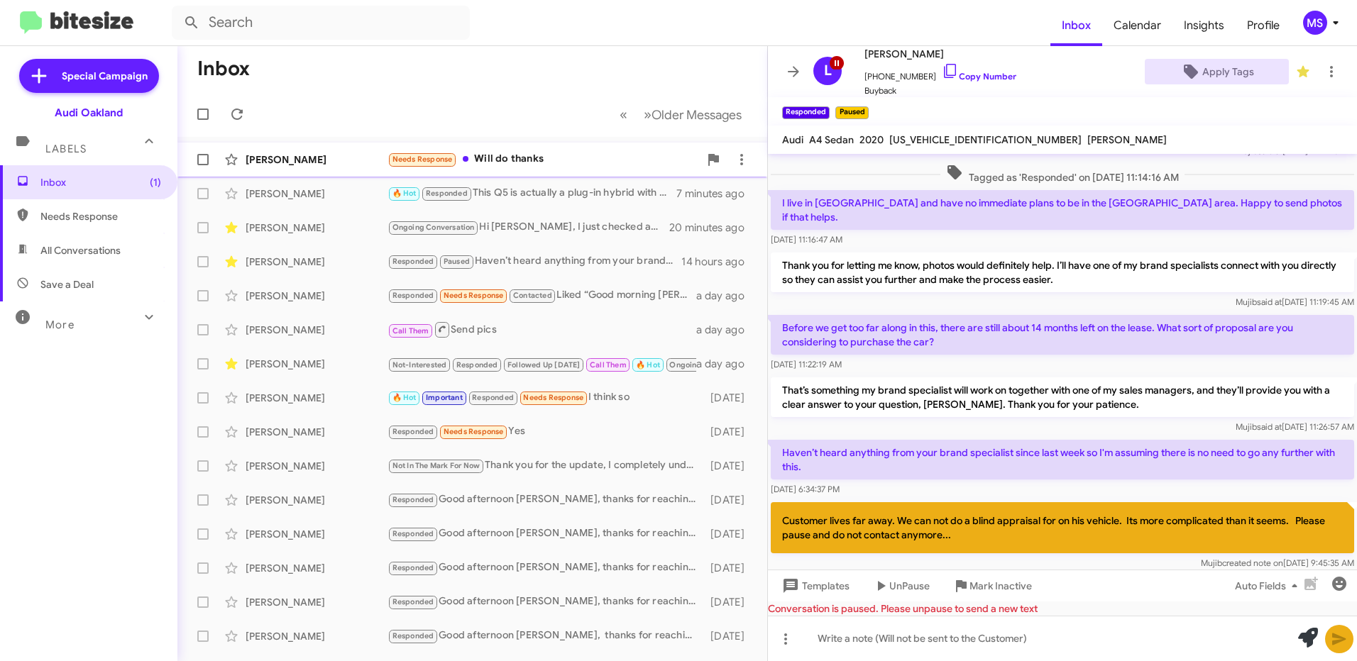
click at [357, 160] on div "[PERSON_NAME]" at bounding box center [317, 160] width 142 height 14
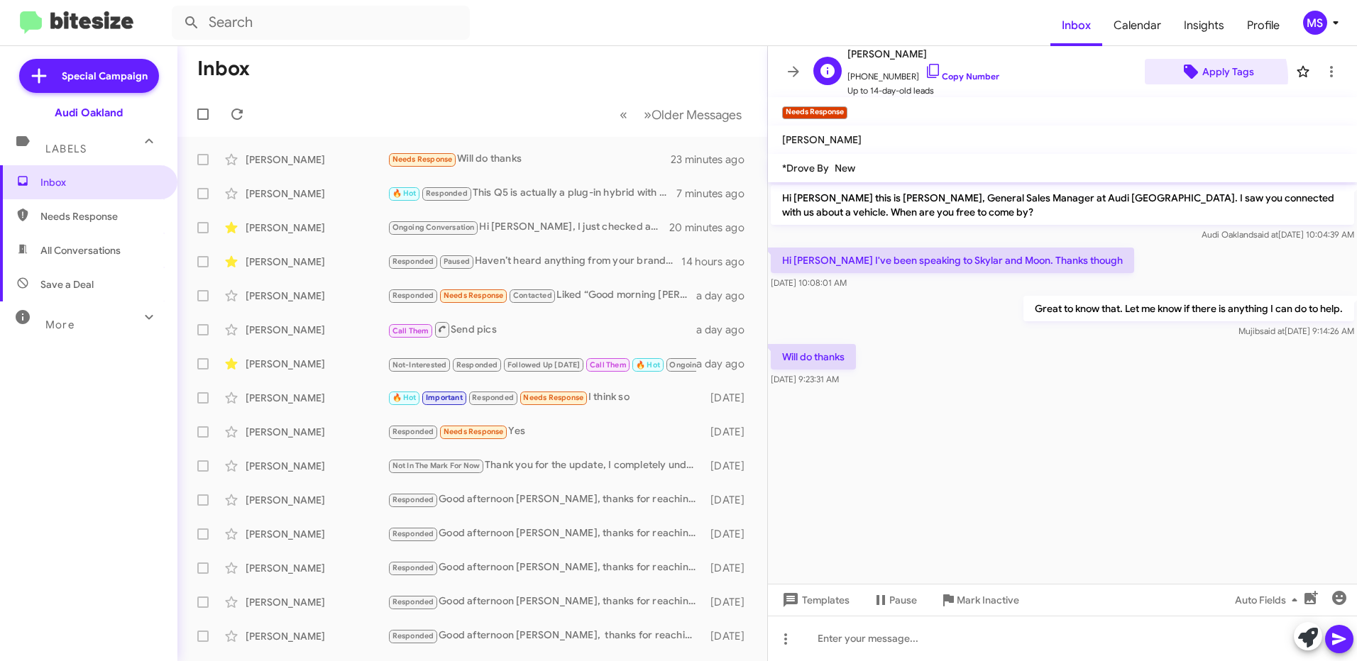
click at [1204, 77] on span "Apply Tags" at bounding box center [1228, 72] width 52 height 26
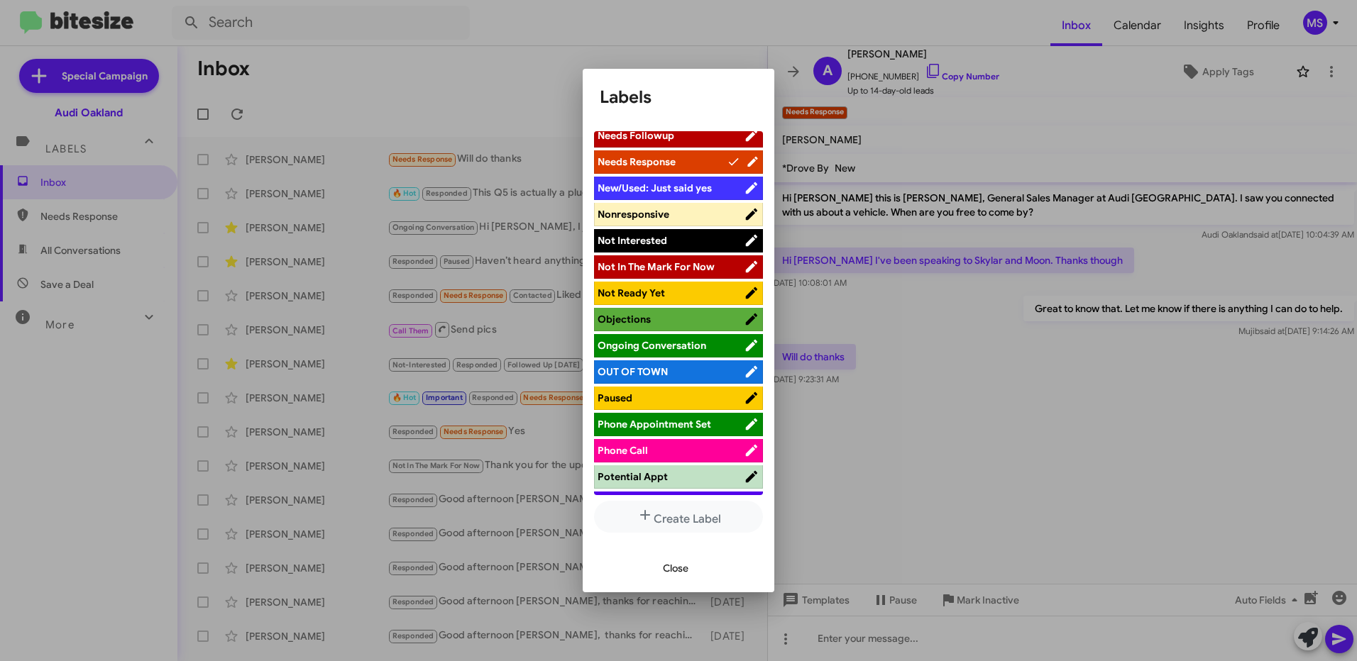
scroll to position [781, 0]
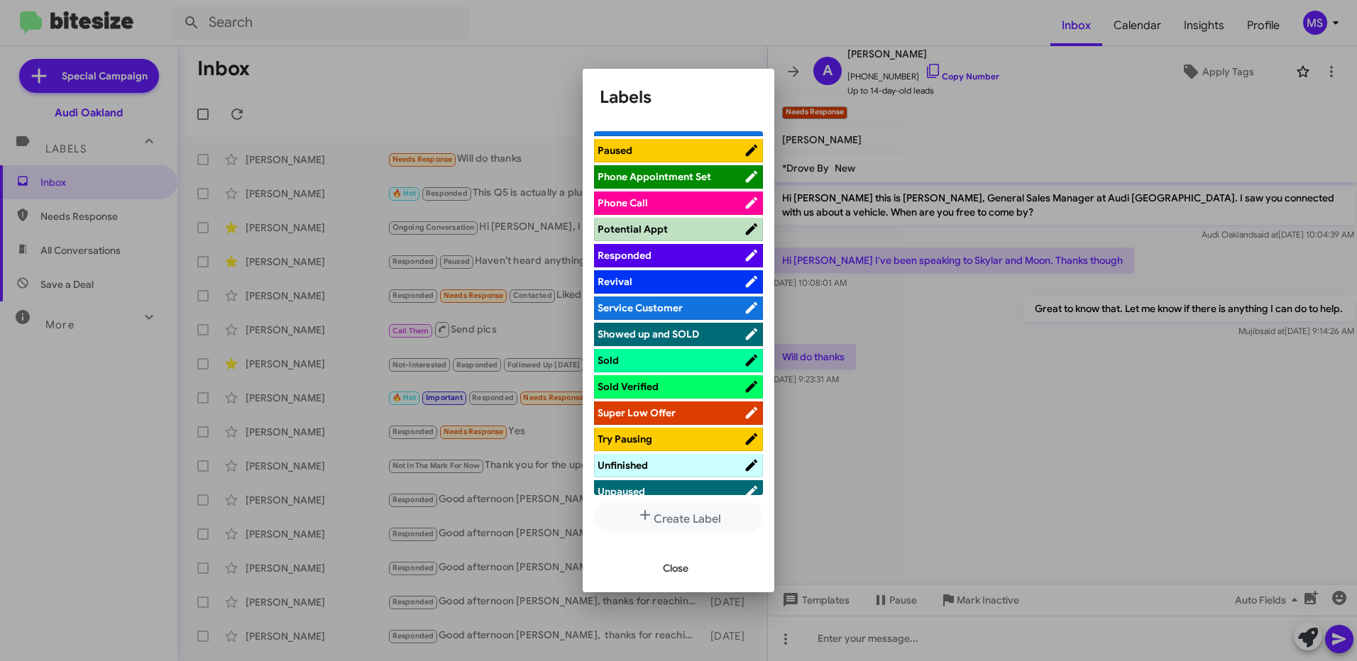
click at [698, 252] on span "Responded" at bounding box center [671, 255] width 146 height 14
click at [683, 562] on span "Close" at bounding box center [676, 569] width 26 height 26
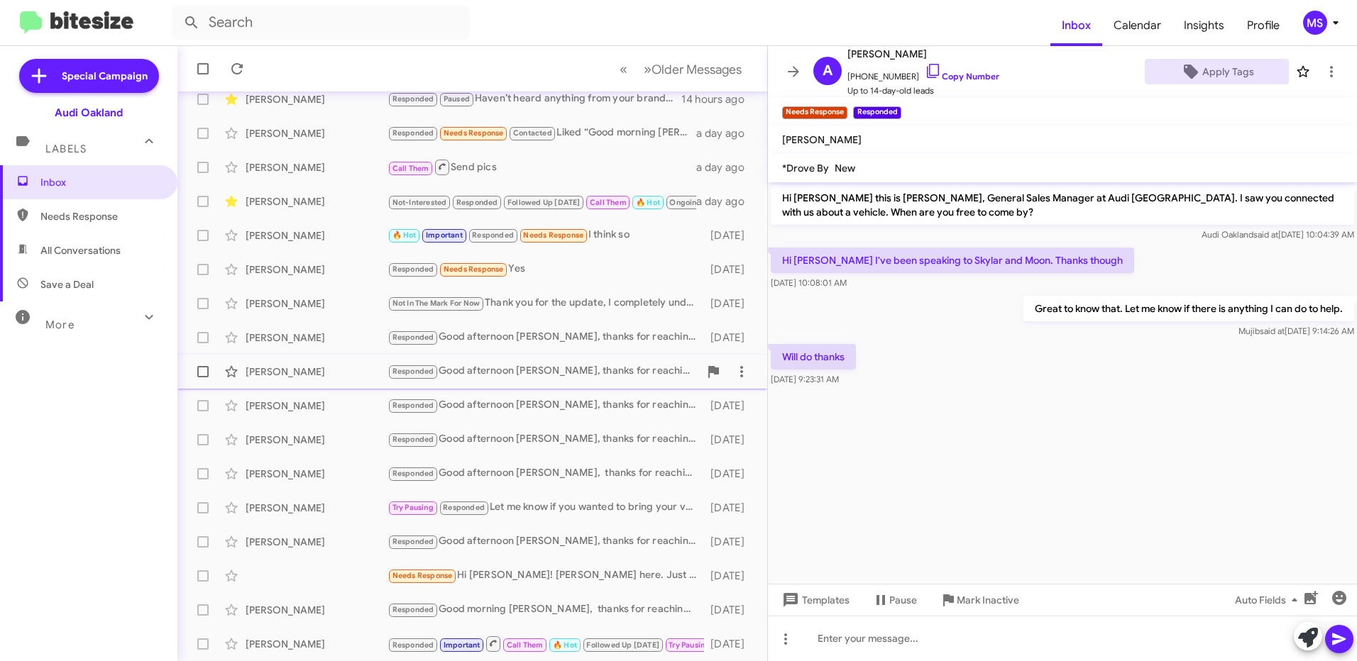
scroll to position [0, 0]
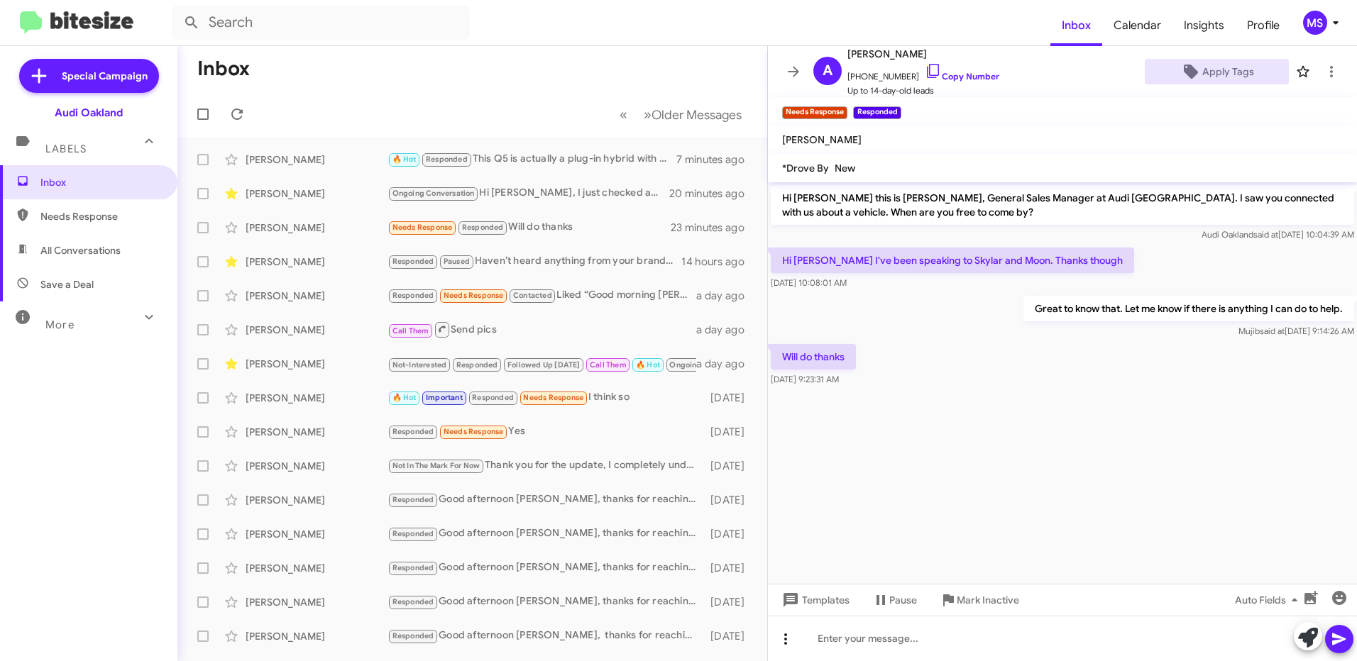
click at [793, 643] on icon at bounding box center [785, 639] width 17 height 17
click at [819, 606] on button "note" at bounding box center [815, 602] width 88 height 34
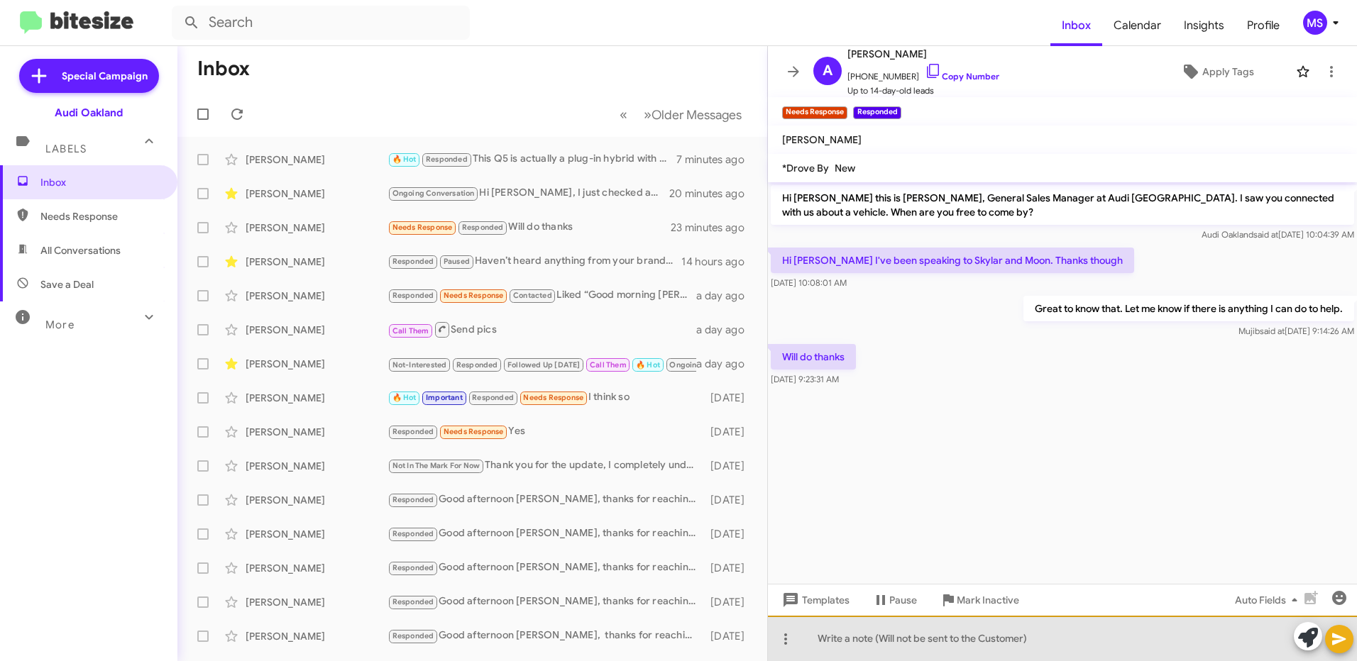
click at [948, 648] on div at bounding box center [1062, 638] width 589 height 45
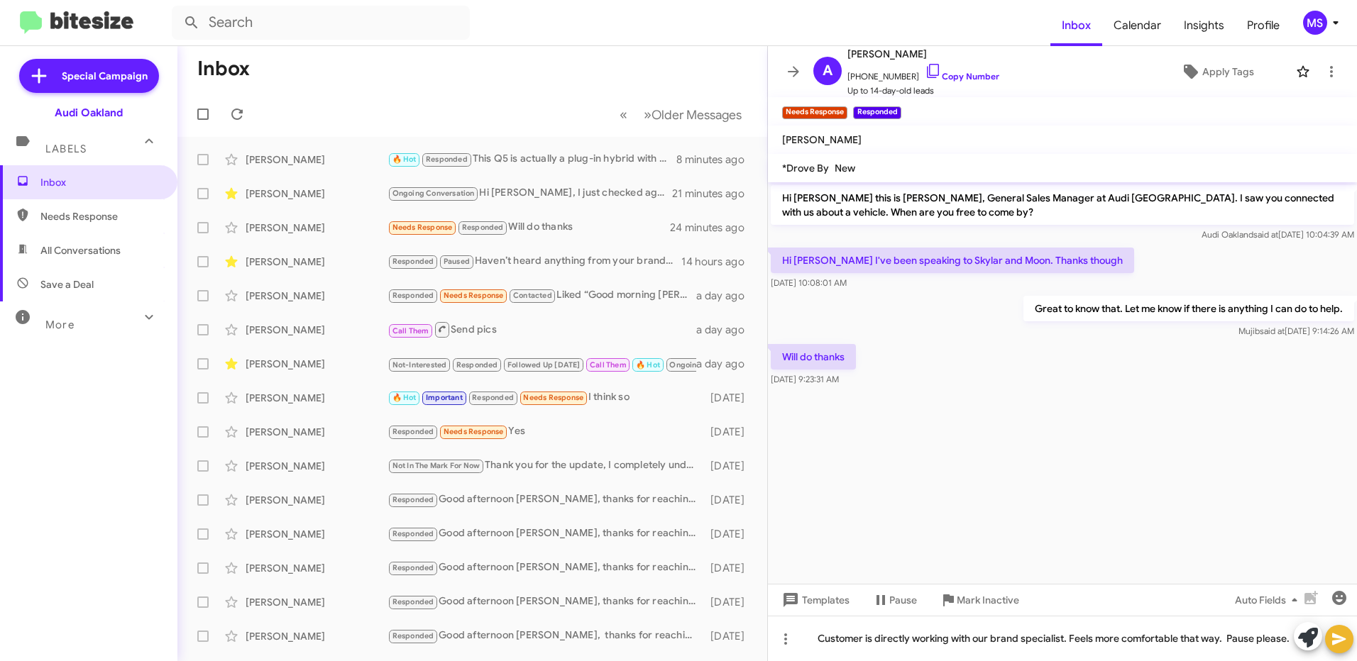
click at [1342, 642] on icon at bounding box center [1339, 639] width 17 height 17
